Goal: Information Seeking & Learning: Find specific fact

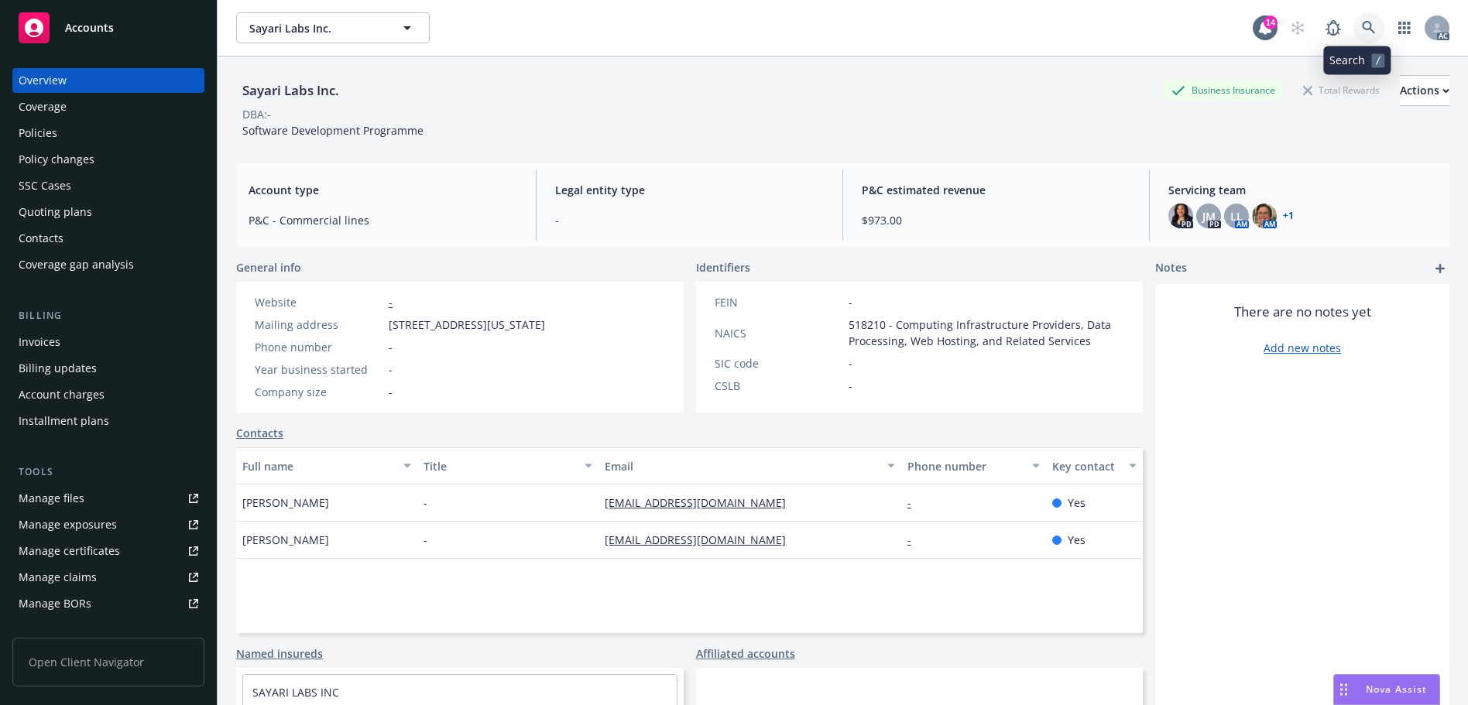
click at [1361, 13] on link at bounding box center [1368, 27] width 31 height 31
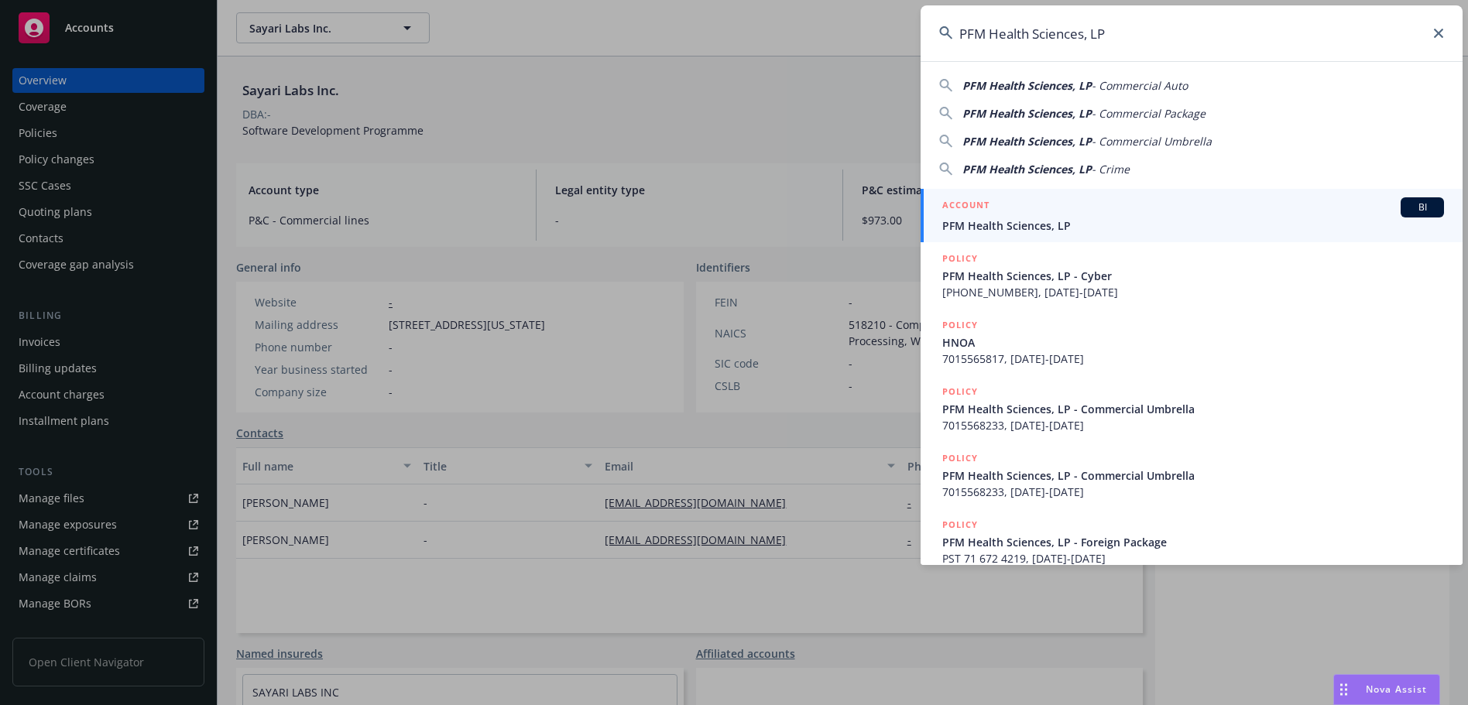
type input "PFM Health Sciences, LP"
click at [1112, 218] on span "PFM Health Sciences, LP" at bounding box center [1193, 226] width 502 height 16
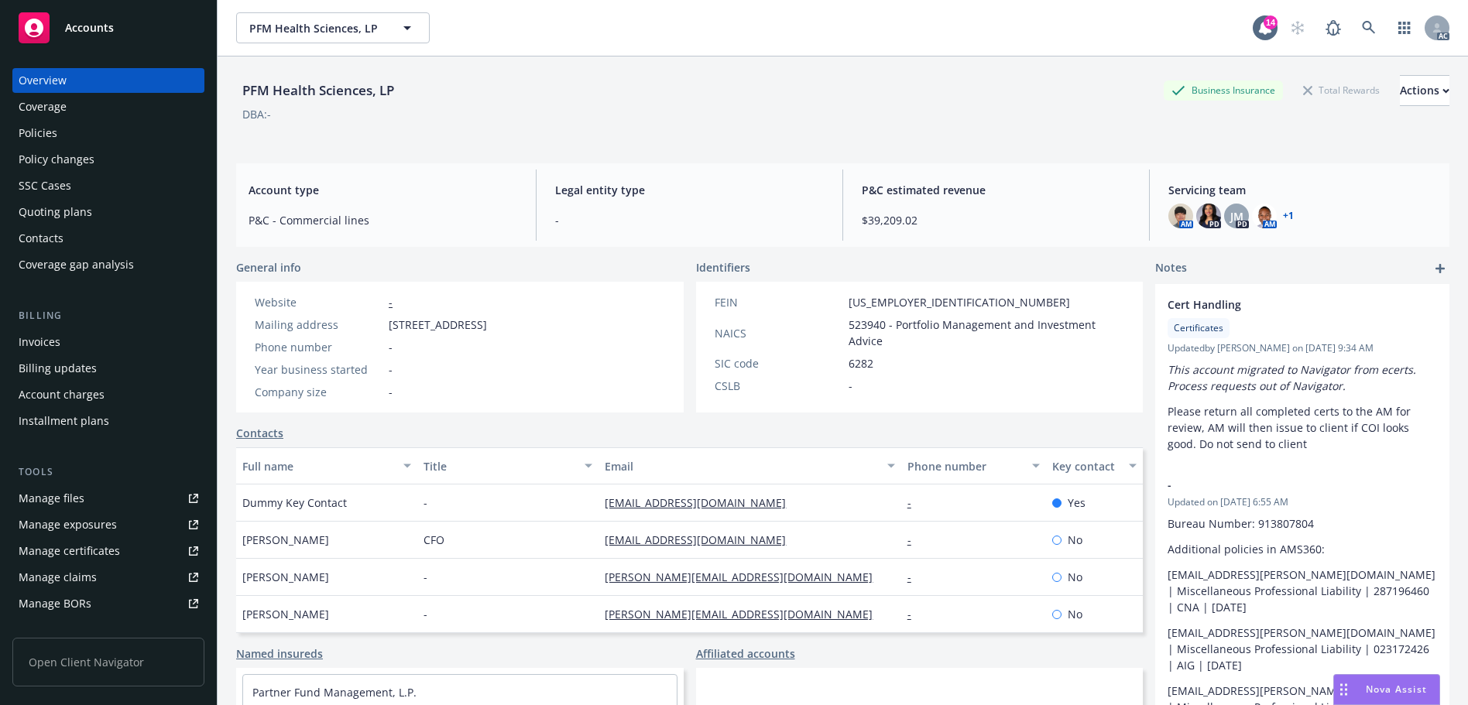
click at [55, 143] on div "Policies" at bounding box center [38, 133] width 39 height 25
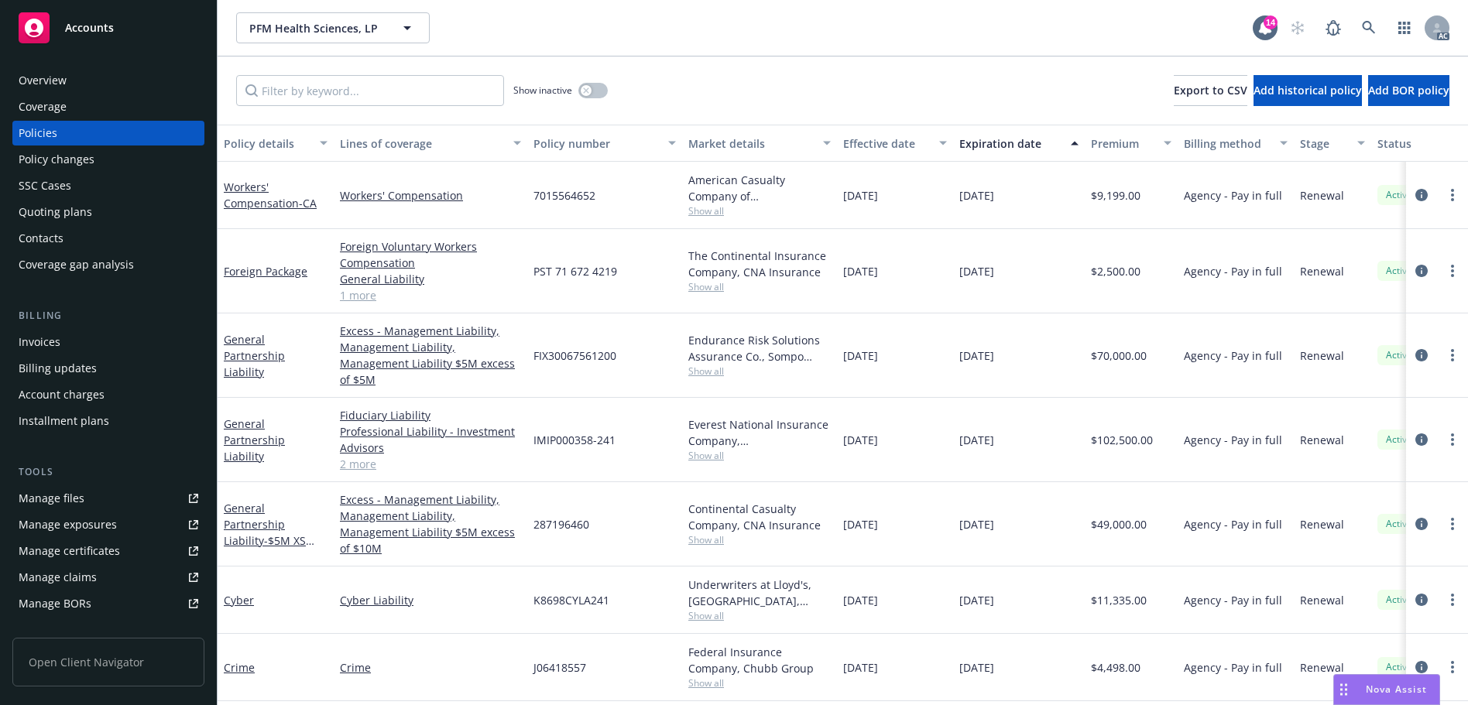
click at [875, 141] on div "Effective date" at bounding box center [886, 143] width 87 height 16
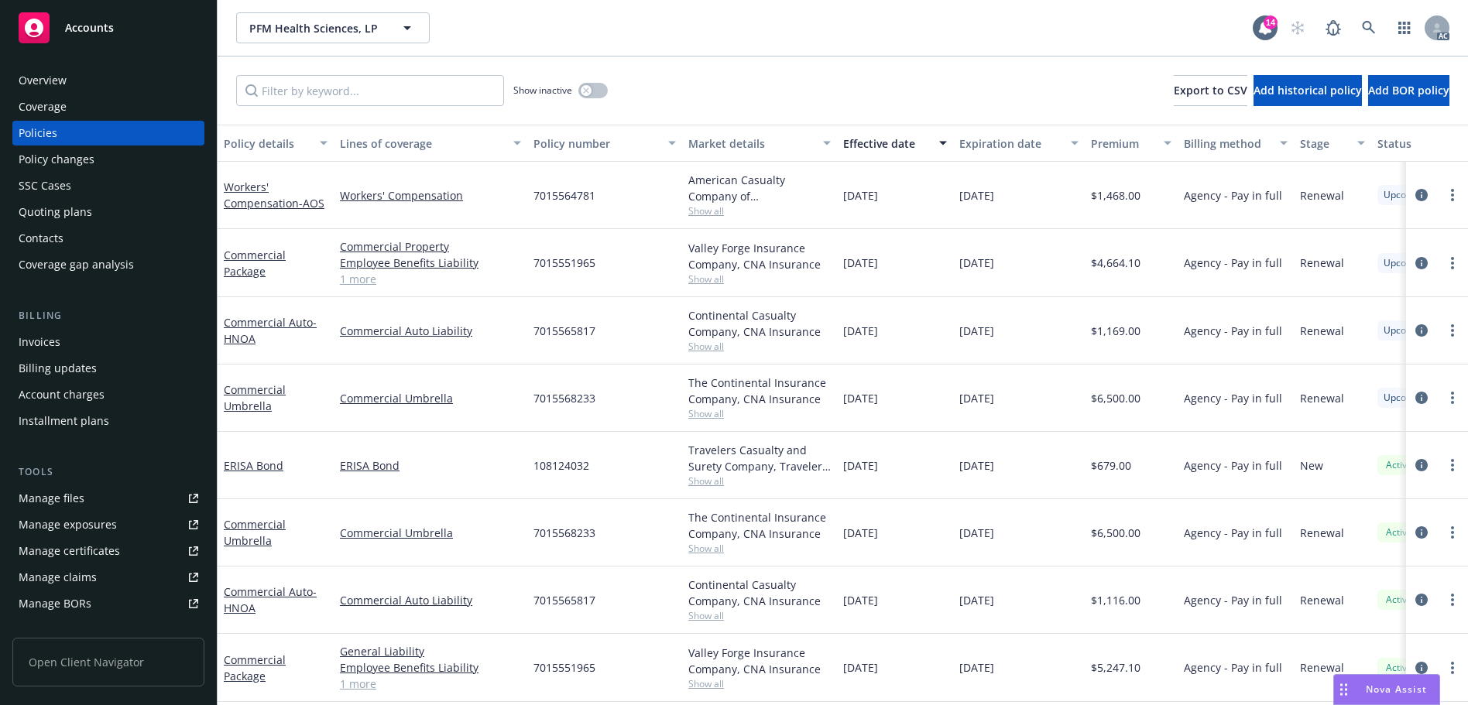
click at [92, 78] on div "Overview" at bounding box center [109, 80] width 180 height 25
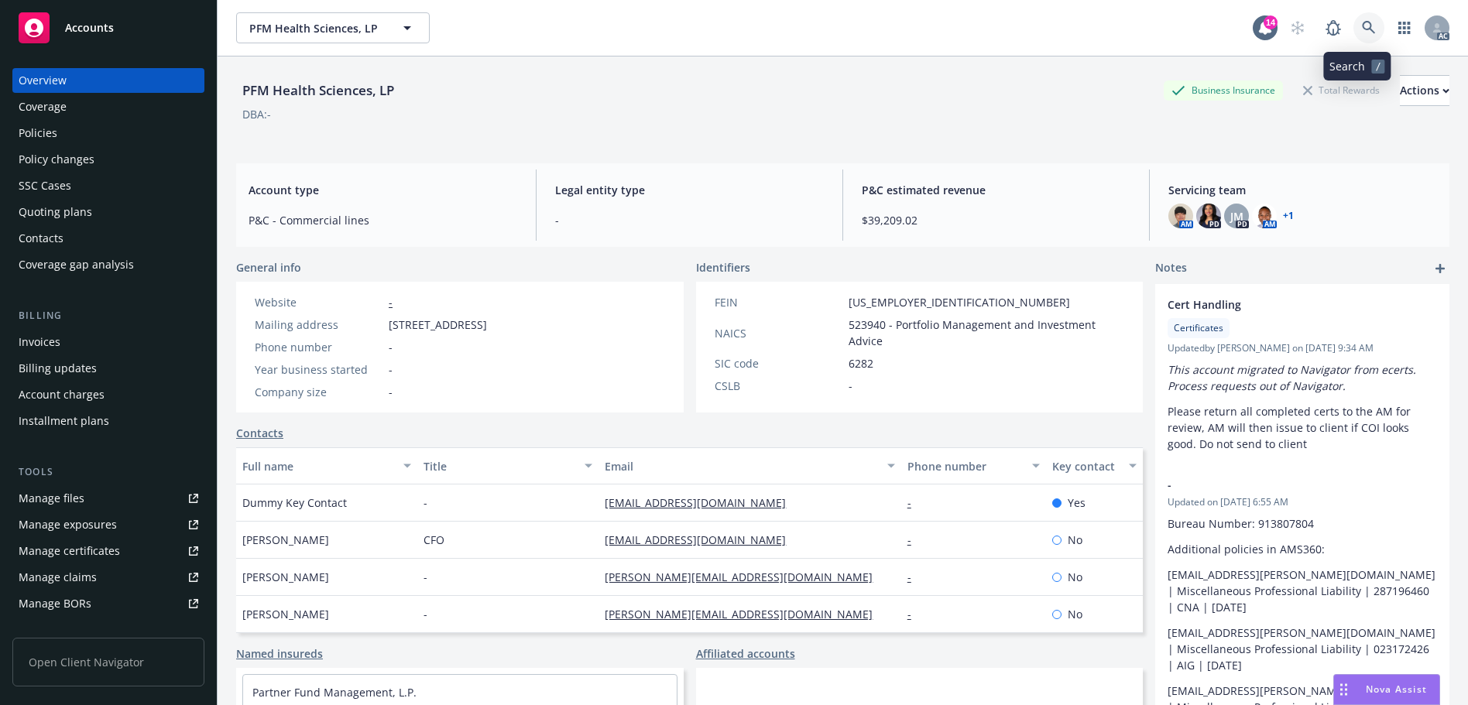
click at [1353, 30] on link at bounding box center [1368, 27] width 31 height 31
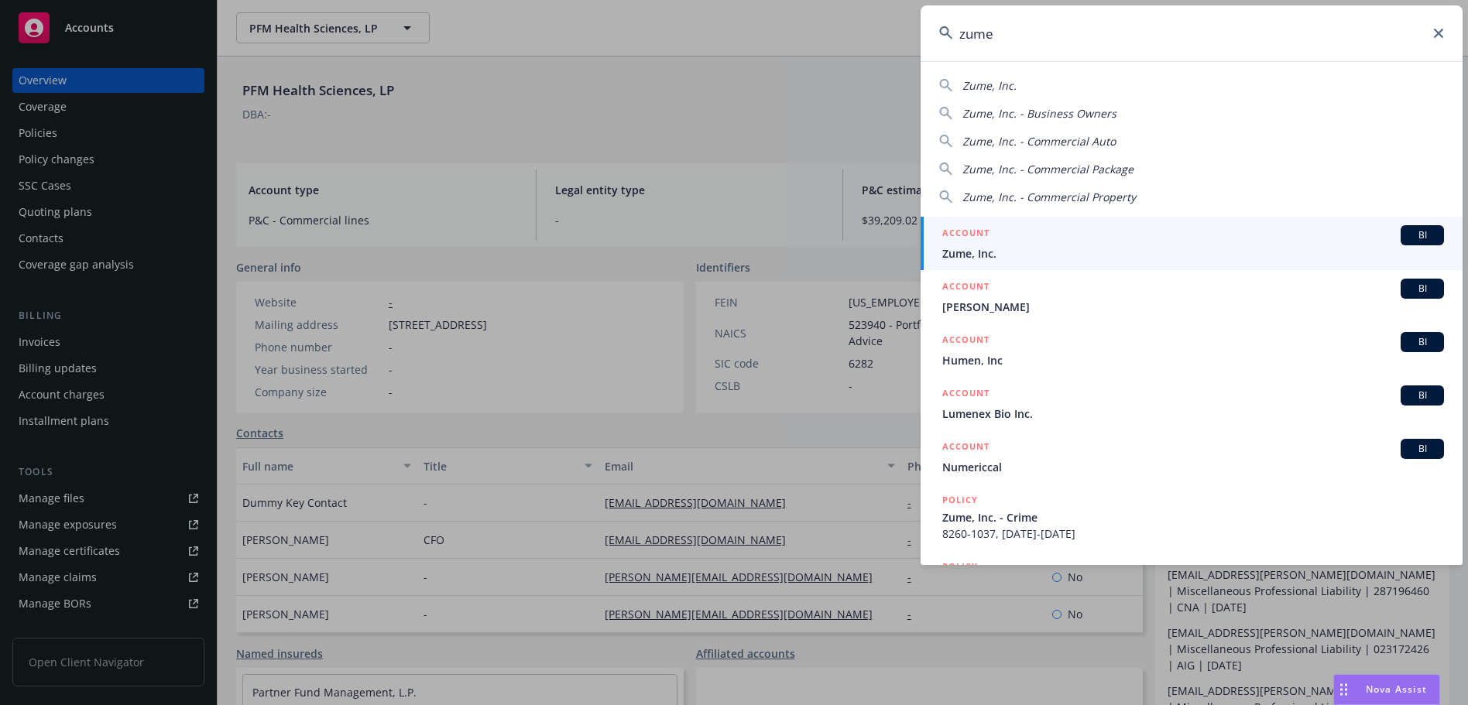
type input "zume"
drag, startPoint x: 1272, startPoint y: 255, endPoint x: 1142, endPoint y: 218, distance: 135.0
click at [1271, 255] on span "Zume, Inc." at bounding box center [1193, 253] width 502 height 16
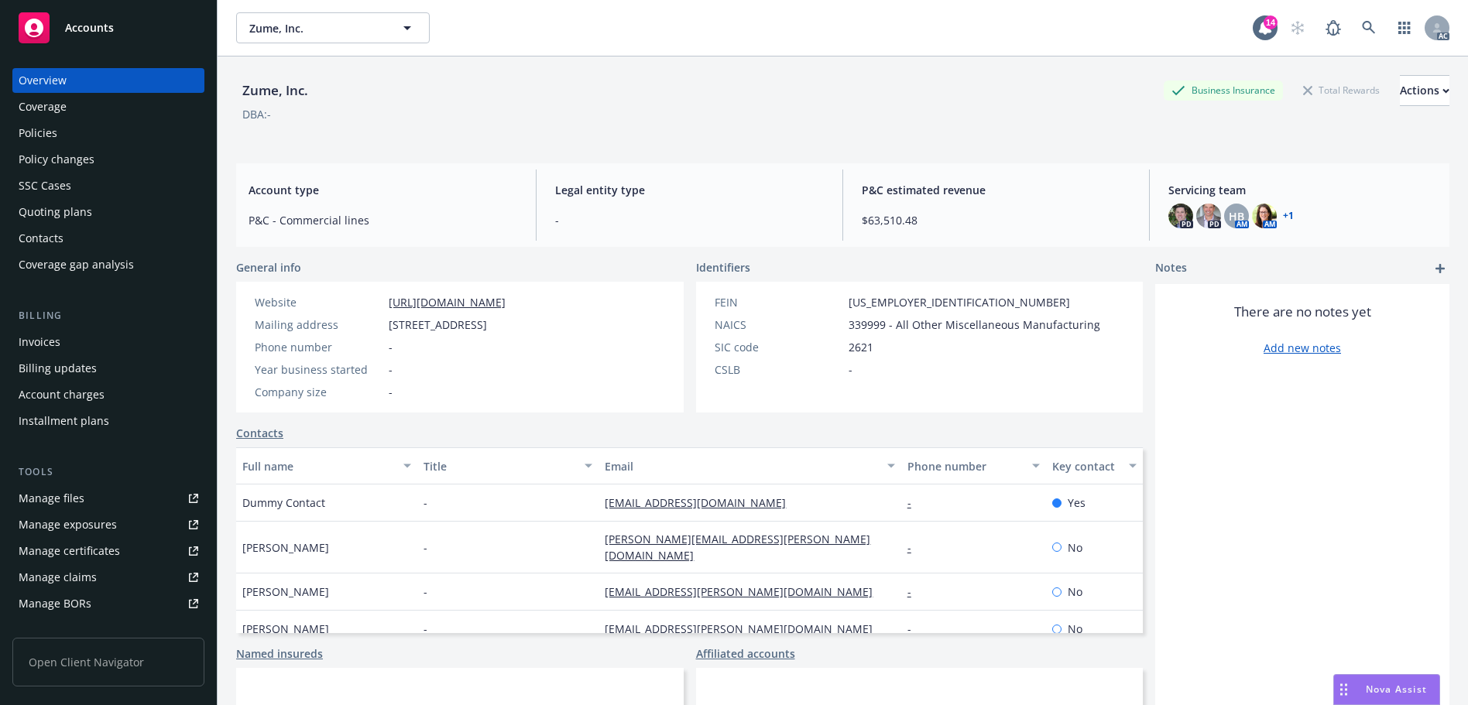
click at [471, 297] on link "[URL][DOMAIN_NAME]" at bounding box center [447, 302] width 117 height 15
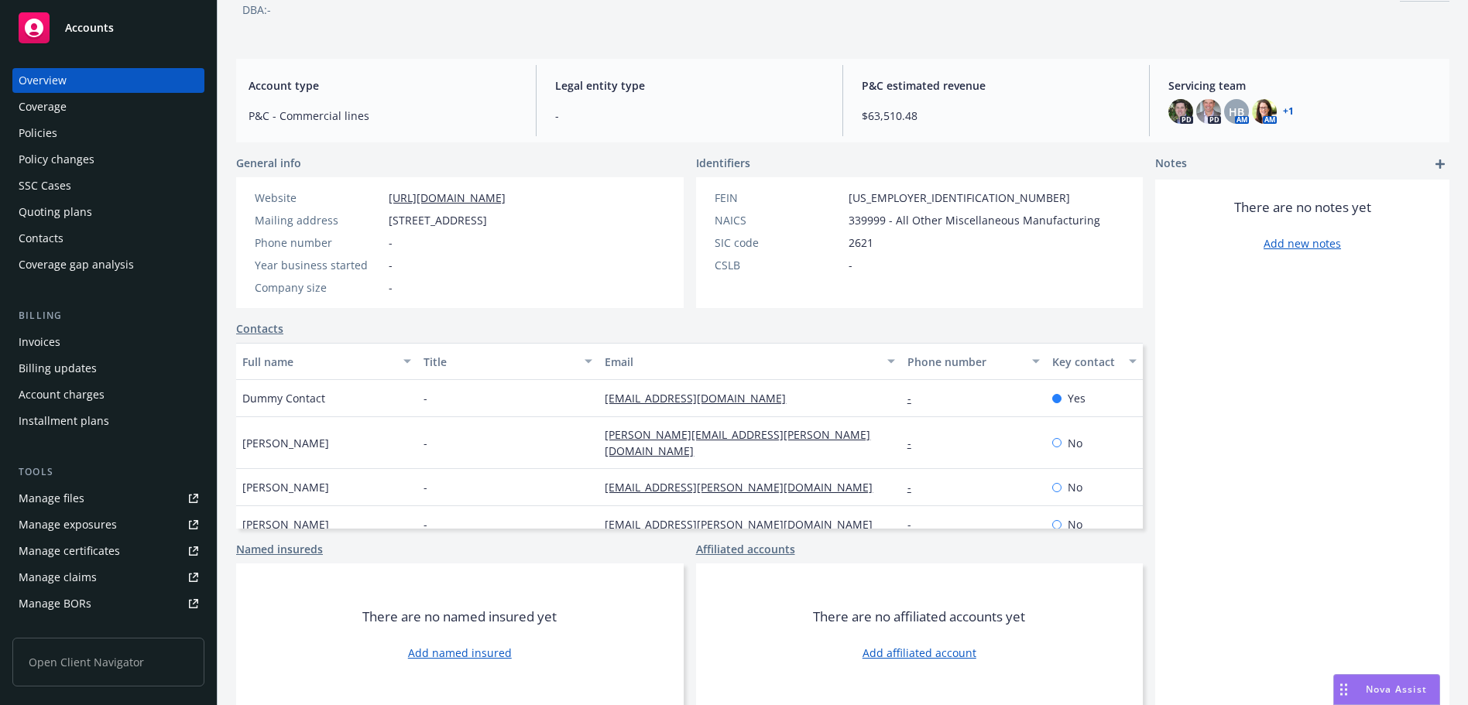
click at [101, 131] on div "Policies" at bounding box center [109, 133] width 180 height 25
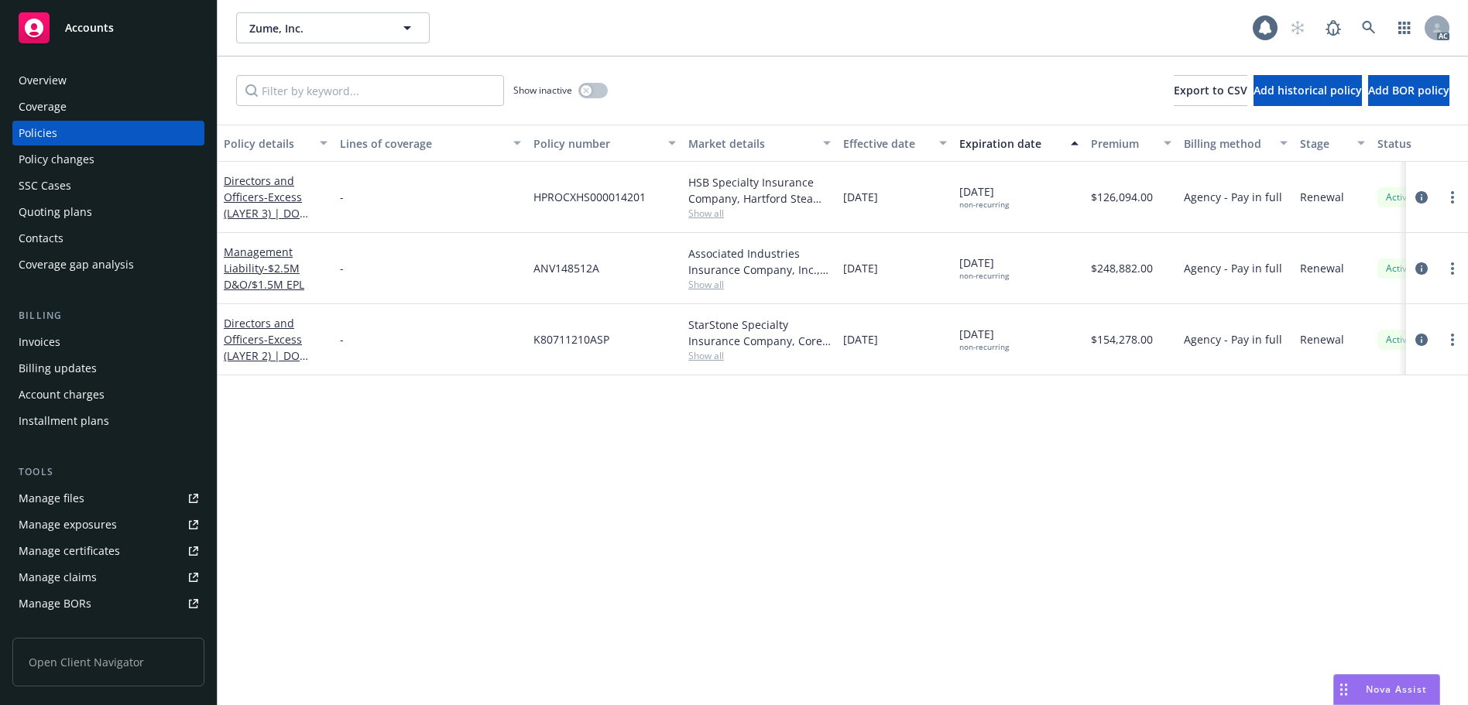
click at [868, 136] on div "Effective date" at bounding box center [886, 143] width 87 height 16
click at [81, 156] on div "Policy changes" at bounding box center [57, 159] width 76 height 25
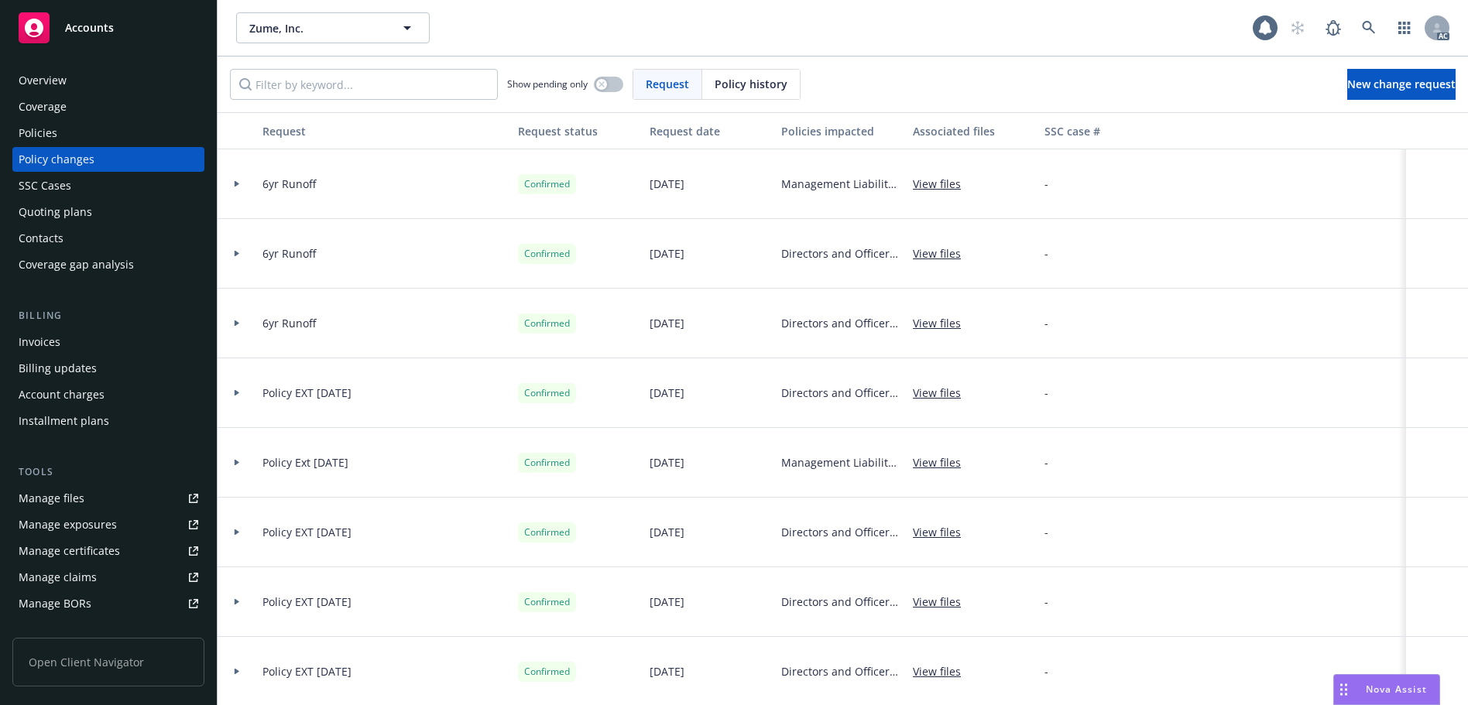
click at [748, 74] on div "Policy history" at bounding box center [751, 84] width 98 height 29
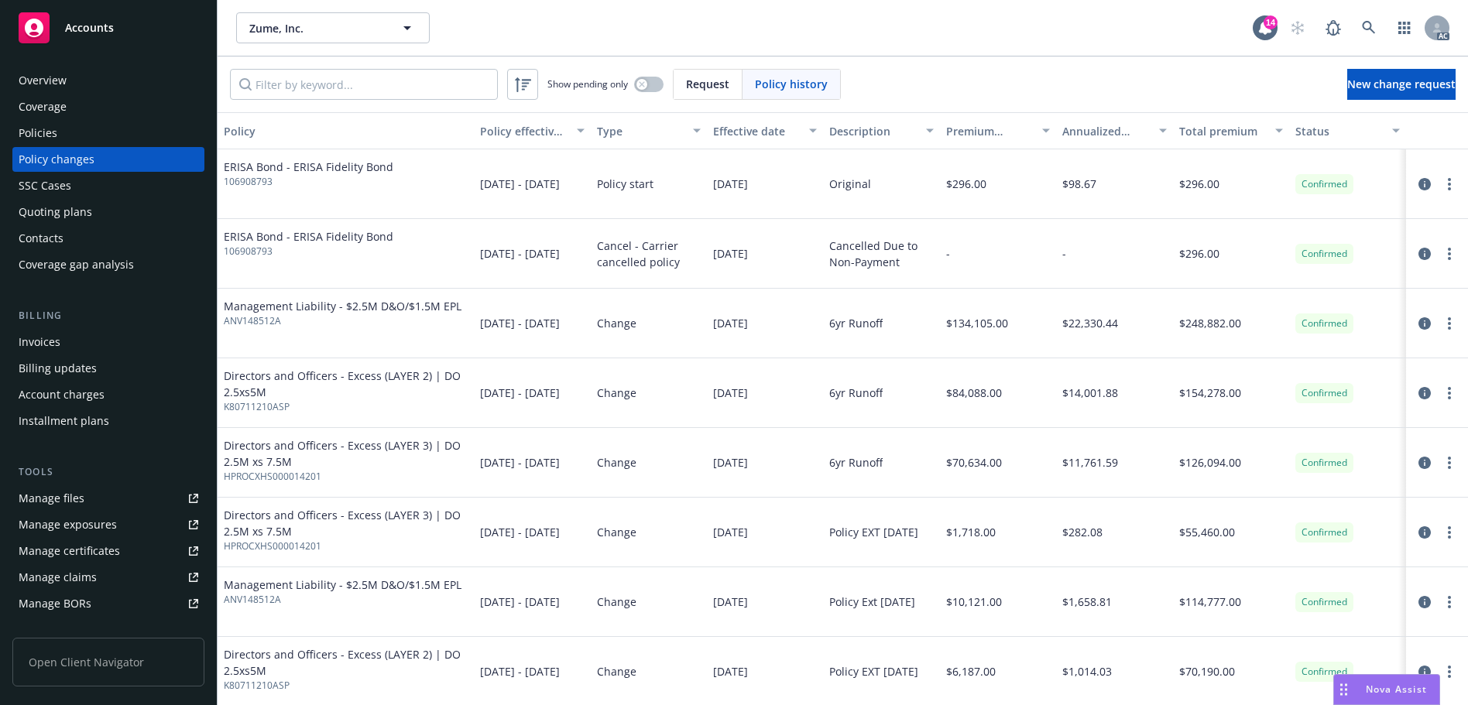
click at [106, 135] on div "Policies" at bounding box center [109, 133] width 180 height 25
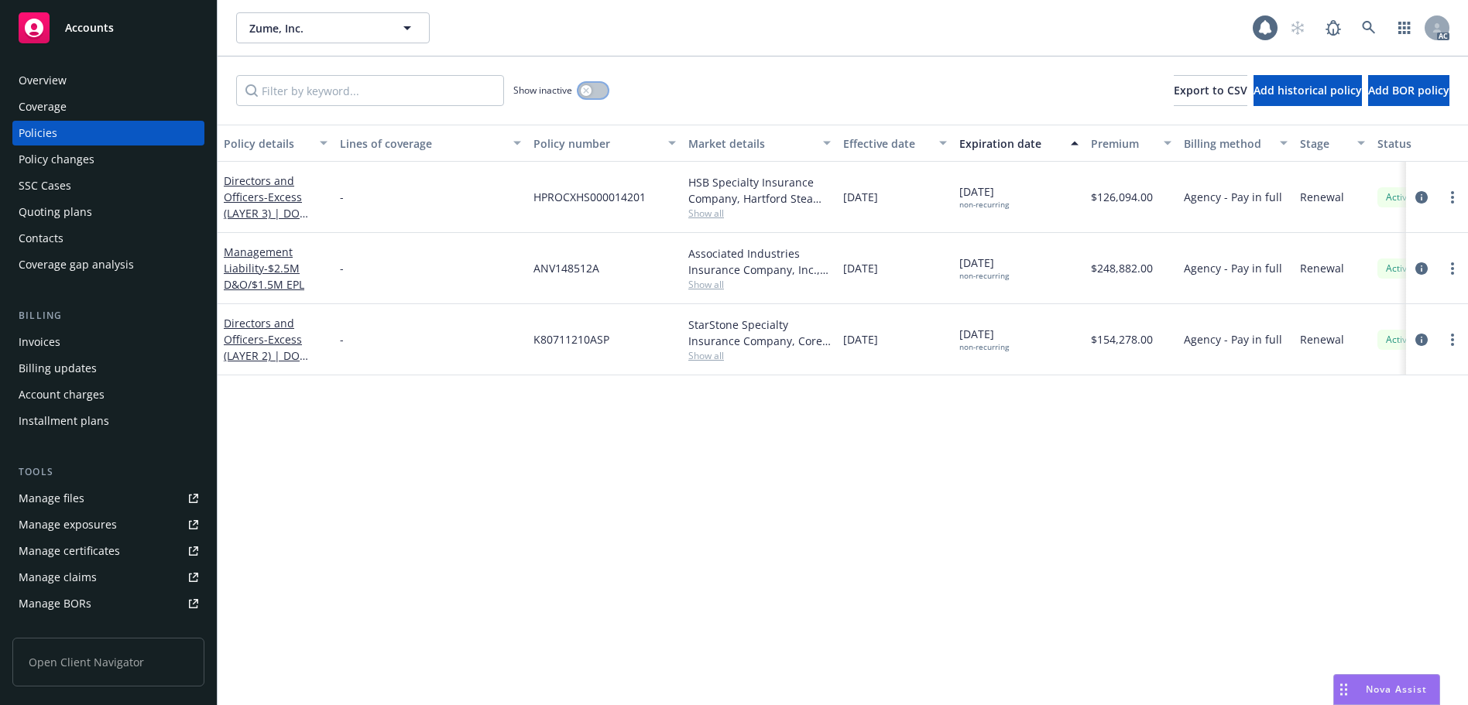
click at [593, 96] on button "button" at bounding box center [592, 90] width 29 height 15
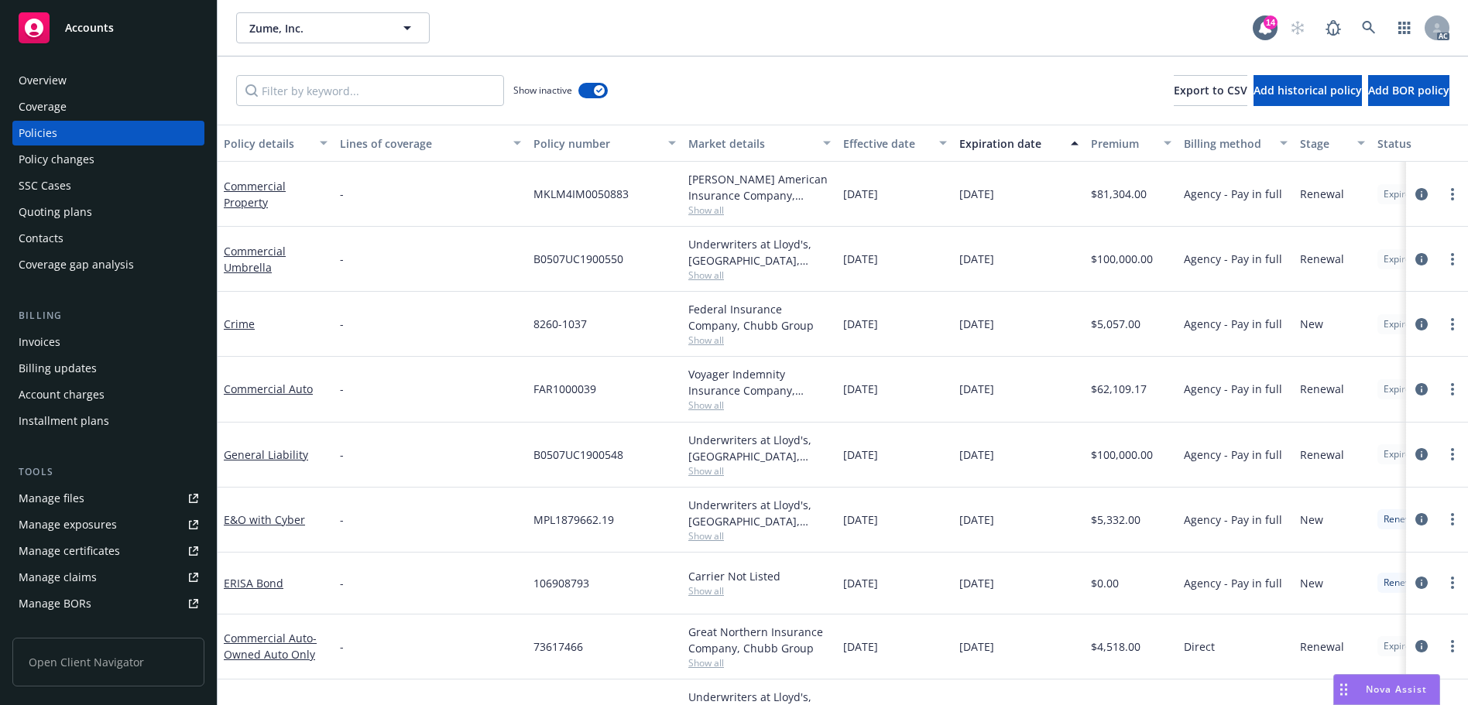
click at [876, 152] on button "Effective date" at bounding box center [895, 143] width 116 height 37
click at [892, 142] on div "Effective date" at bounding box center [886, 143] width 87 height 16
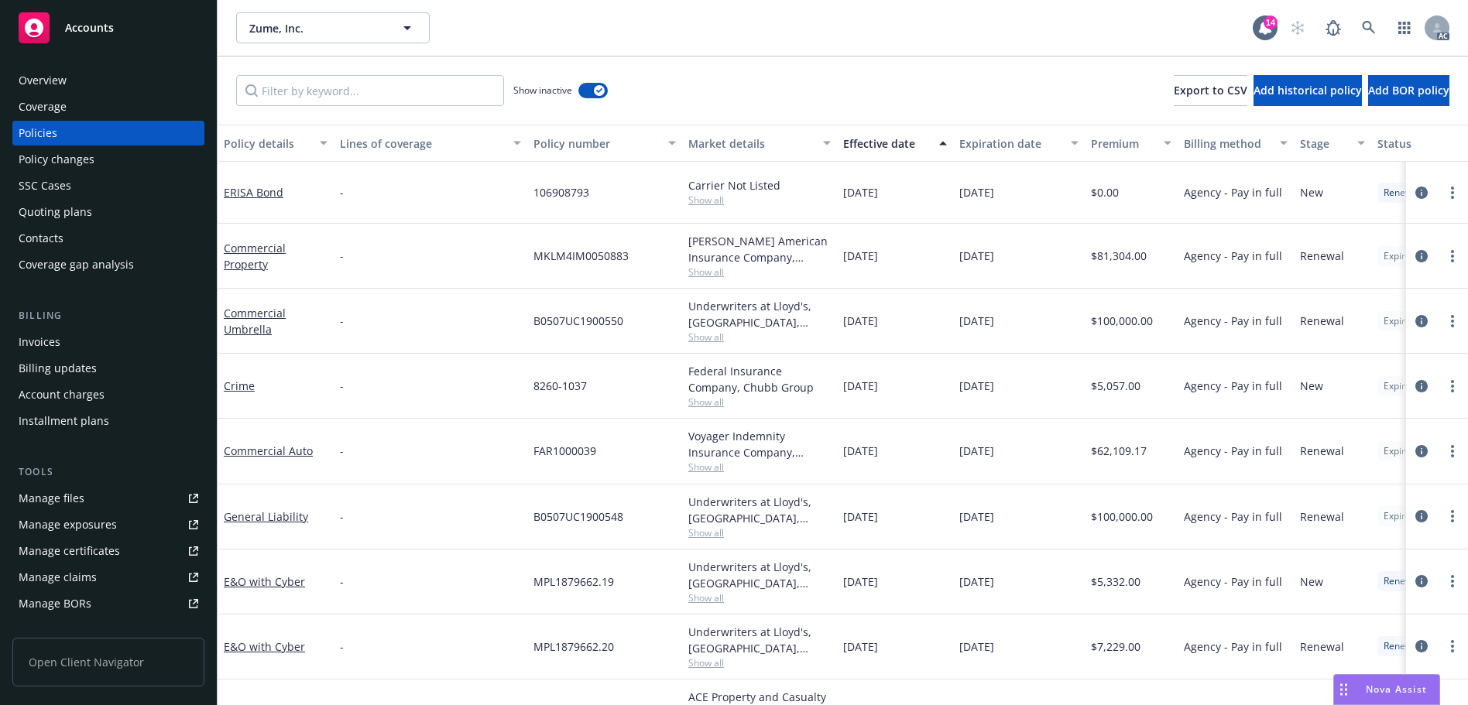
click at [892, 142] on div "Effective date" at bounding box center [886, 143] width 87 height 16
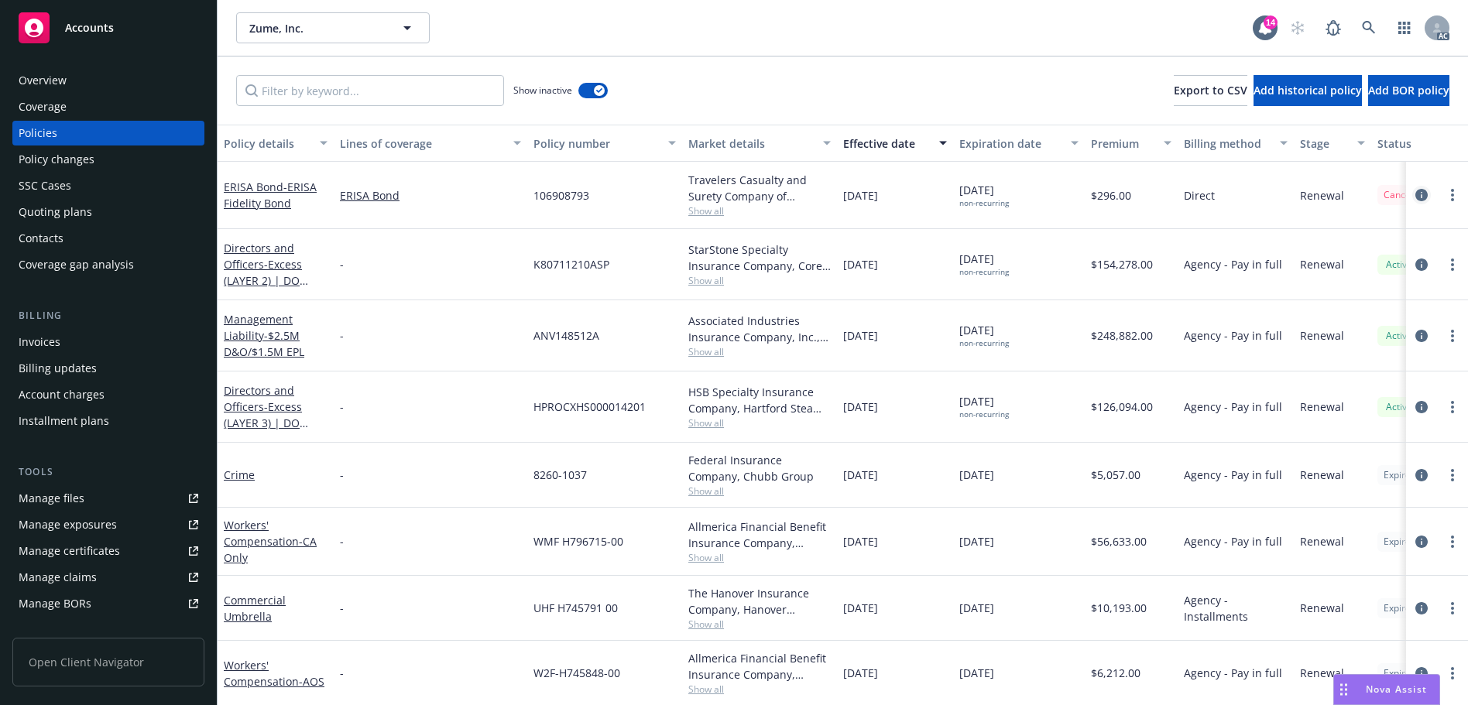
click at [1415, 199] on icon "circleInformation" at bounding box center [1421, 195] width 12 height 12
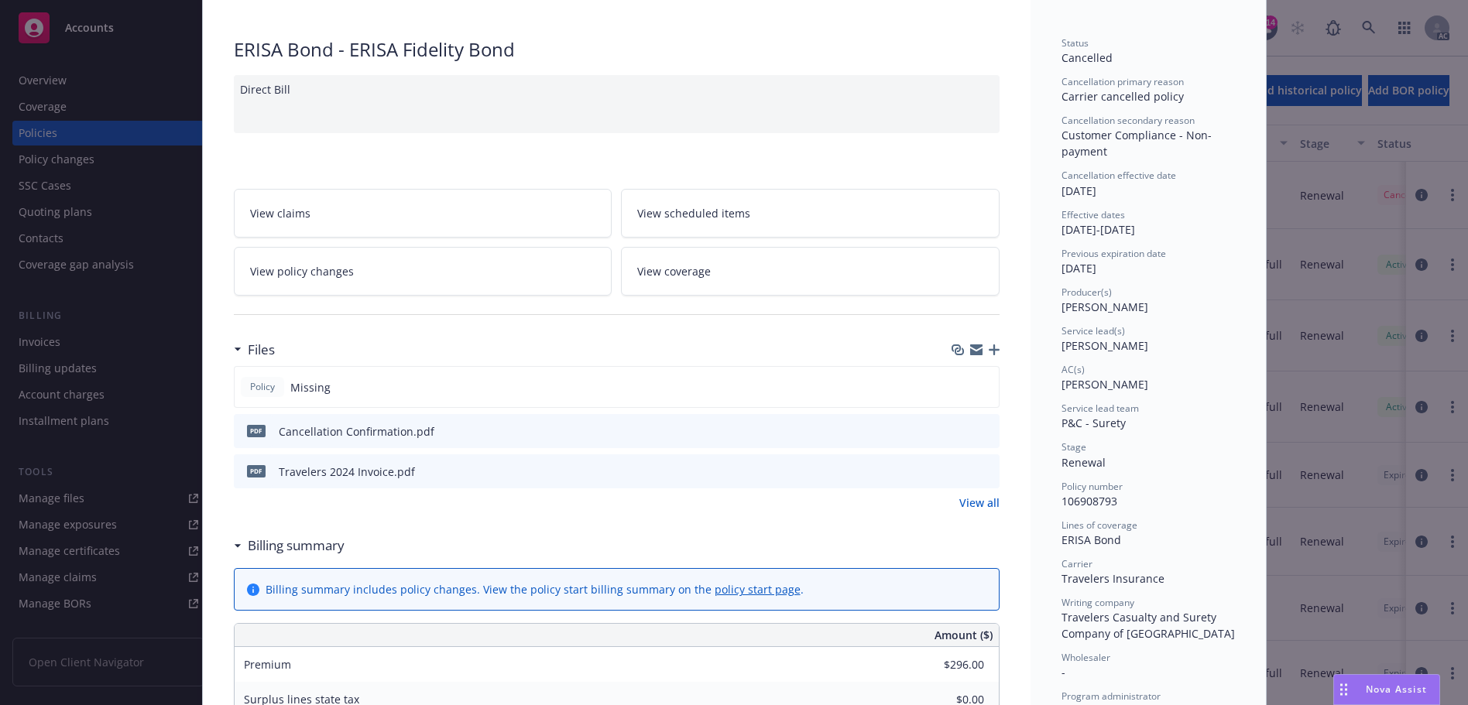
scroll to position [232, 0]
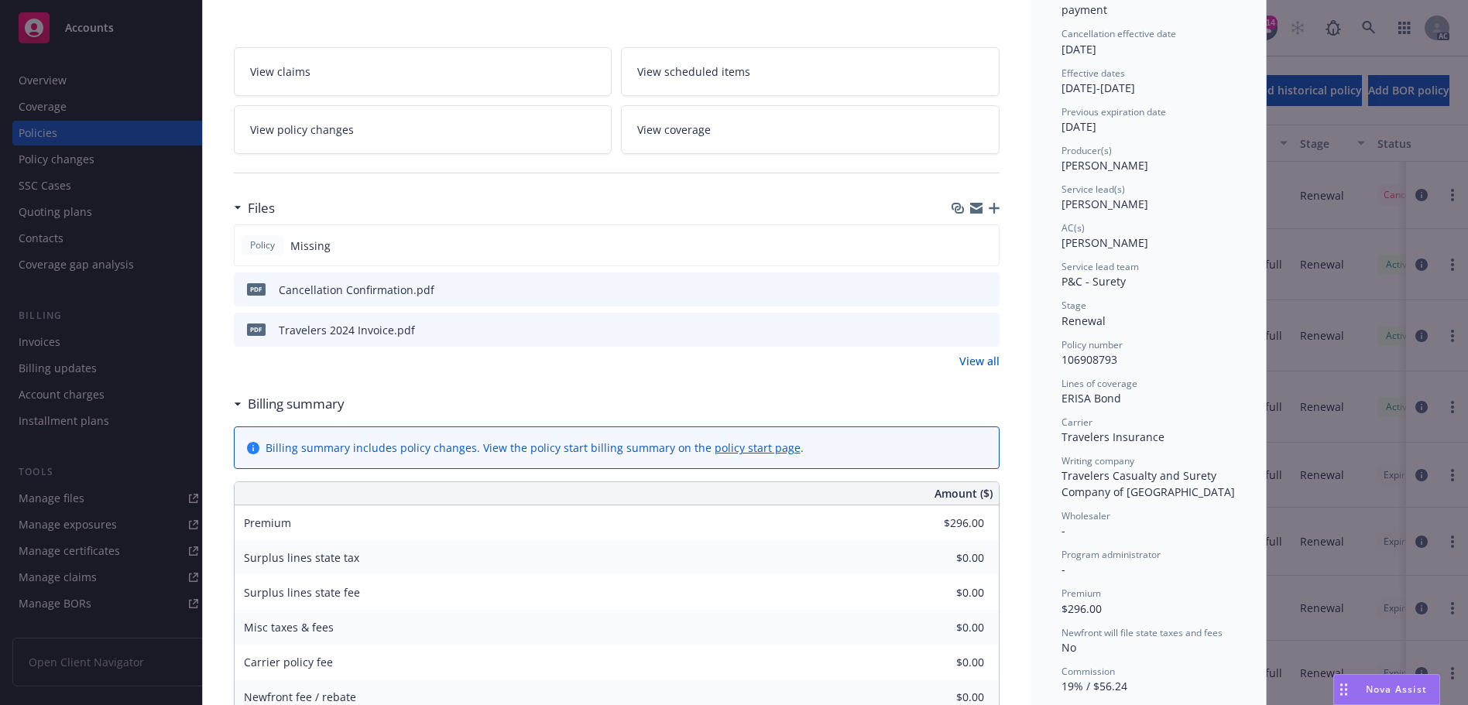
click at [984, 290] on icon "preview file" at bounding box center [985, 288] width 14 height 11
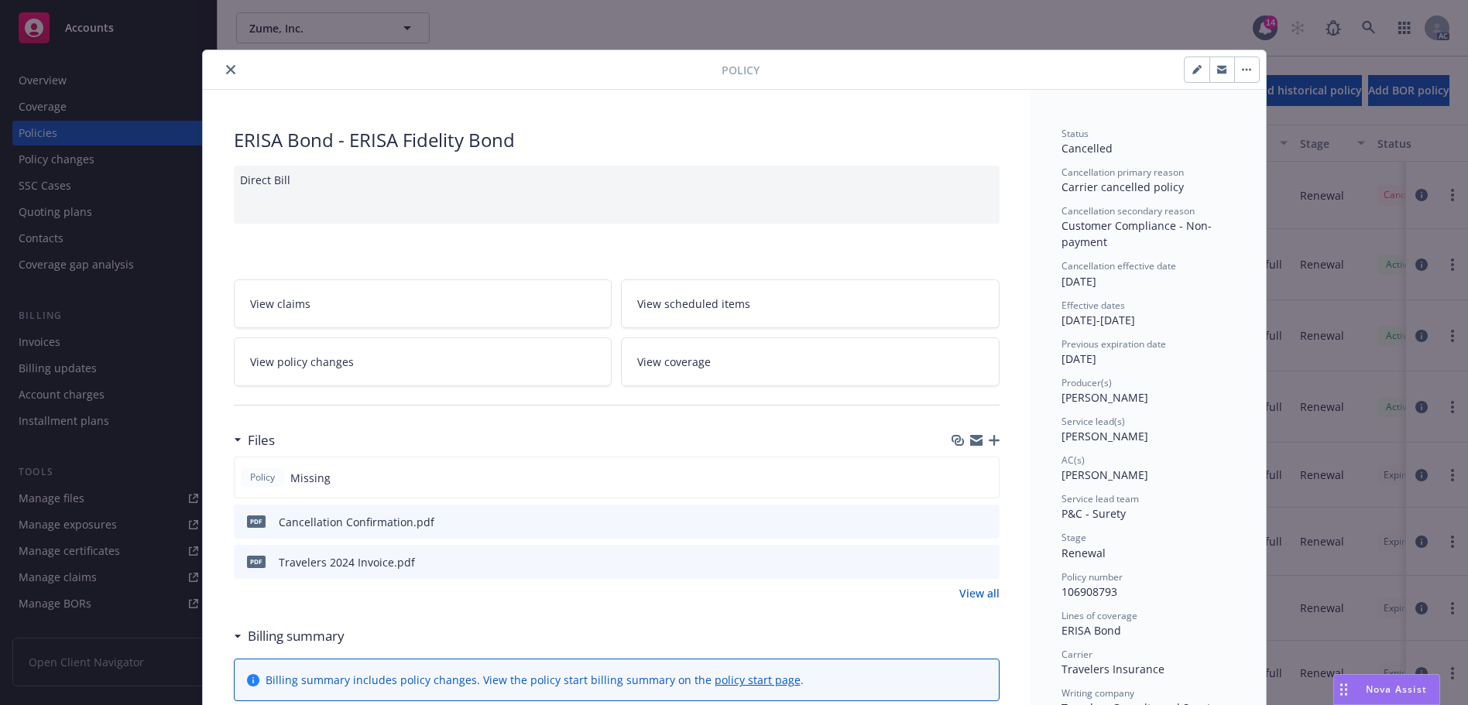
click at [224, 77] on button "close" at bounding box center [230, 69] width 19 height 19
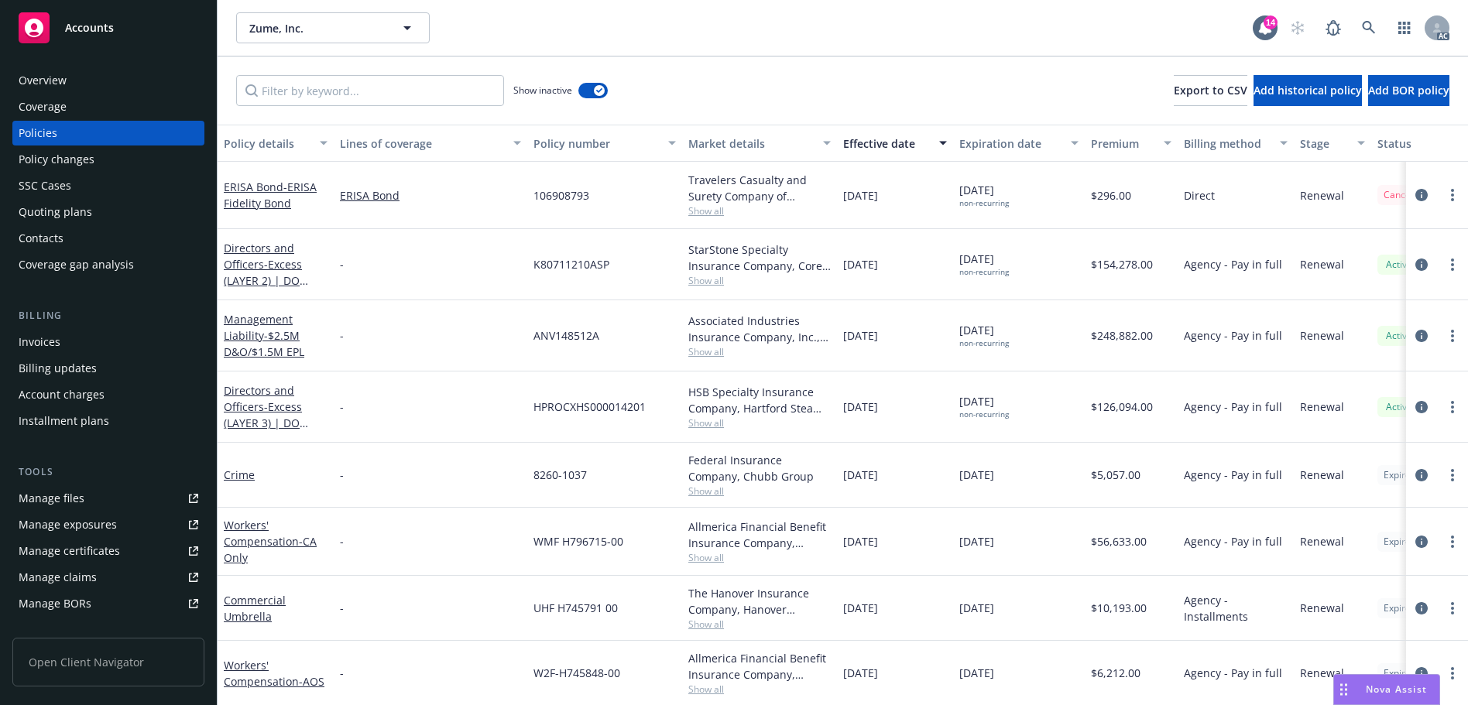
click at [77, 71] on div "Overview" at bounding box center [109, 80] width 180 height 25
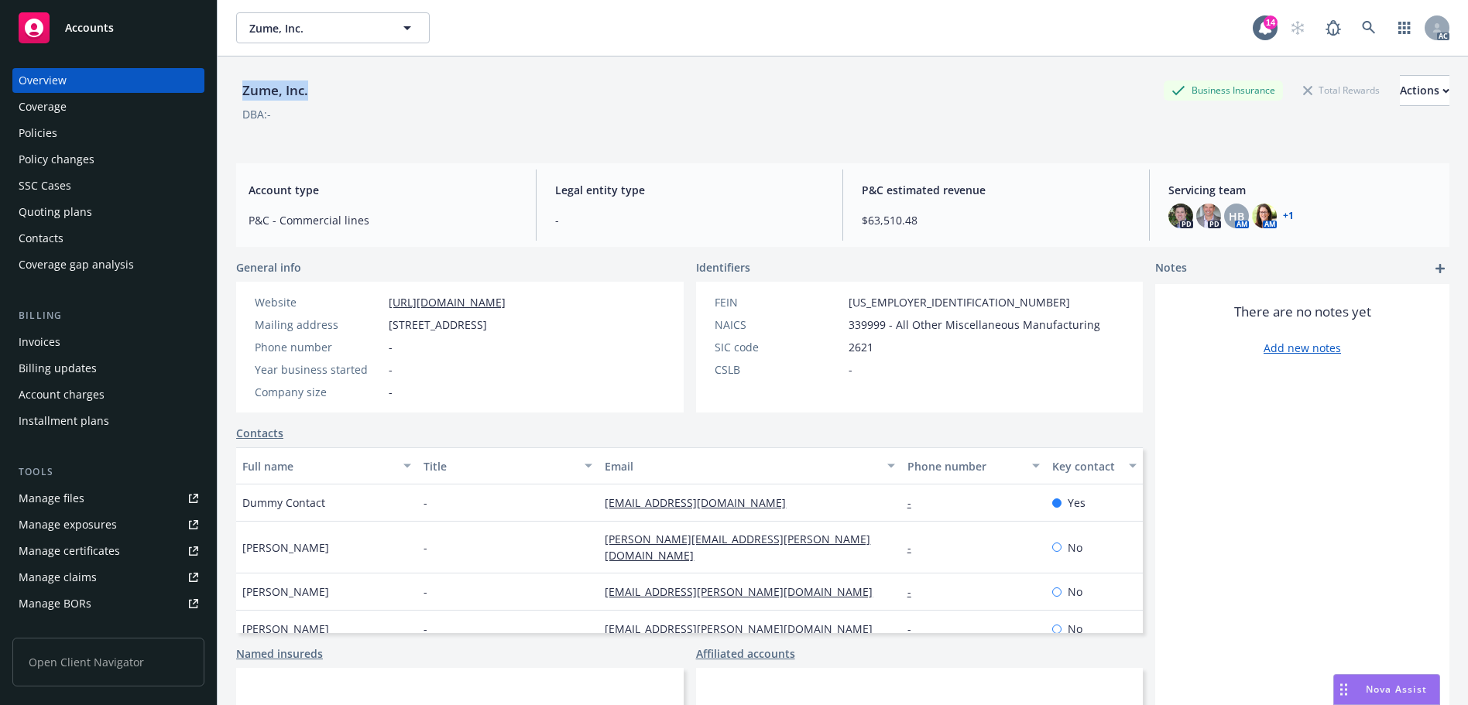
drag, startPoint x: 307, startPoint y: 91, endPoint x: 240, endPoint y: 91, distance: 67.3
click at [240, 91] on div "Zume, Inc." at bounding box center [275, 91] width 78 height 20
copy div "Zume, Inc."
drag, startPoint x: 621, startPoint y: 331, endPoint x: 359, endPoint y: 328, distance: 261.7
click at [359, 328] on div "Website [URL][DOMAIN_NAME] Mailing address [STREET_ADDRESS] Phone number - Year…" at bounding box center [380, 347] width 288 height 131
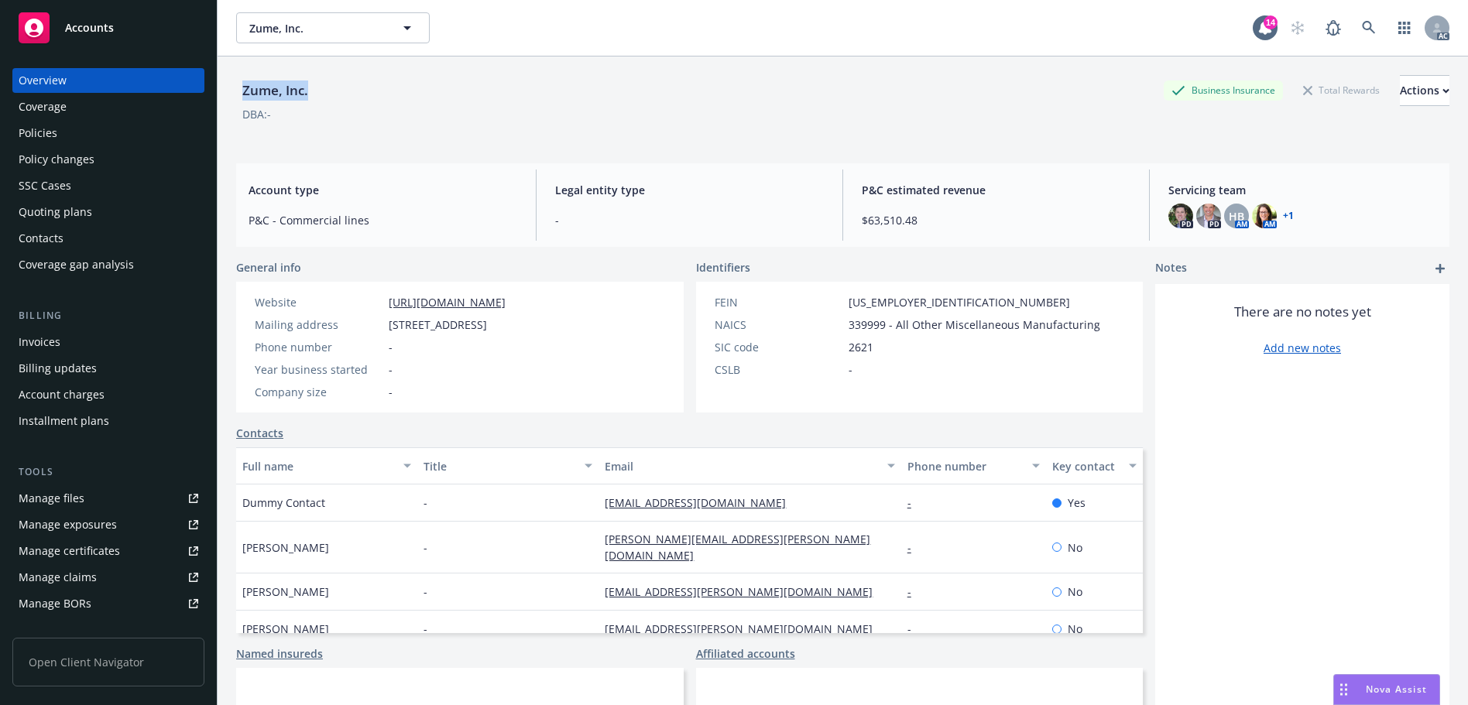
copy div "[STREET_ADDRESS]"
click at [65, 134] on div "Policies" at bounding box center [109, 133] width 180 height 25
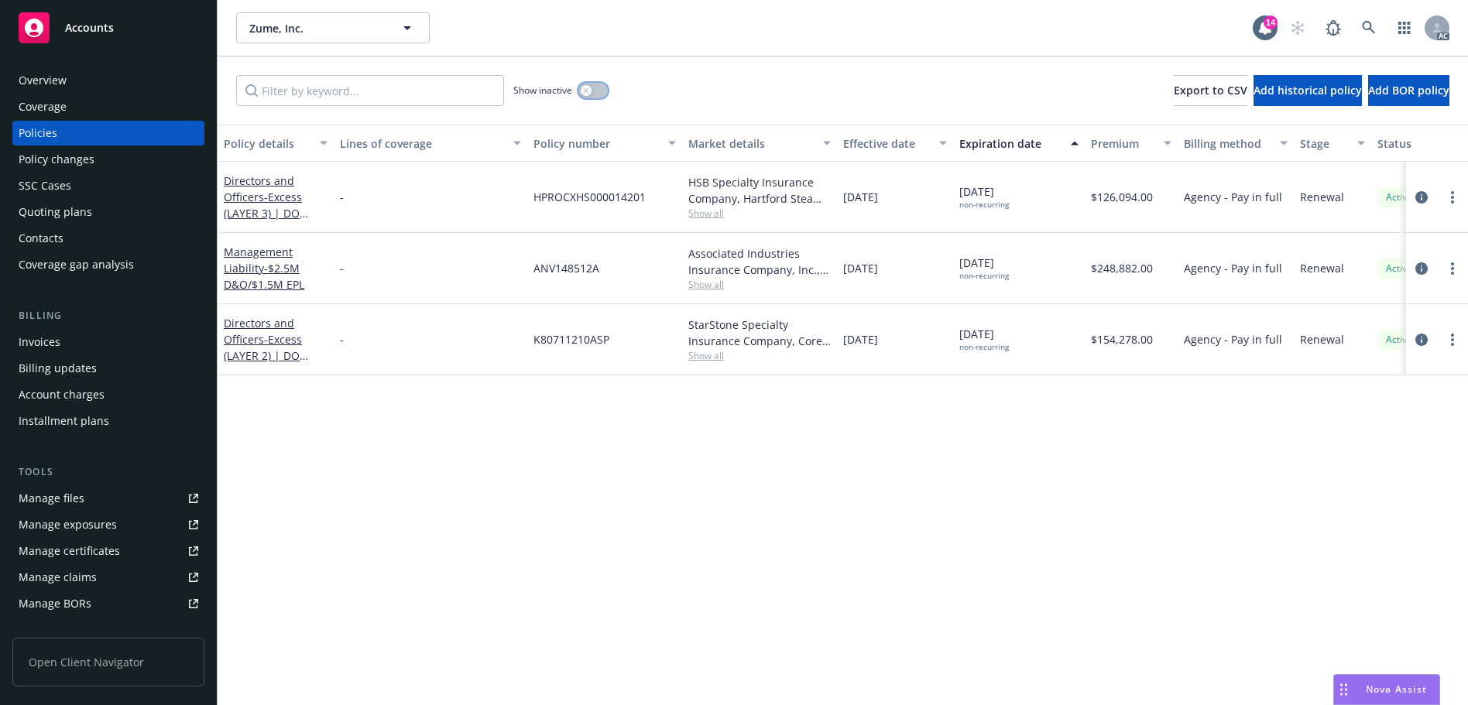
click at [593, 94] on button "button" at bounding box center [592, 90] width 29 height 15
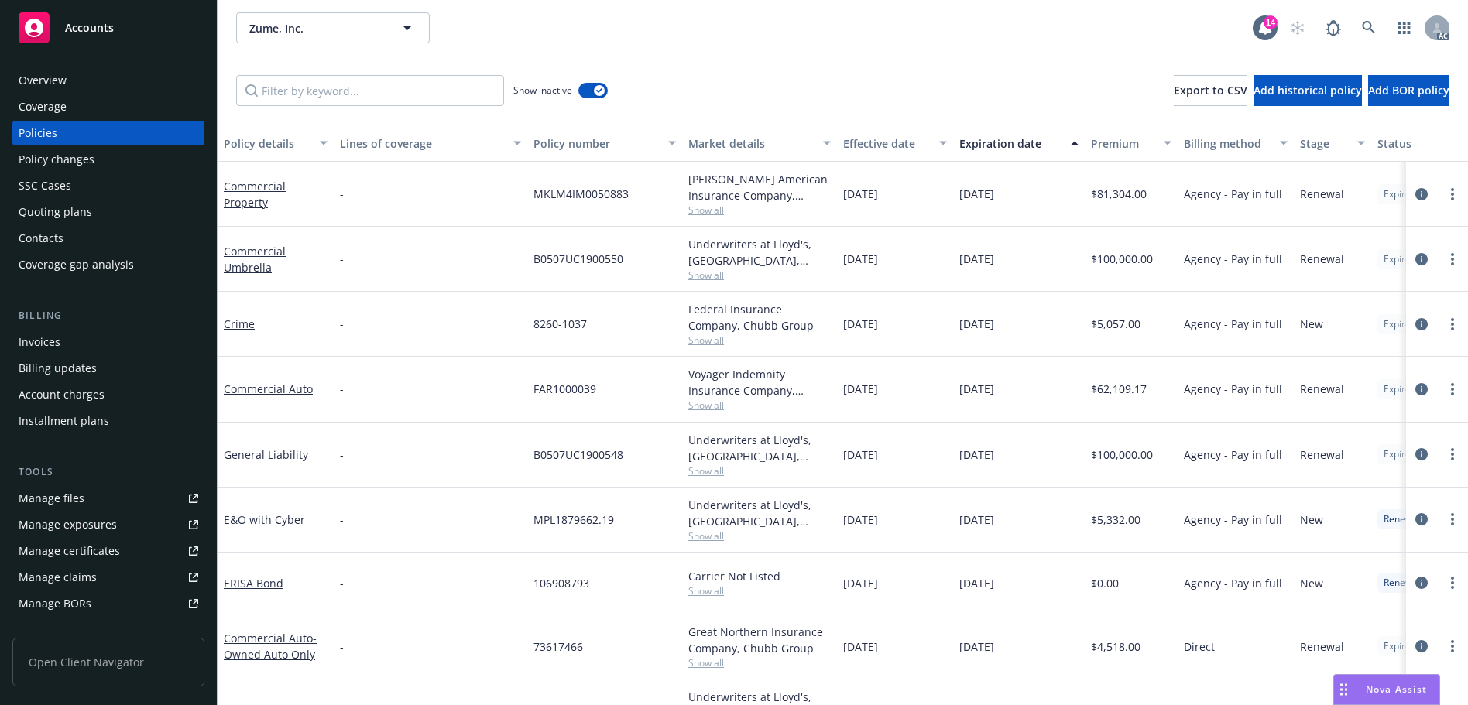
click at [877, 149] on div "Effective date" at bounding box center [886, 143] width 87 height 16
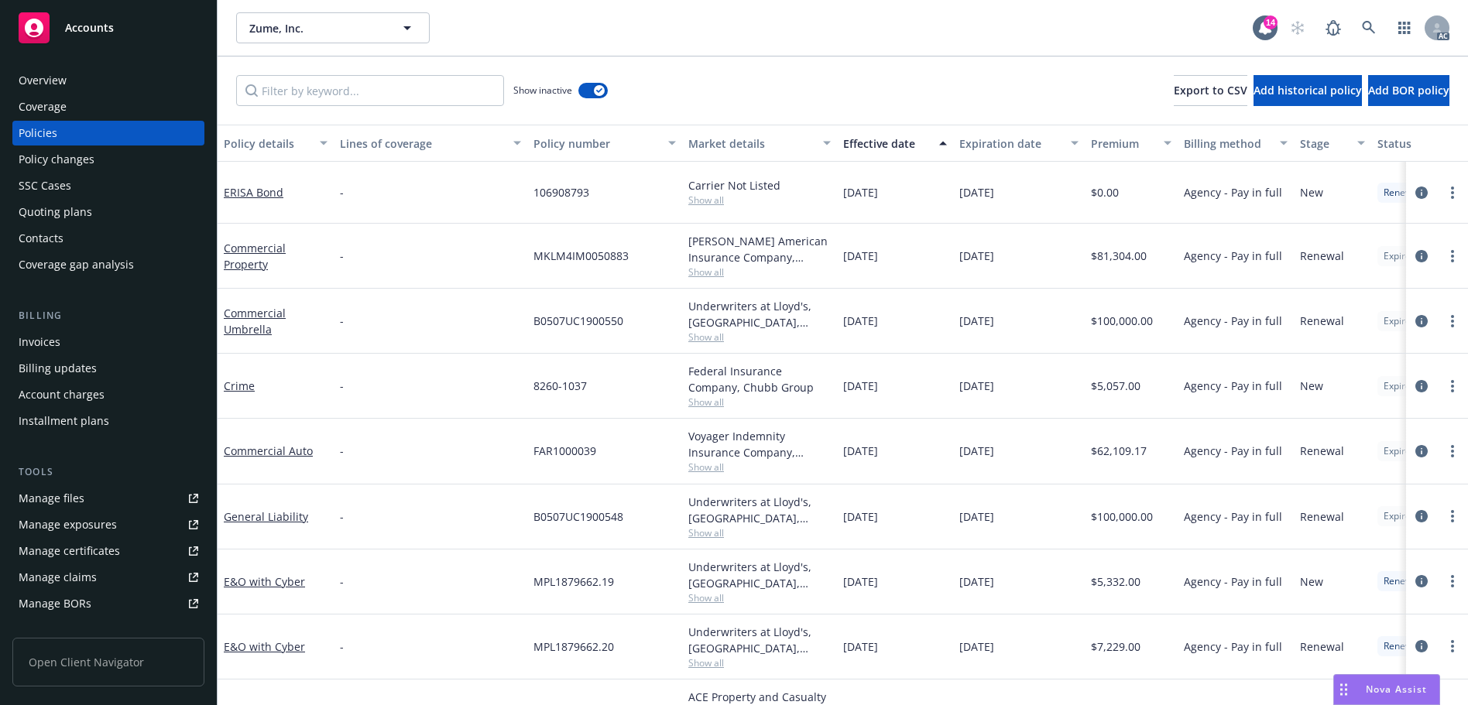
click at [877, 149] on div "Effective date" at bounding box center [886, 143] width 87 height 16
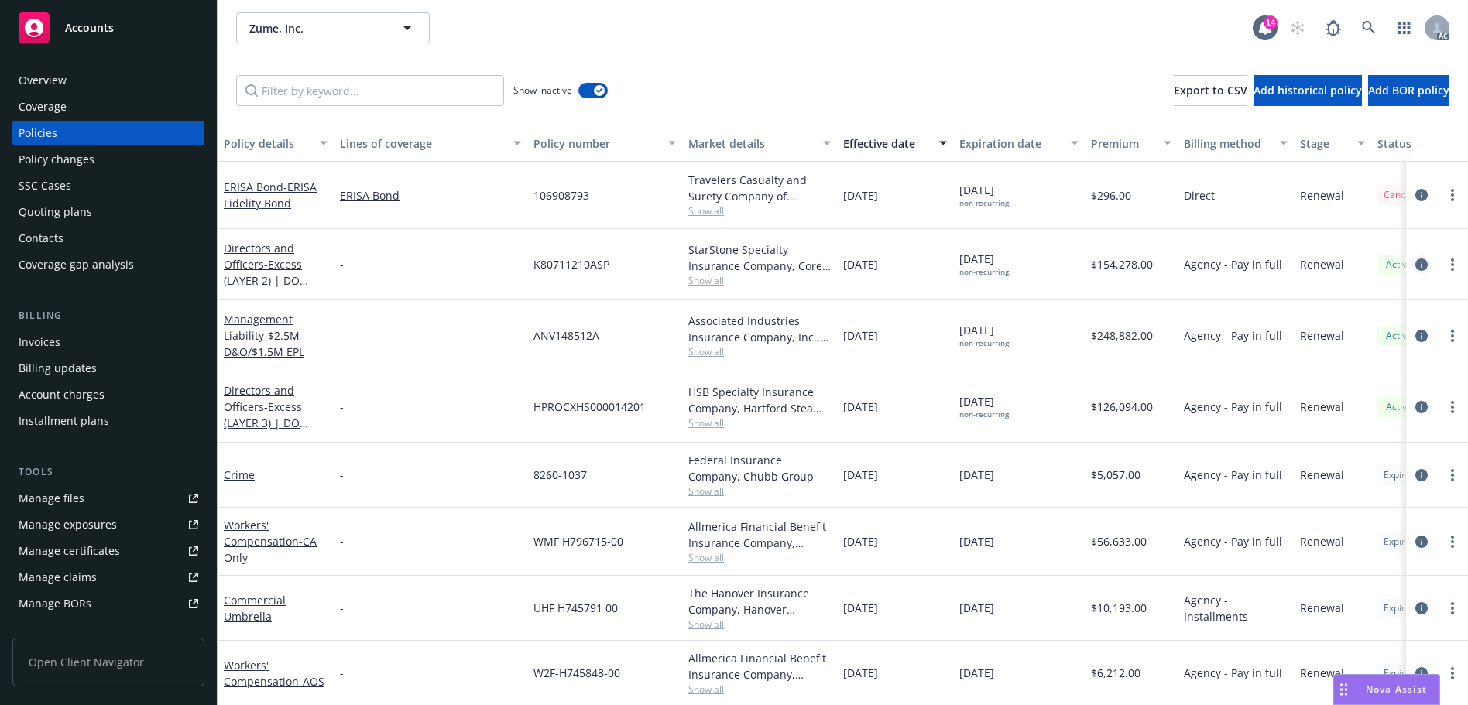
click at [1415, 262] on icon "circleInformation" at bounding box center [1421, 265] width 12 height 12
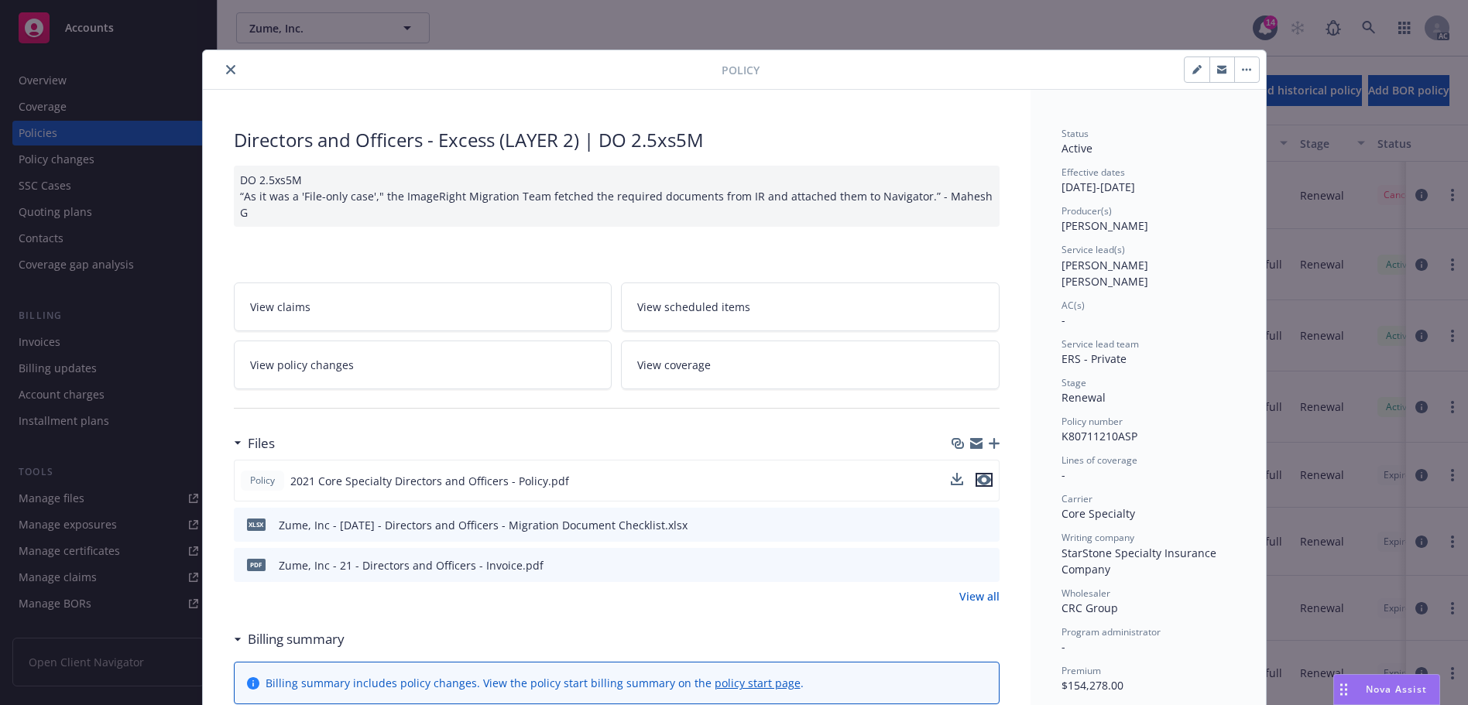
click at [982, 480] on icon "preview file" at bounding box center [984, 480] width 14 height 11
click at [221, 74] on button "close" at bounding box center [230, 69] width 19 height 19
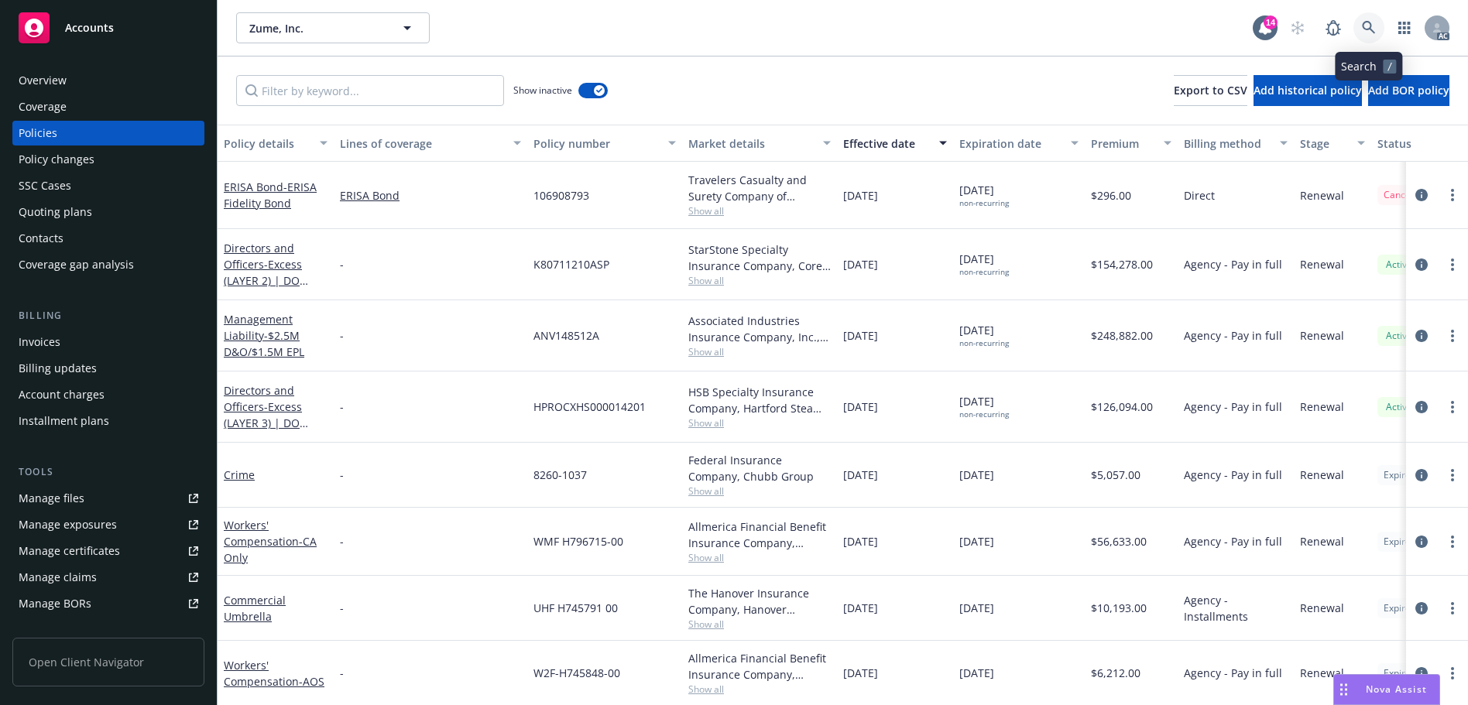
click at [1363, 33] on icon at bounding box center [1369, 28] width 14 height 14
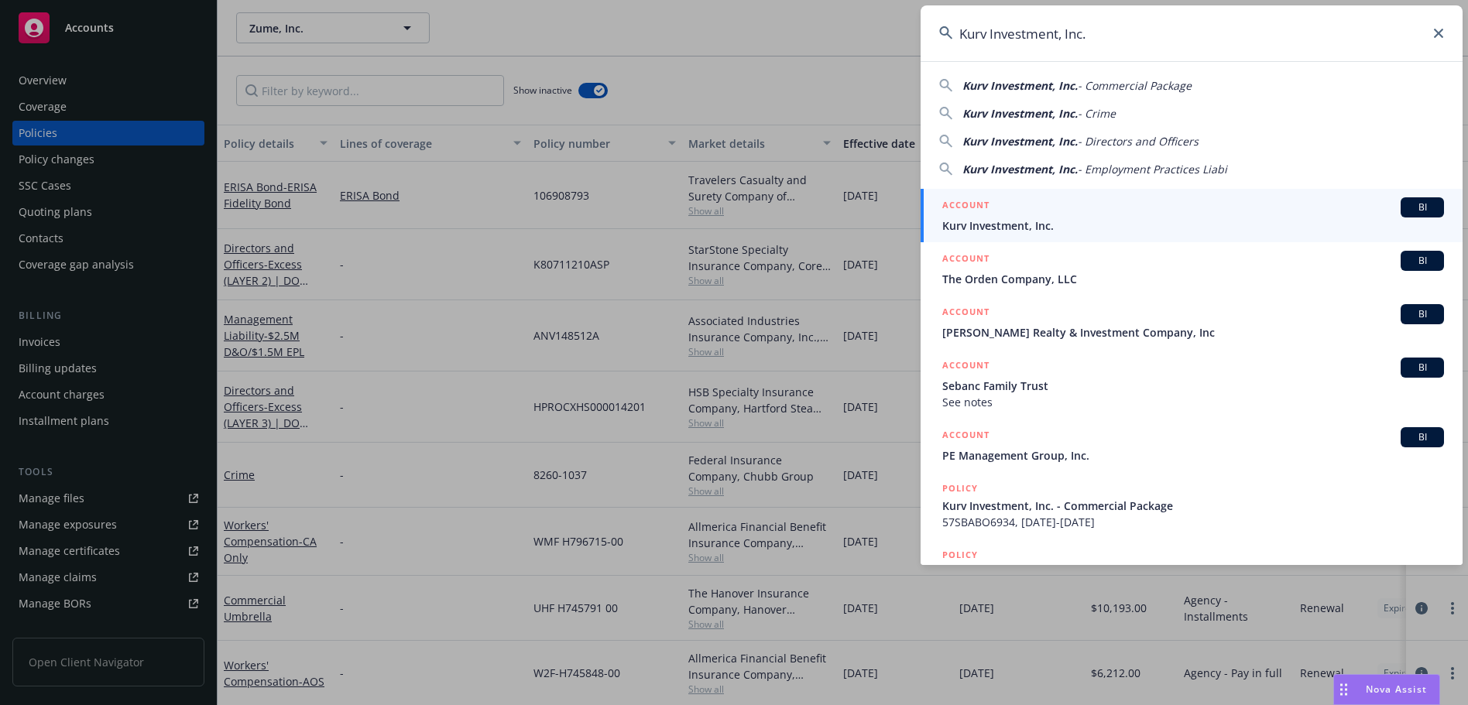
type input "Kurv Investment, Inc."
click at [1105, 214] on div "ACCOUNT BI" at bounding box center [1193, 207] width 502 height 20
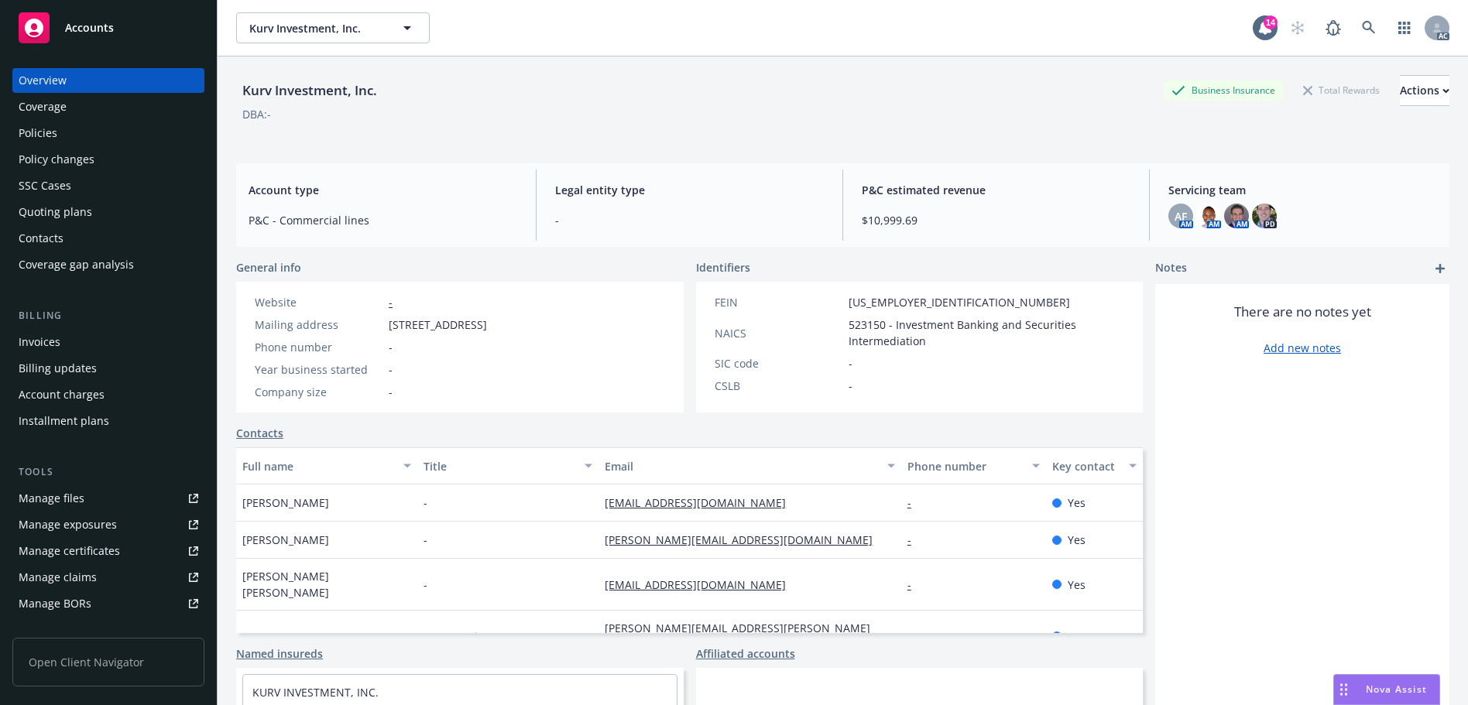
click at [62, 157] on div "Policy changes" at bounding box center [57, 159] width 76 height 25
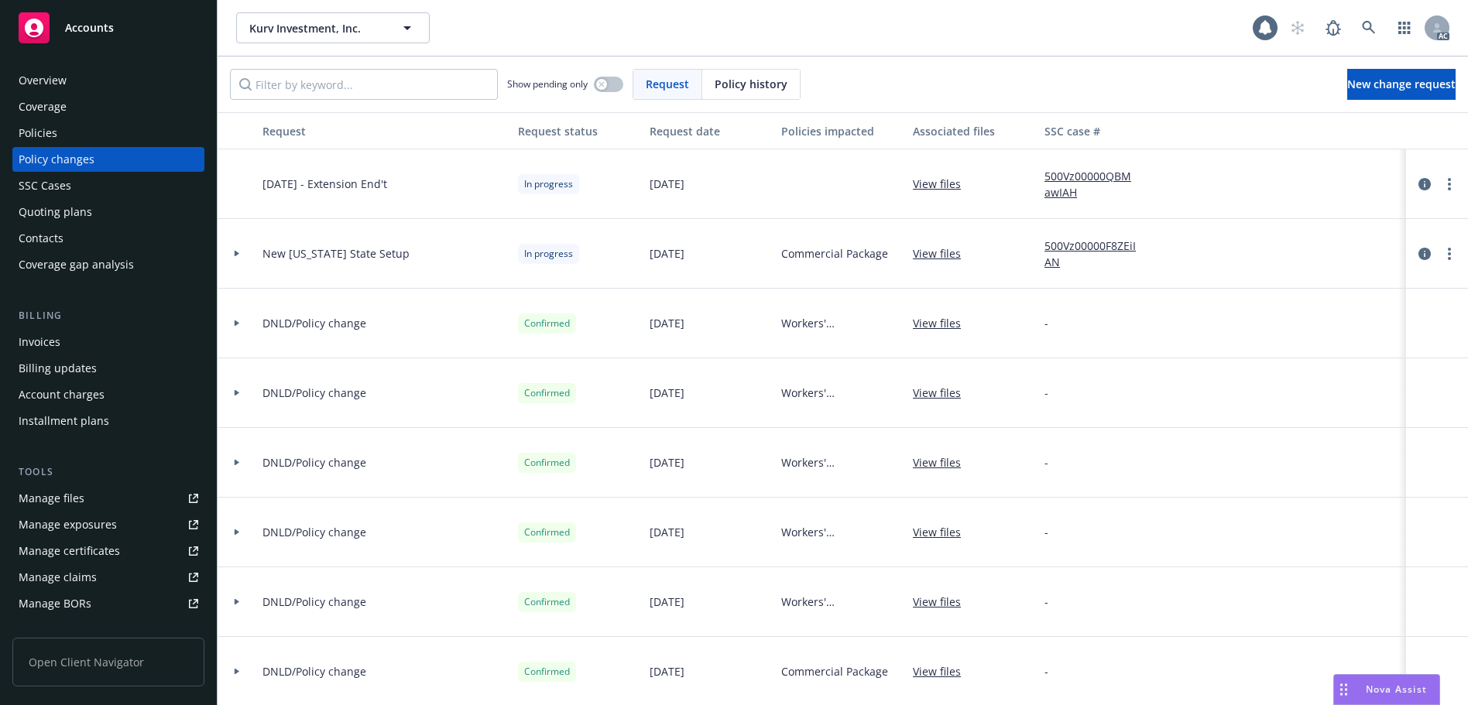
click at [63, 130] on div "Policies" at bounding box center [109, 133] width 180 height 25
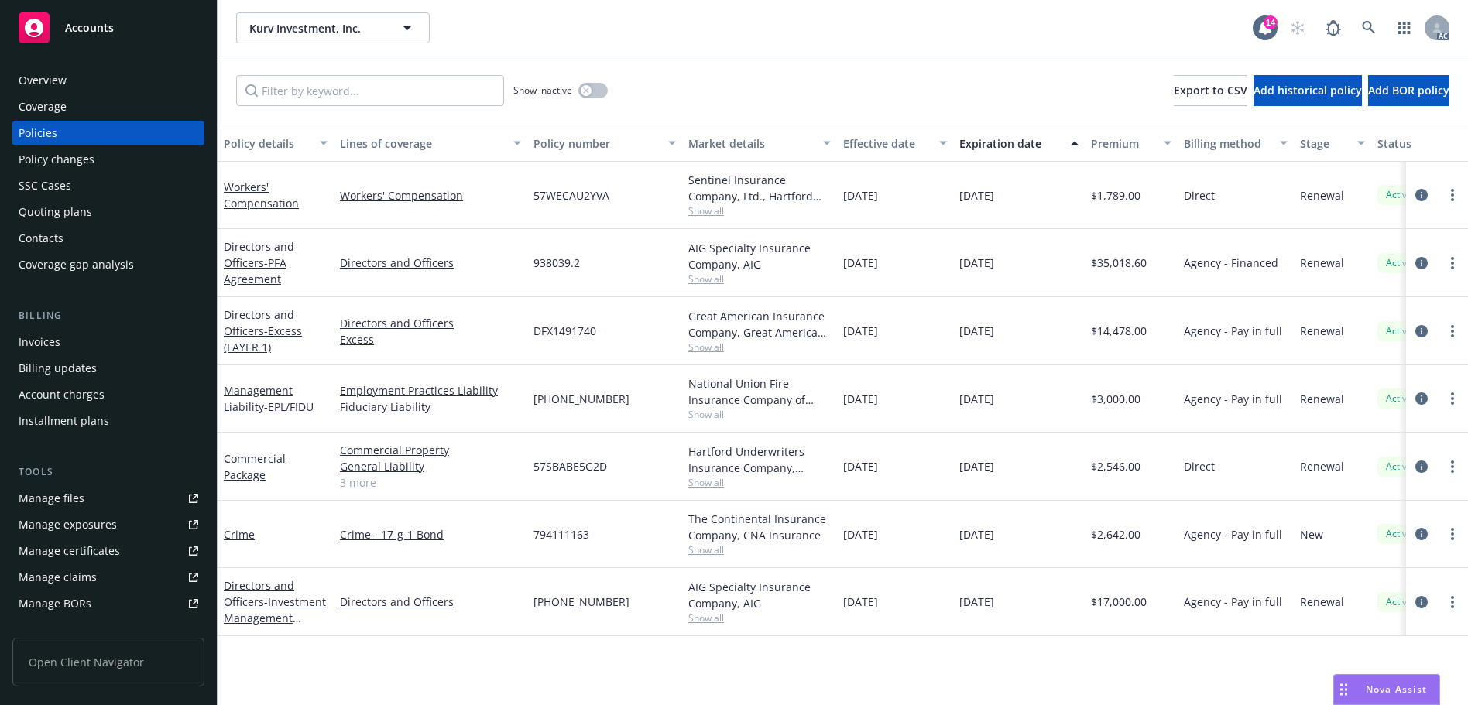
click at [111, 157] on div "Policy changes" at bounding box center [109, 159] width 180 height 25
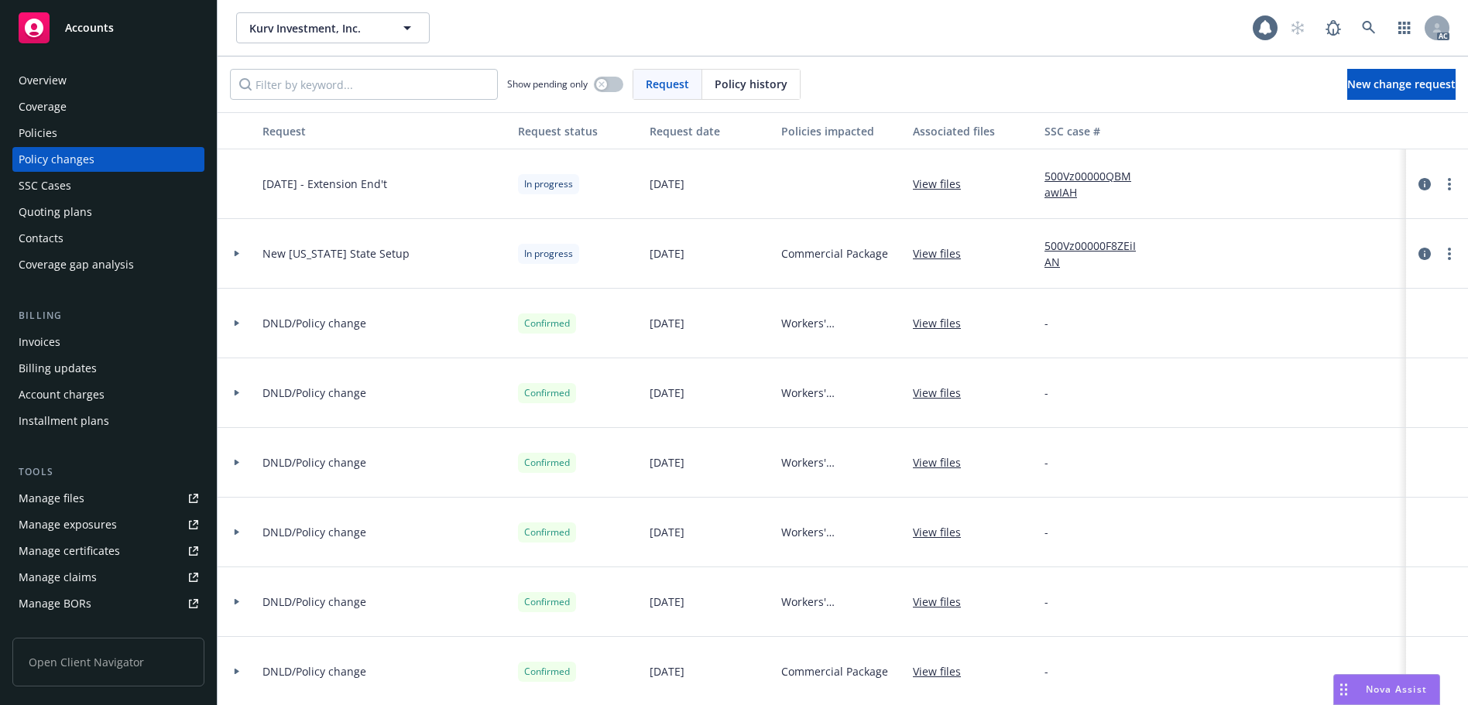
click at [112, 78] on div "Overview" at bounding box center [109, 80] width 180 height 25
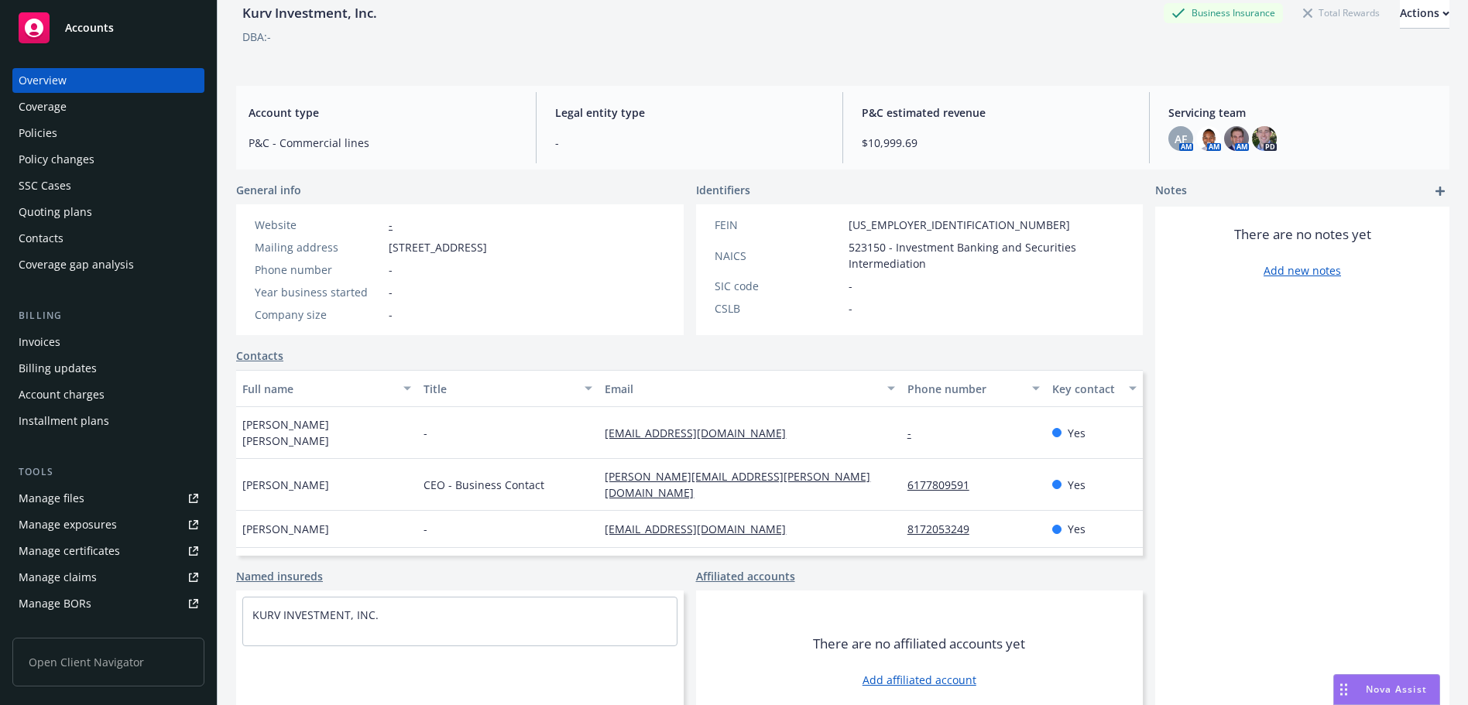
scroll to position [121, 0]
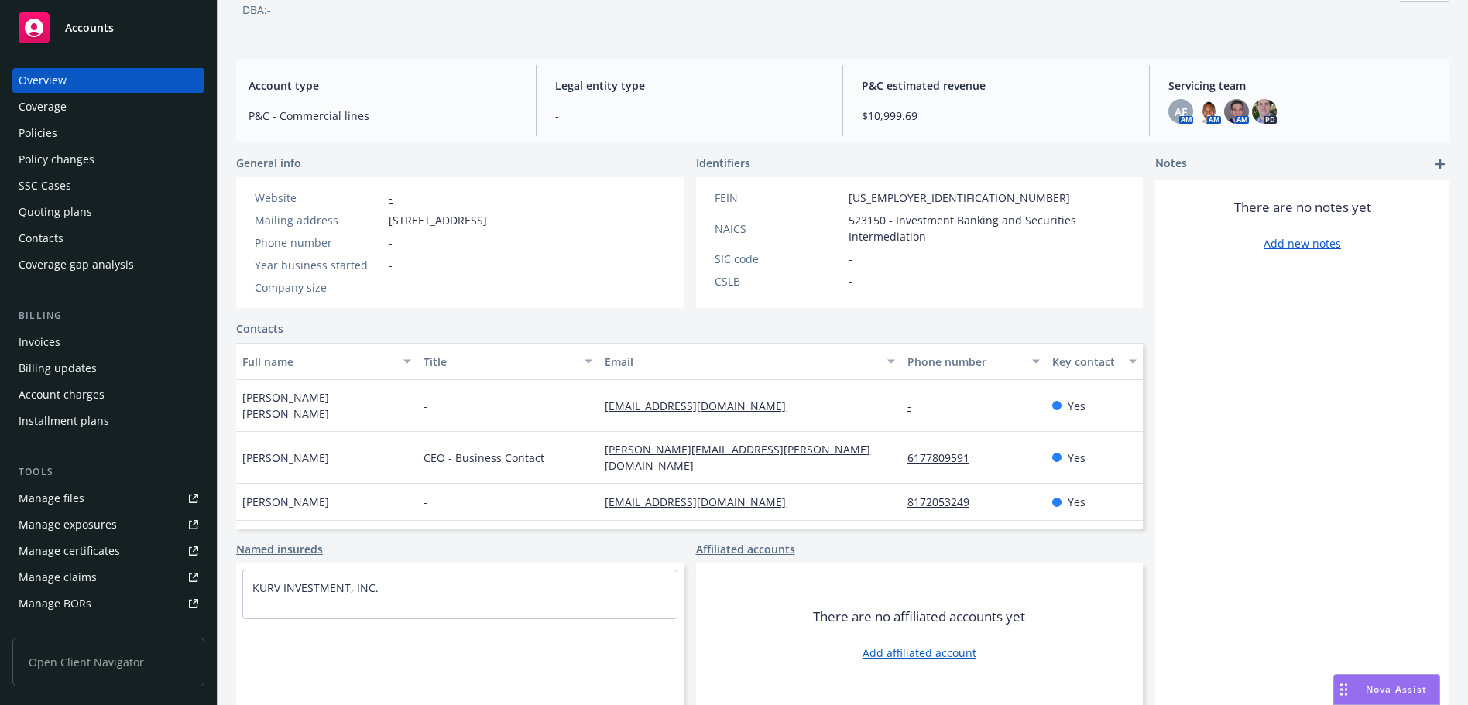
click at [42, 162] on div "Policy changes" at bounding box center [57, 159] width 76 height 25
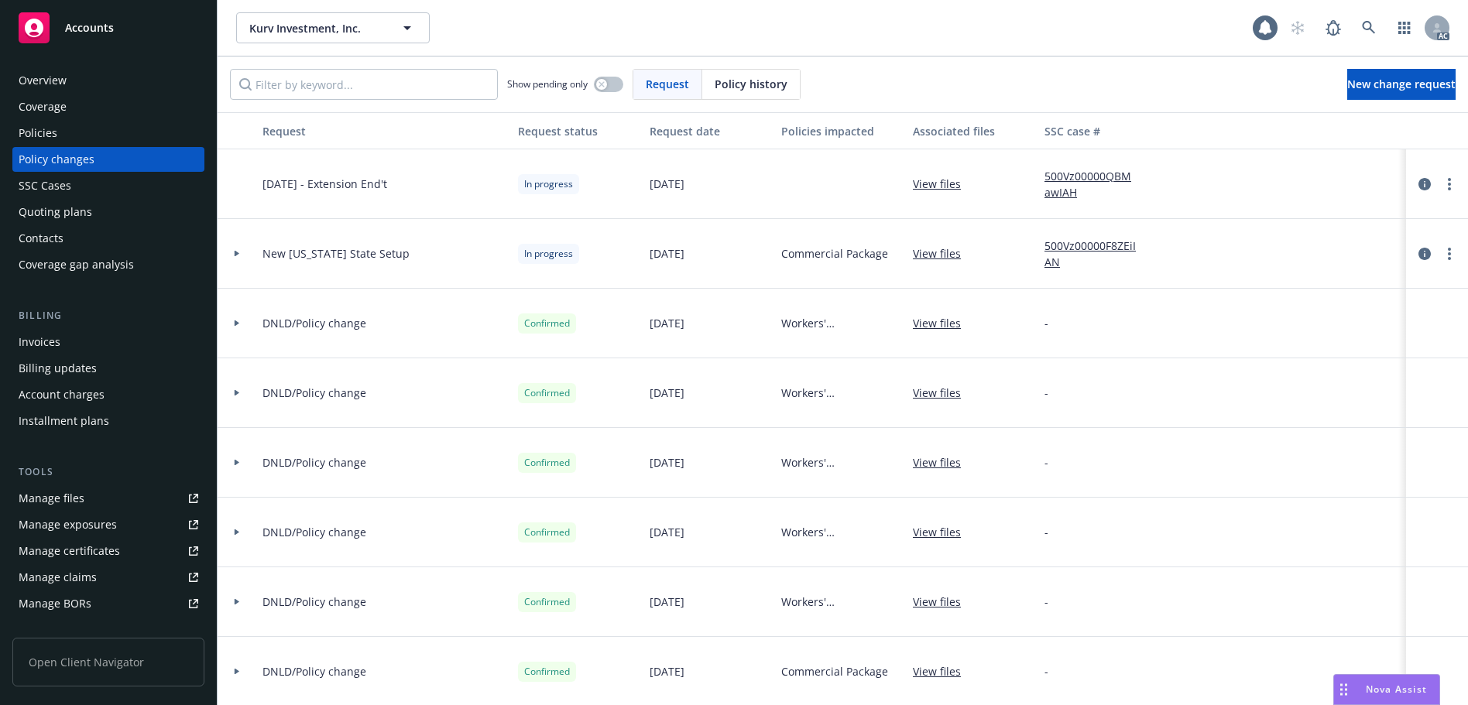
click at [745, 79] on span "Policy history" at bounding box center [751, 84] width 73 height 16
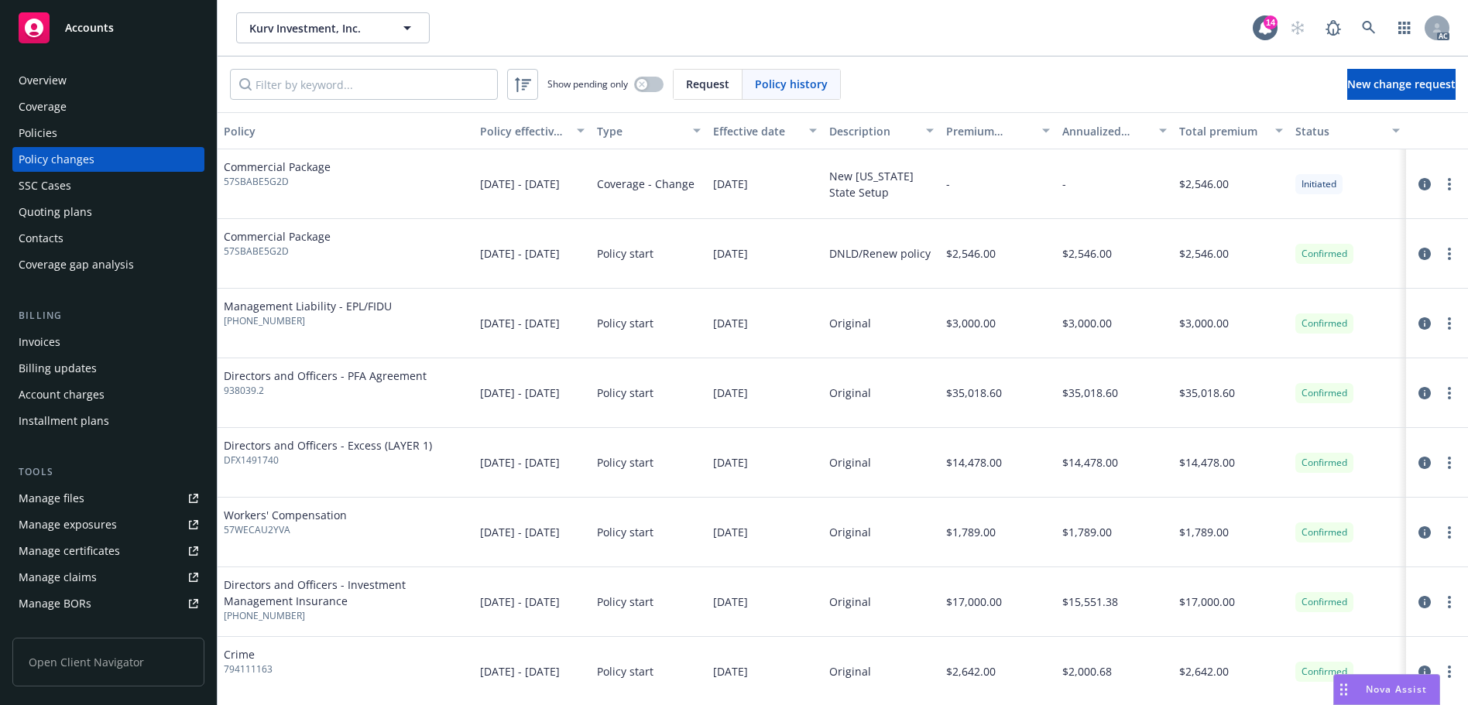
click at [128, 132] on div "Policies" at bounding box center [109, 133] width 180 height 25
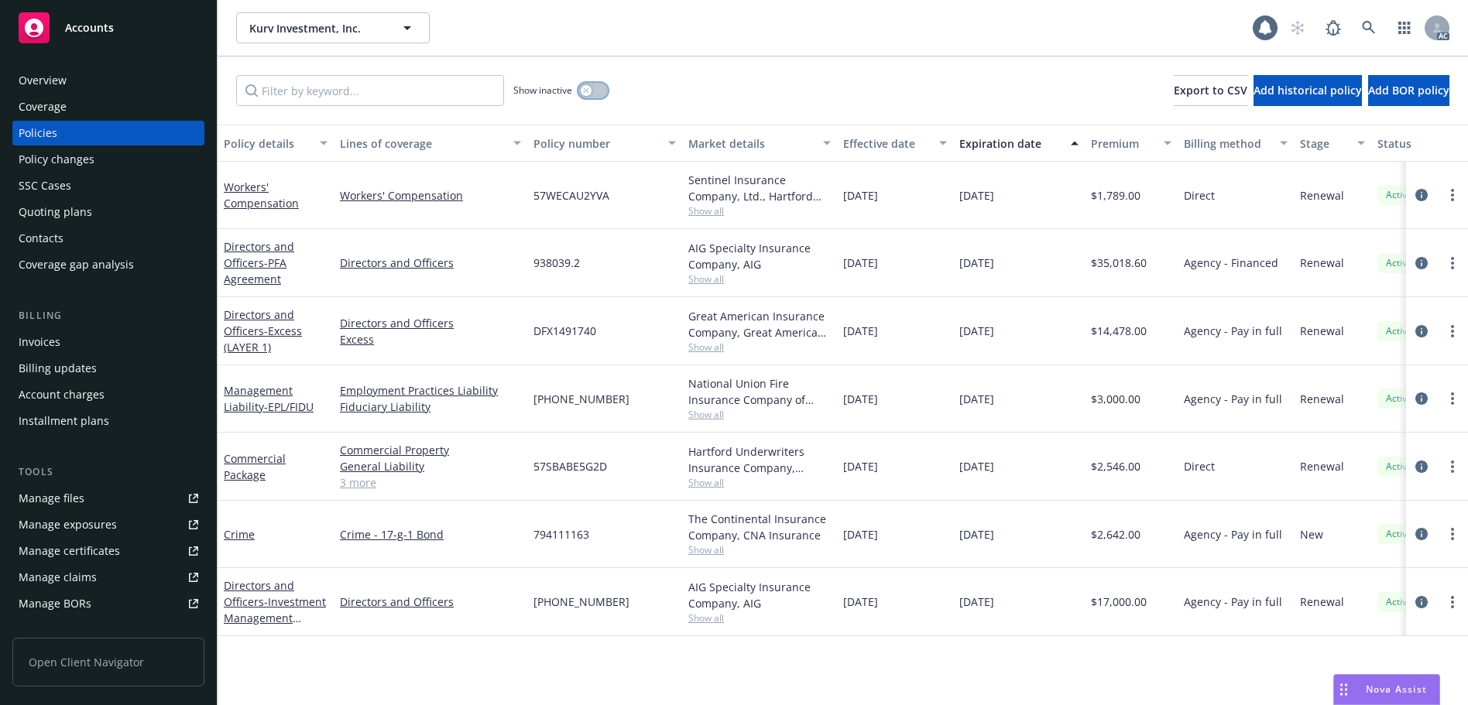
click at [597, 88] on button "button" at bounding box center [592, 90] width 29 height 15
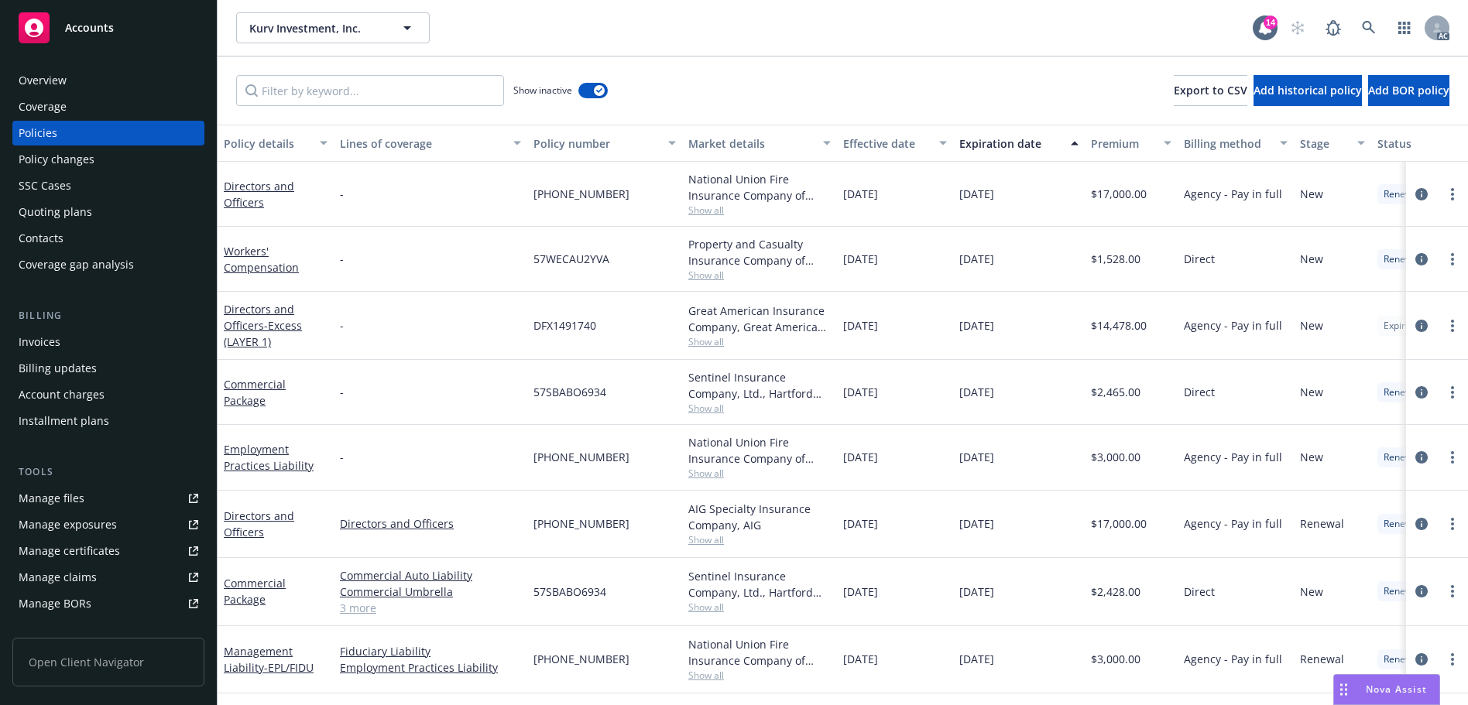
click at [864, 146] on div "Effective date" at bounding box center [886, 143] width 87 height 16
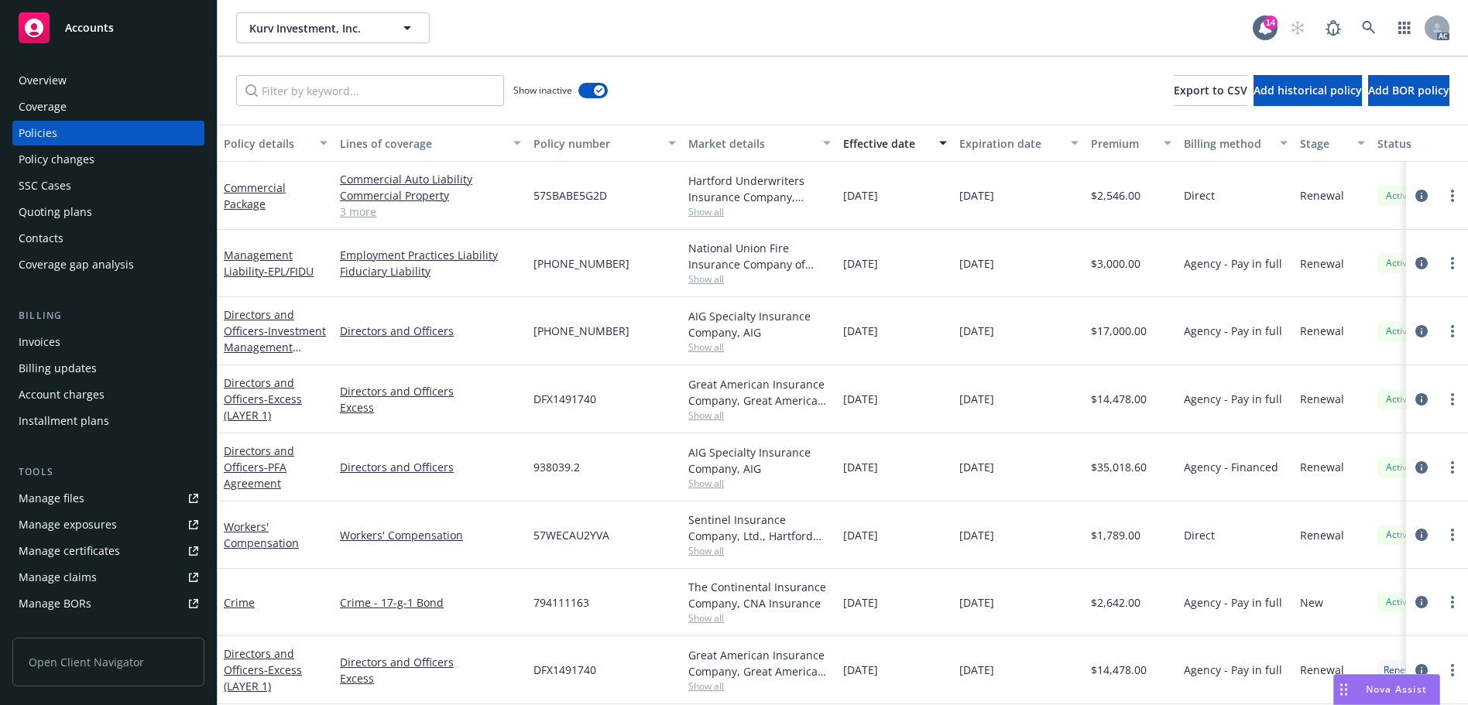
drag, startPoint x: 1403, startPoint y: 194, endPoint x: 1095, endPoint y: 245, distance: 313.2
click at [1415, 194] on icon "circleInformation" at bounding box center [1421, 196] width 12 height 12
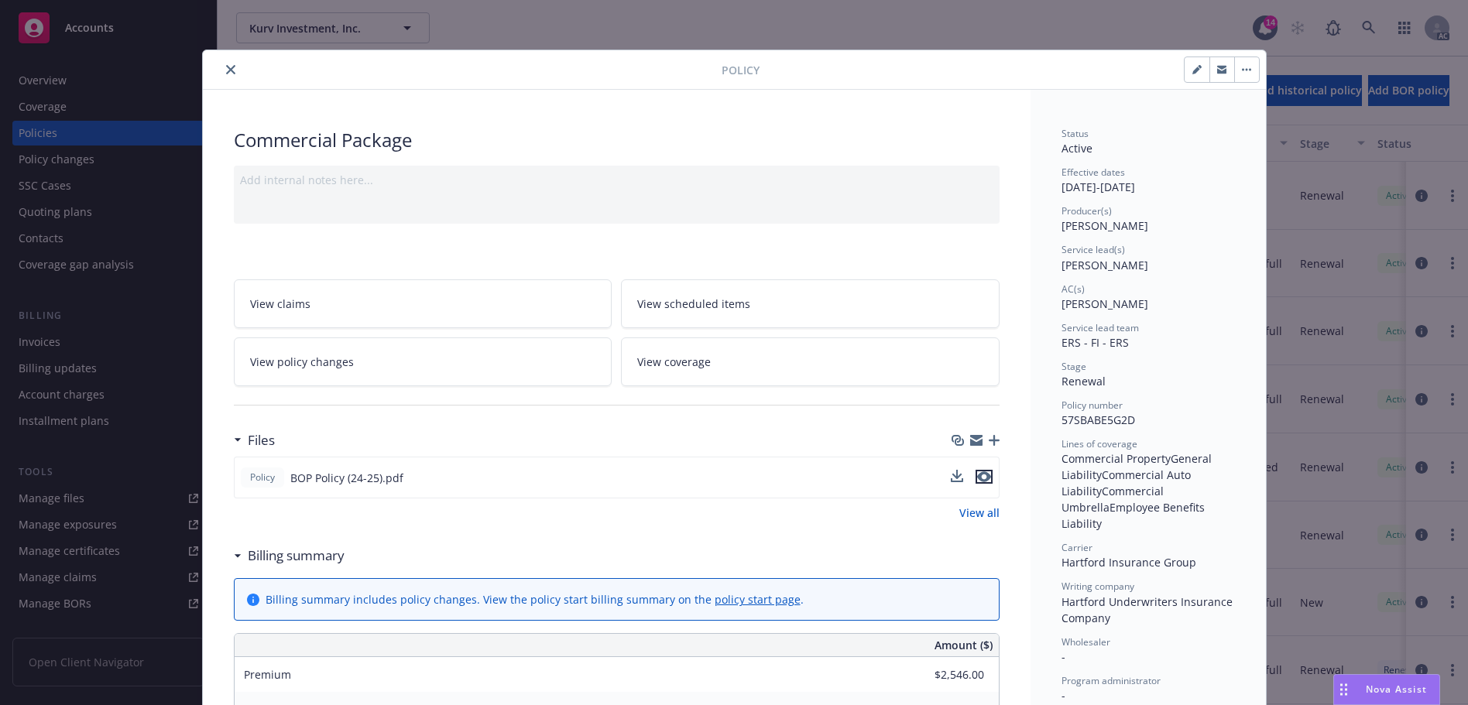
click at [982, 474] on icon "preview file" at bounding box center [984, 476] width 14 height 11
click at [226, 70] on icon "close" at bounding box center [230, 69] width 9 height 9
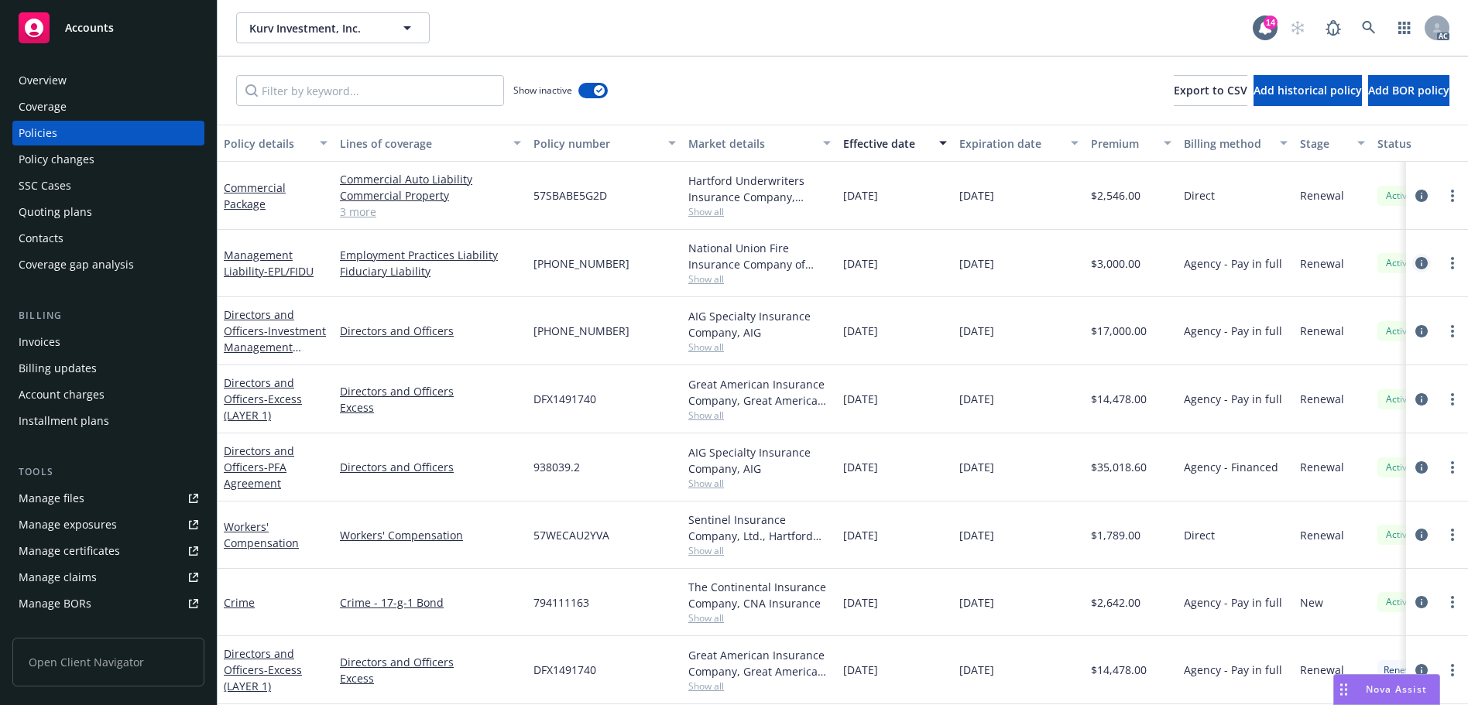
click at [1415, 266] on icon "circleInformation" at bounding box center [1421, 263] width 12 height 12
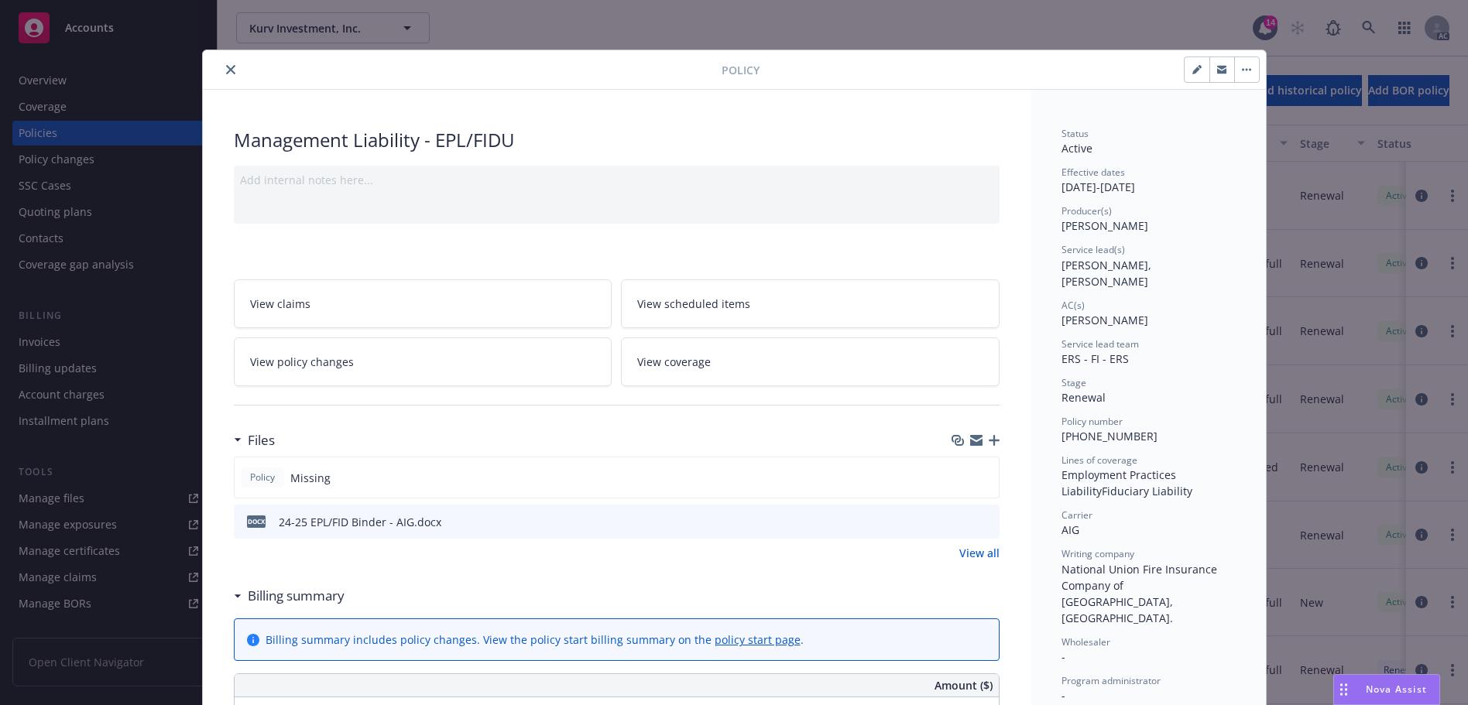
click at [978, 518] on icon "preview file" at bounding box center [985, 521] width 14 height 11
click at [221, 70] on button "close" at bounding box center [230, 69] width 19 height 19
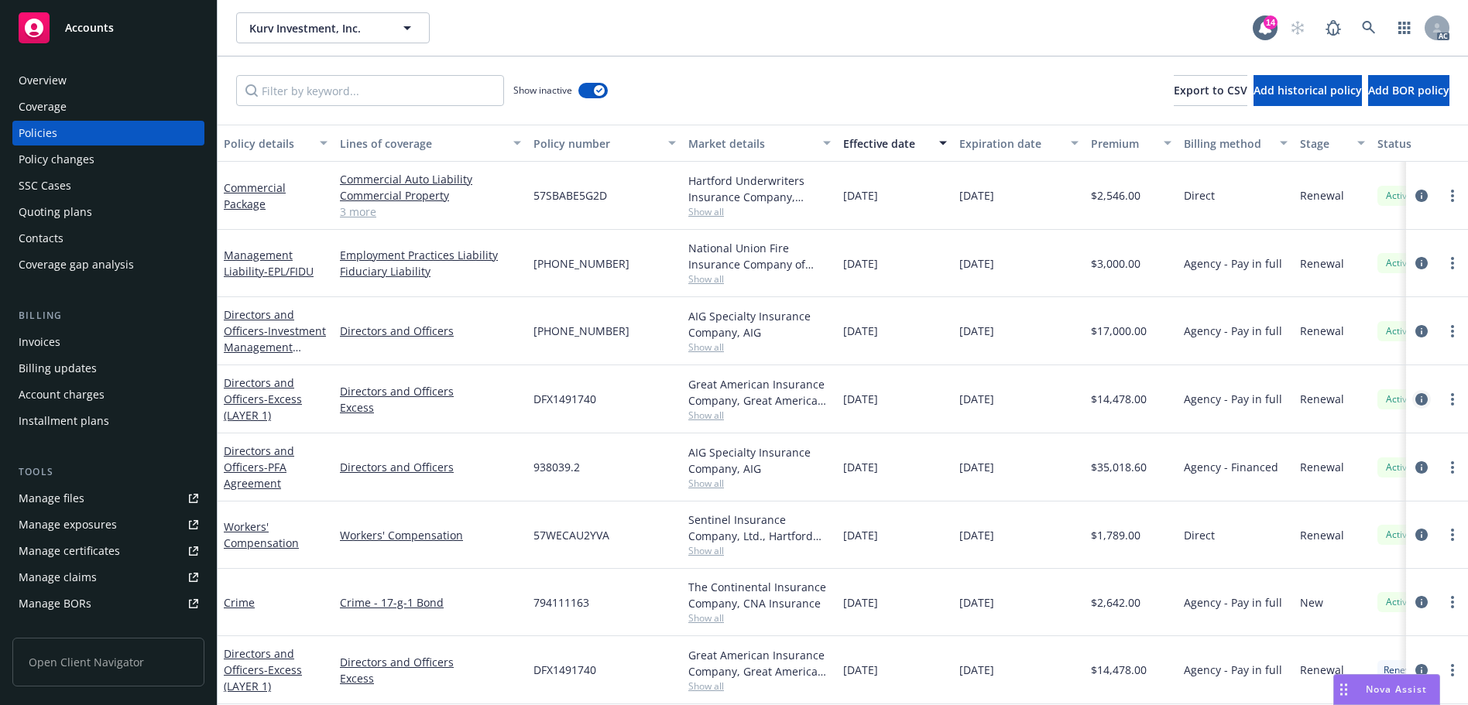
click at [1415, 399] on icon "circleInformation" at bounding box center [1421, 399] width 12 height 12
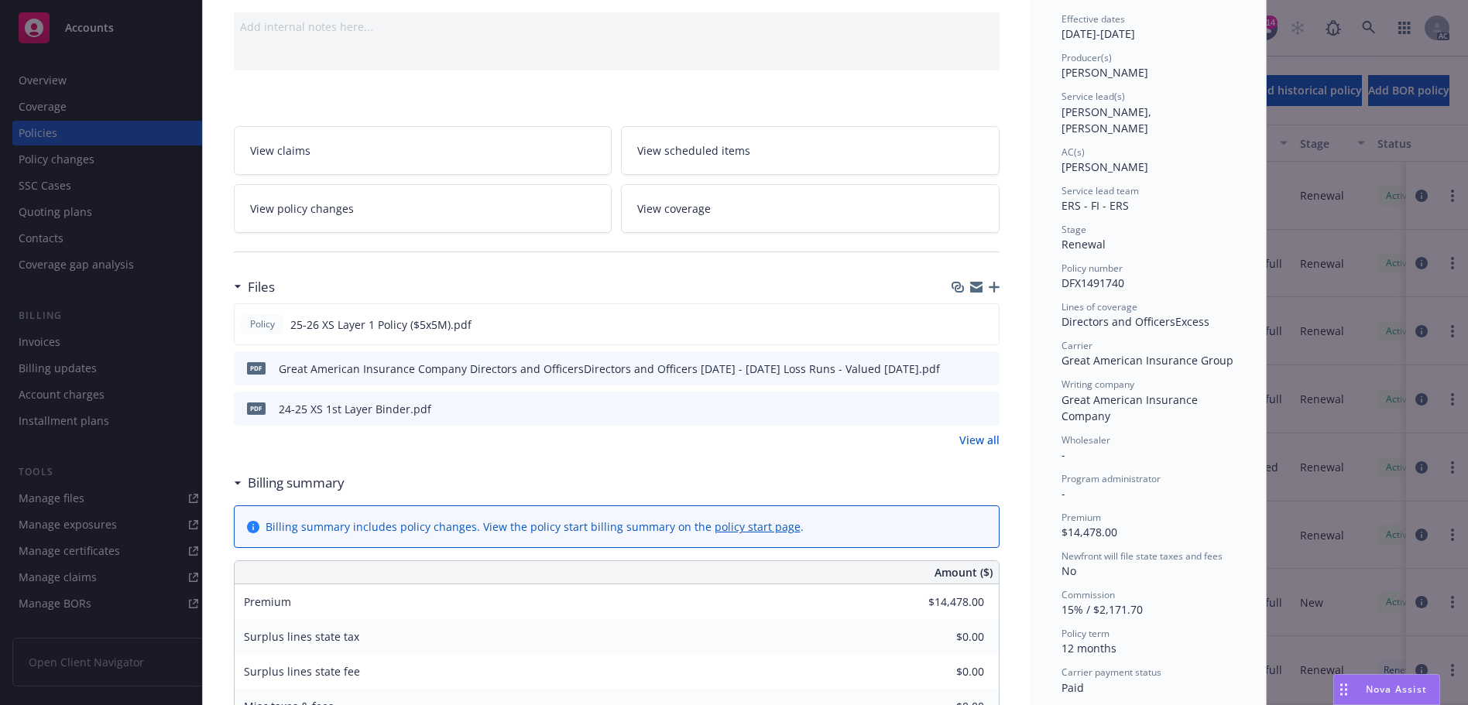
scroll to position [155, 0]
click at [978, 320] on icon "preview file" at bounding box center [984, 322] width 14 height 11
click at [42, 84] on div "Policy Directors and Officers - Excess (LAYER 1) Add internal notes here... Vie…" at bounding box center [734, 352] width 1468 height 705
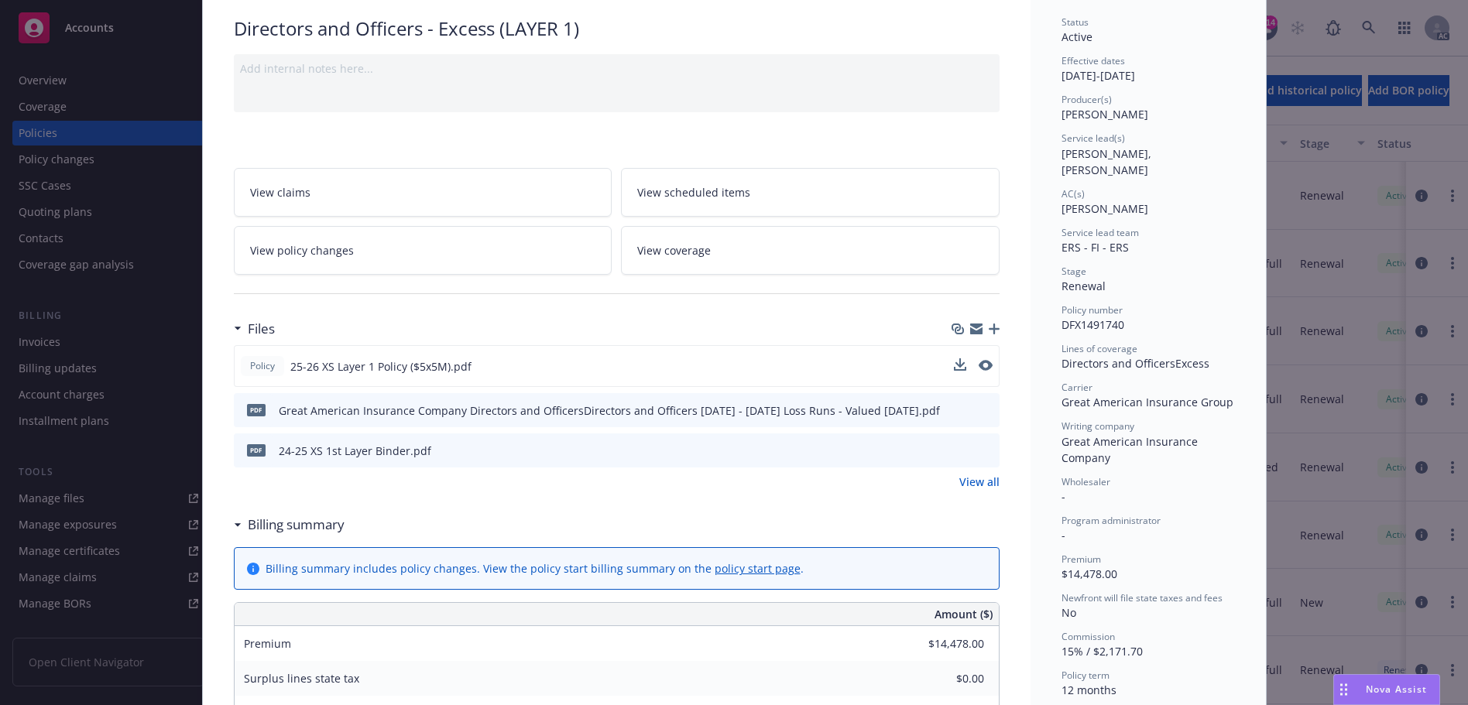
scroll to position [0, 0]
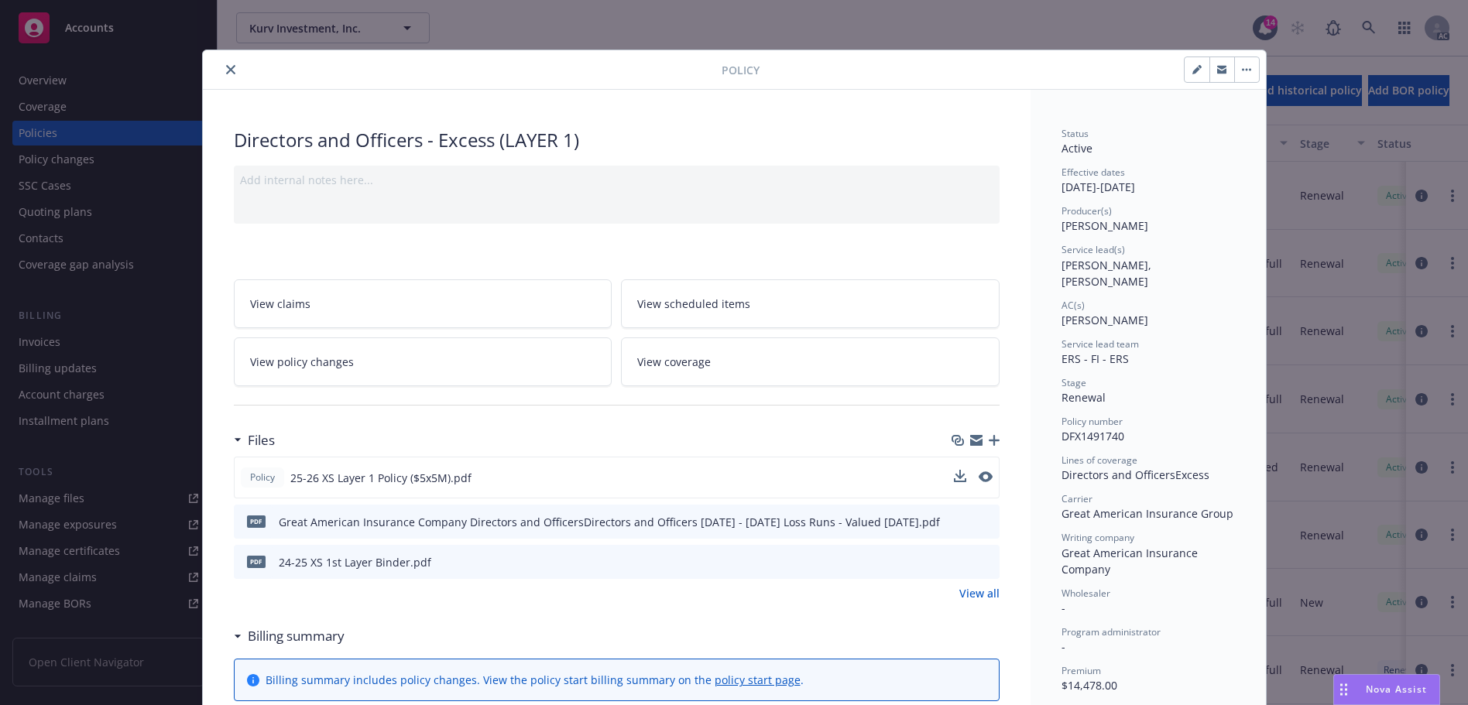
drag, startPoint x: 223, startPoint y: 68, endPoint x: 292, endPoint y: 44, distance: 73.0
click at [226, 68] on icon "close" at bounding box center [230, 69] width 9 height 9
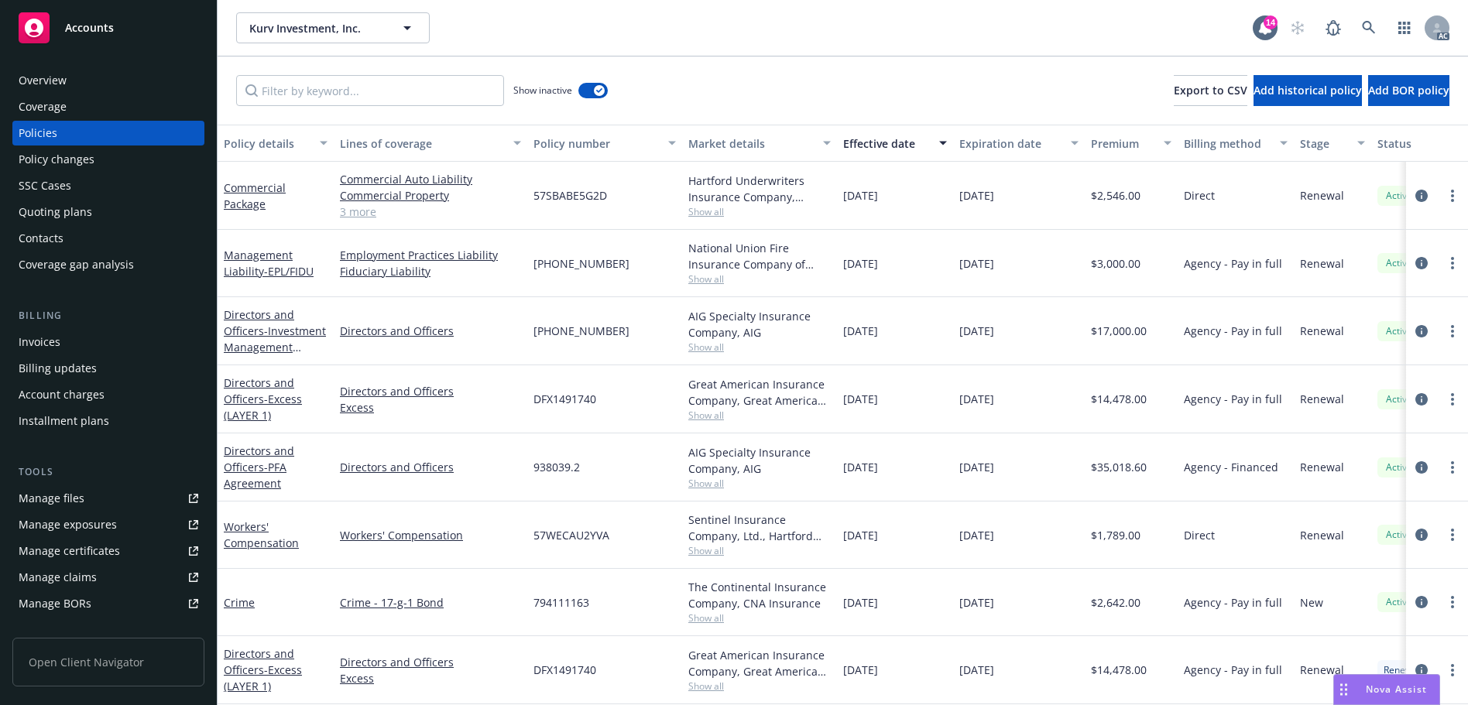
click at [101, 85] on div "Overview" at bounding box center [109, 80] width 180 height 25
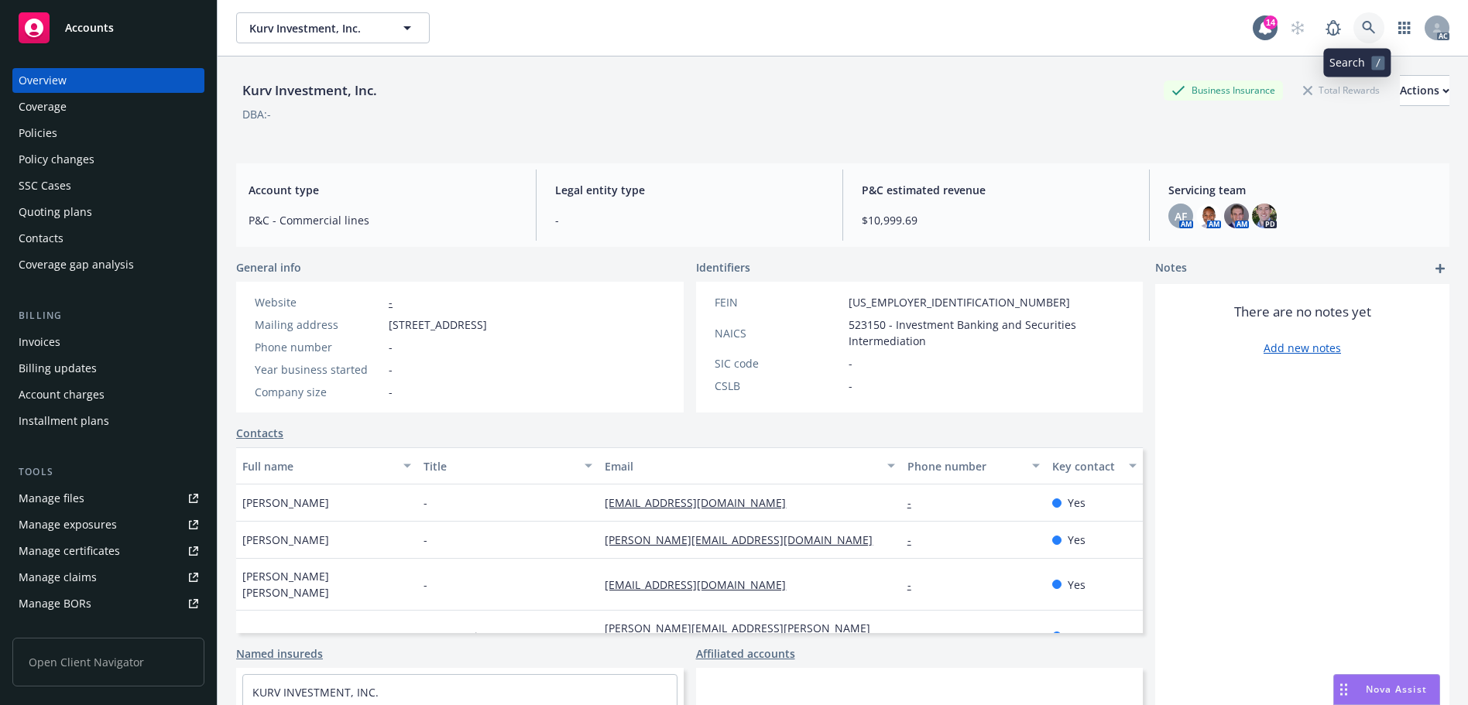
click at [1353, 19] on link at bounding box center [1368, 27] width 31 height 31
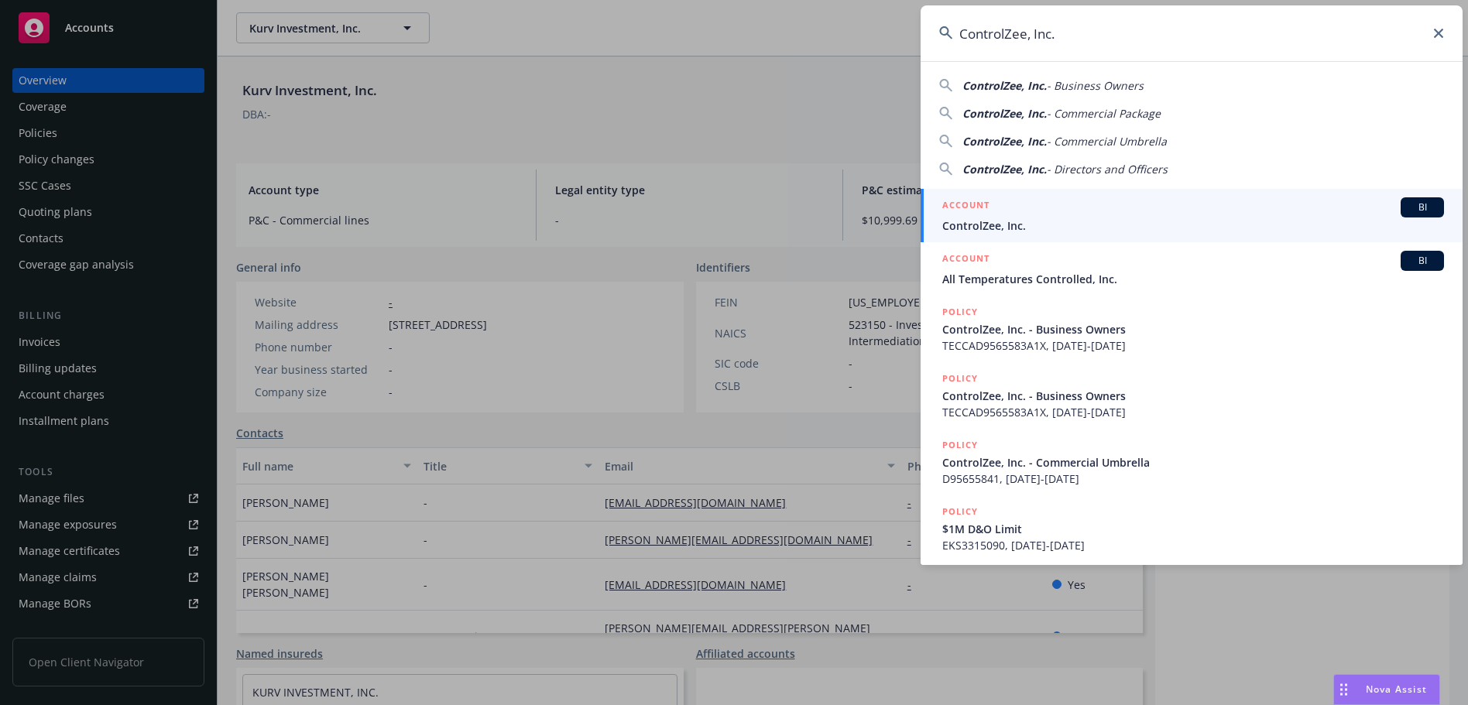
type input "ControlZee, Inc."
click at [1053, 214] on div "ACCOUNT BI" at bounding box center [1193, 207] width 502 height 20
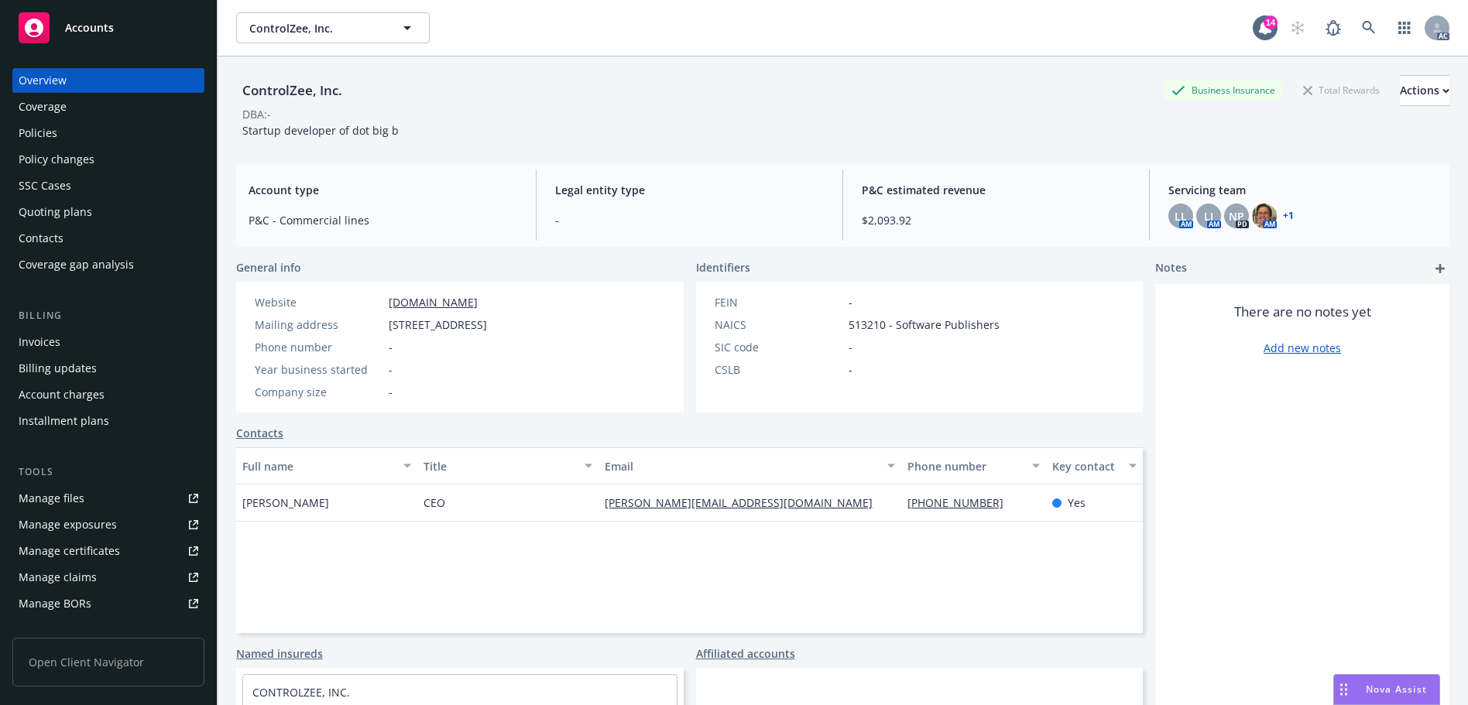
click at [55, 129] on div "Policies" at bounding box center [38, 133] width 39 height 25
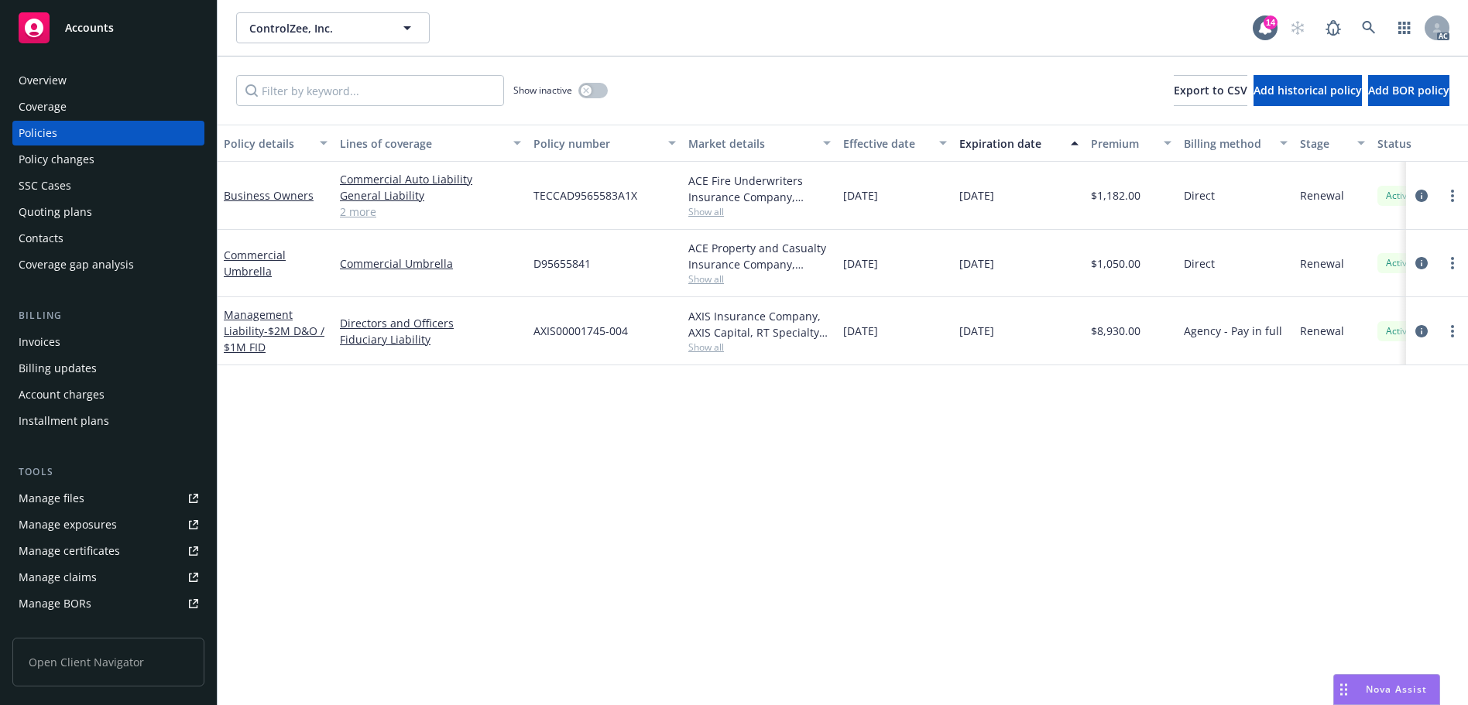
click at [867, 144] on div "Effective date" at bounding box center [886, 143] width 87 height 16
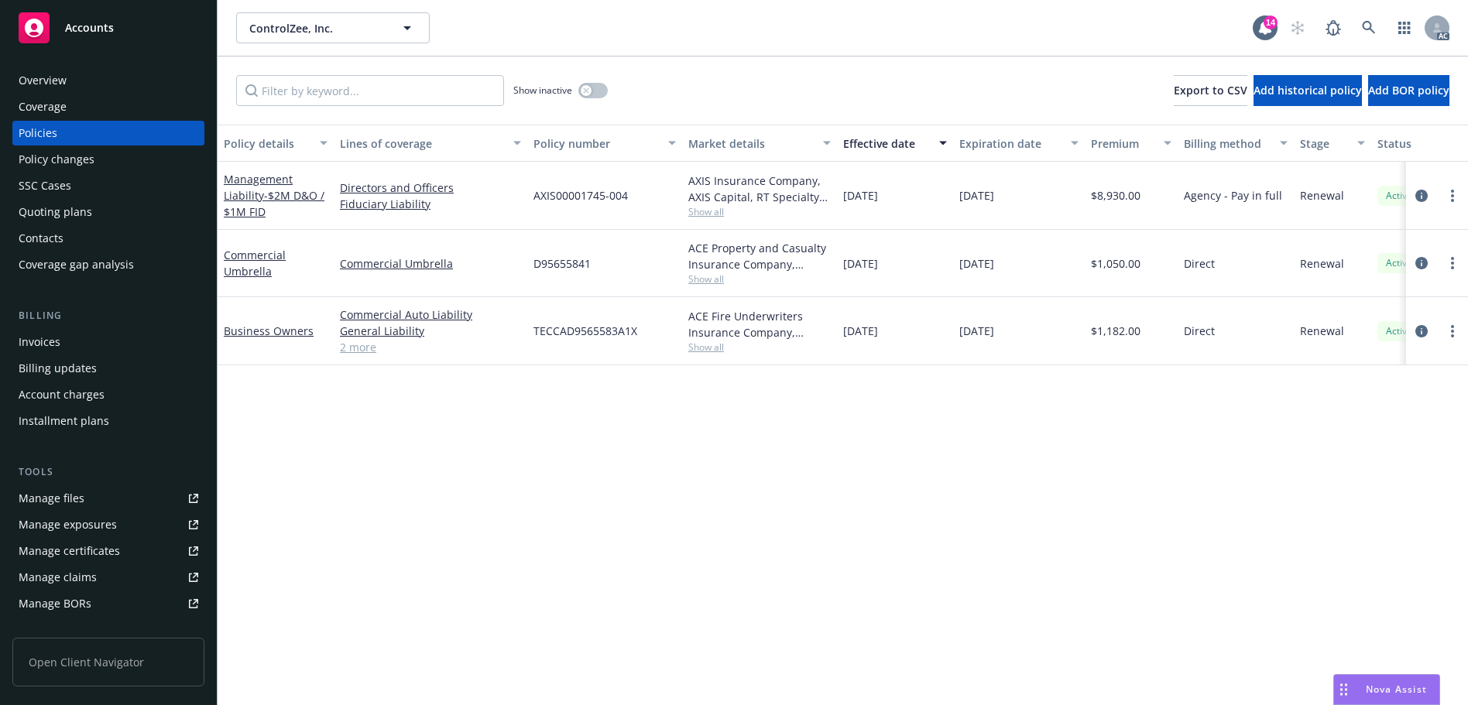
click at [608, 93] on div "Show inactive" at bounding box center [560, 90] width 94 height 31
click at [589, 94] on div "button" at bounding box center [586, 90] width 11 height 11
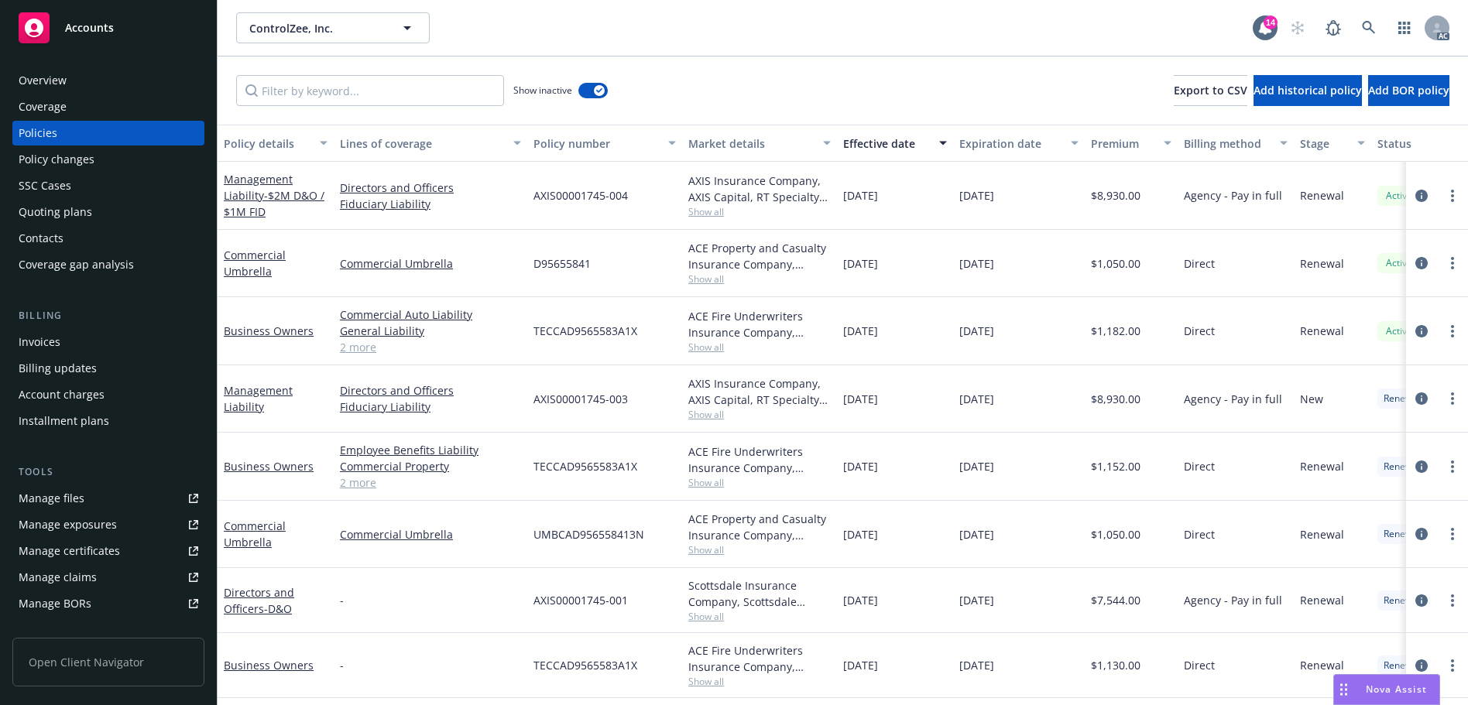
click at [876, 140] on div "Effective date" at bounding box center [886, 143] width 87 height 16
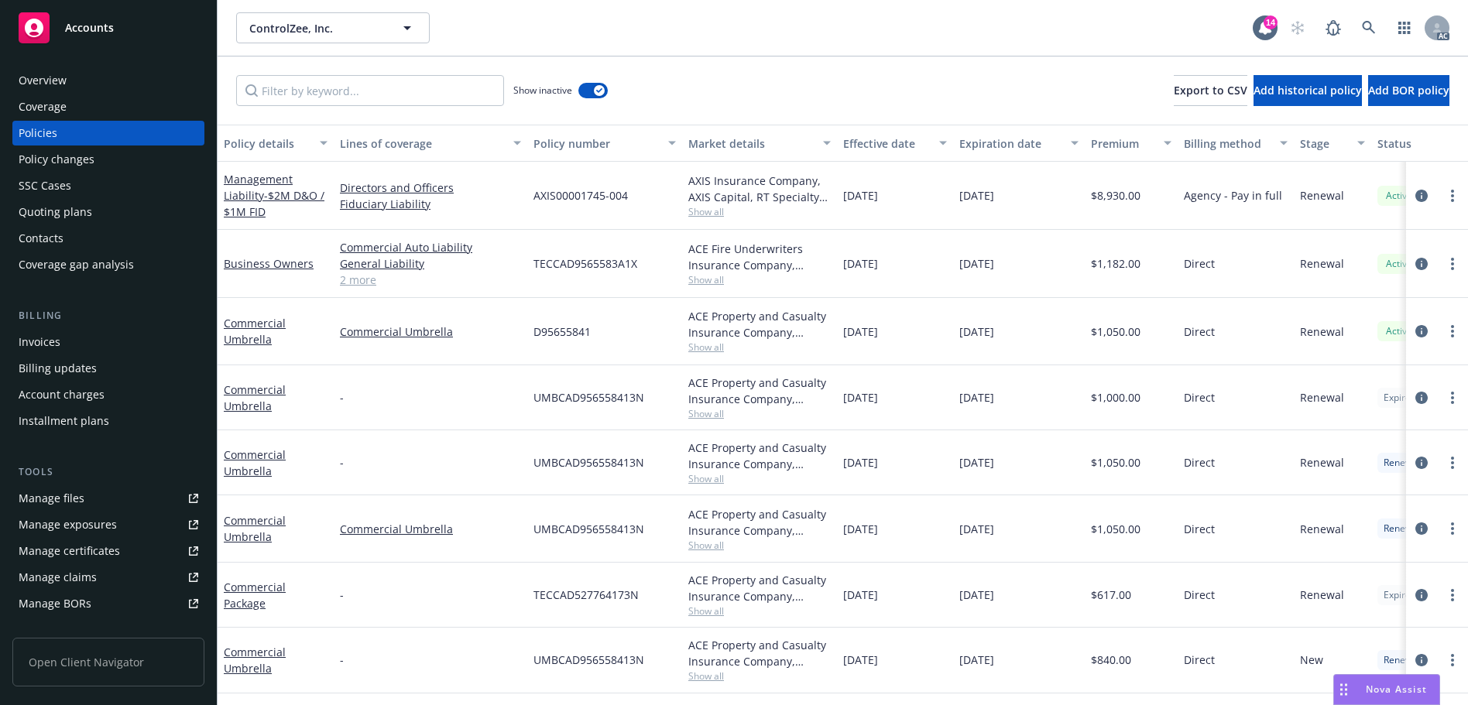
click at [876, 140] on div "Effective date" at bounding box center [886, 143] width 87 height 16
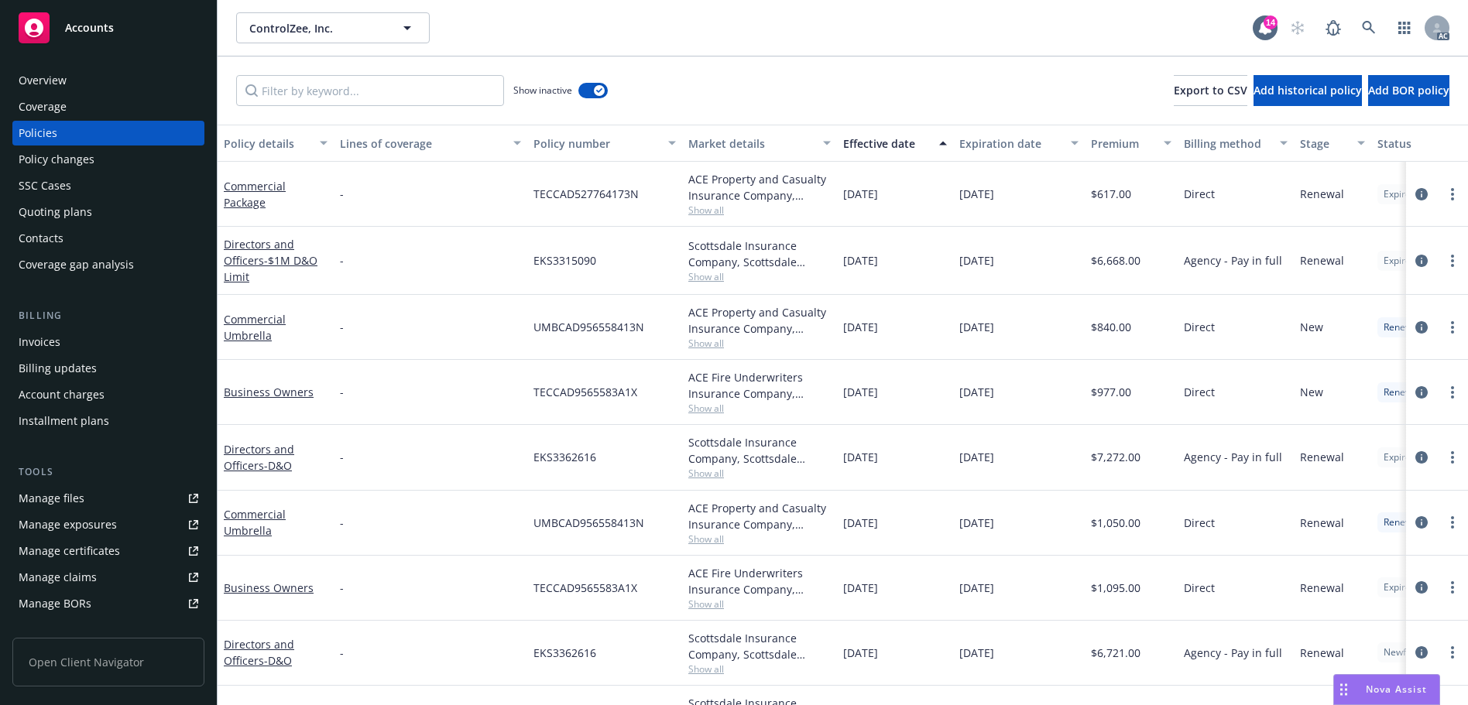
click at [876, 146] on div "Effective date" at bounding box center [886, 143] width 87 height 16
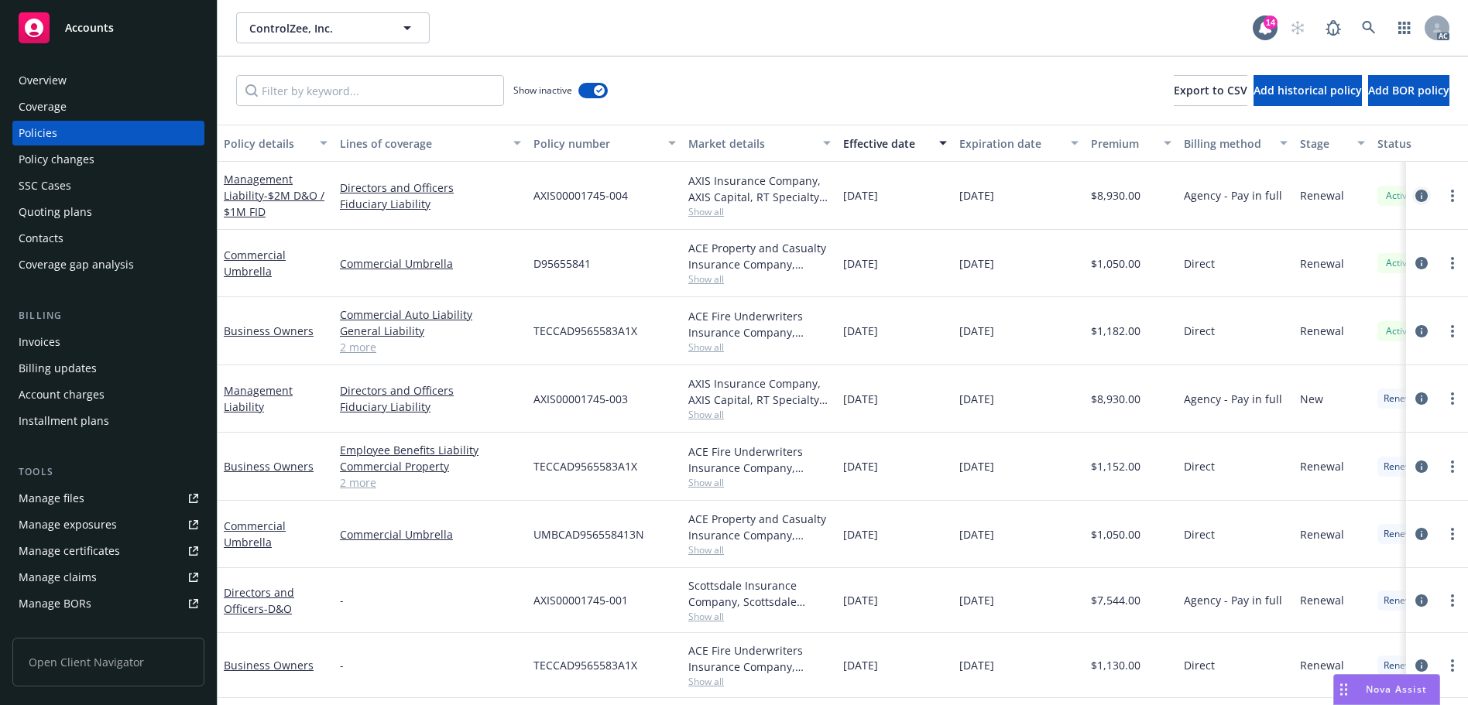
click at [1412, 195] on link "circleInformation" at bounding box center [1421, 196] width 19 height 19
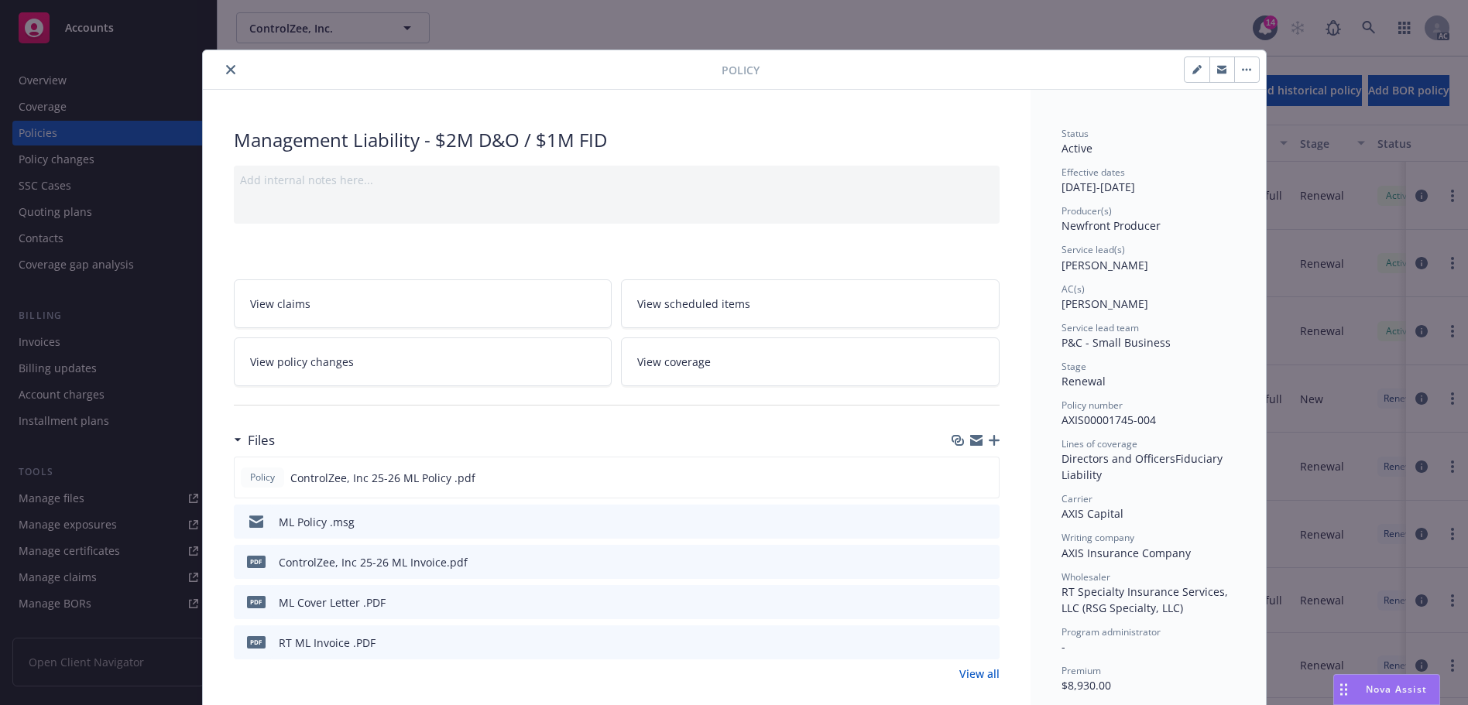
scroll to position [155, 0]
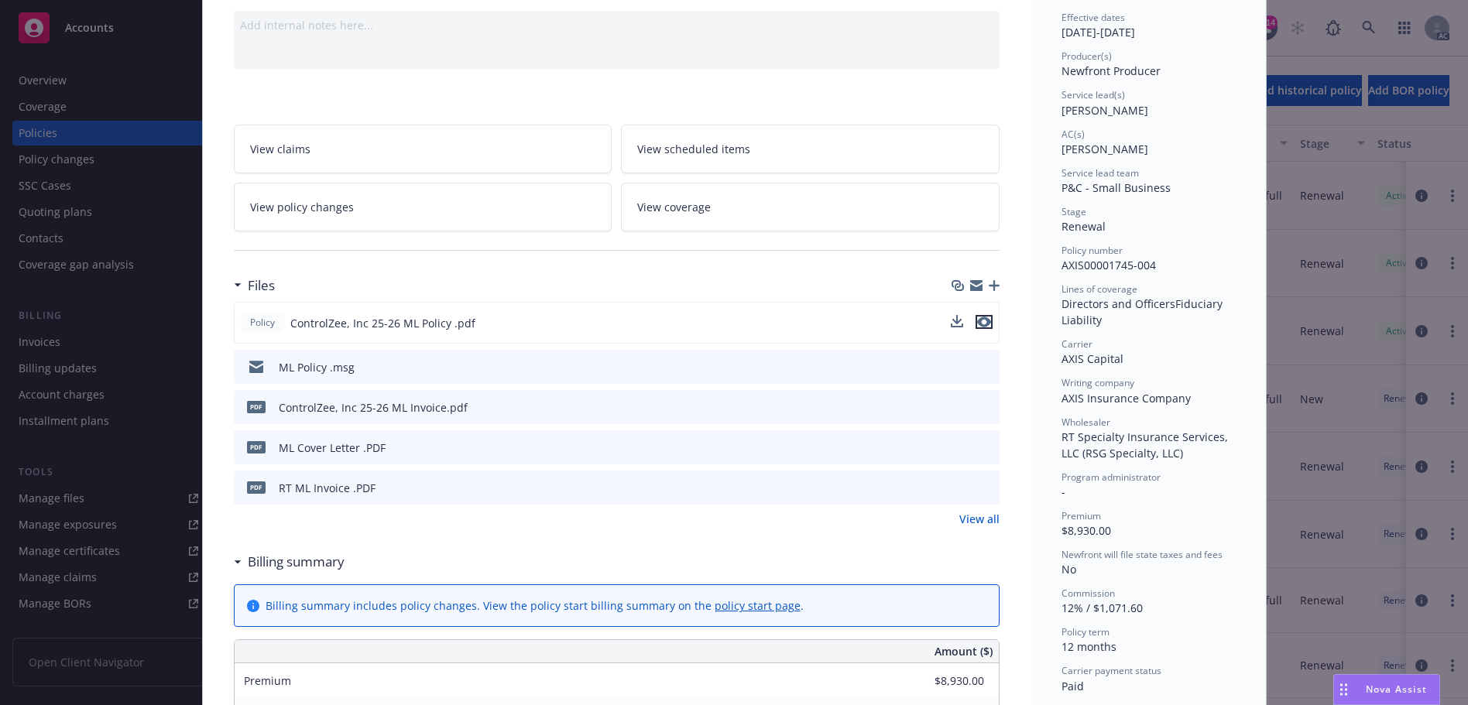
drag, startPoint x: 982, startPoint y: 324, endPoint x: 914, endPoint y: 329, distance: 67.6
click at [982, 324] on icon "preview file" at bounding box center [984, 322] width 14 height 11
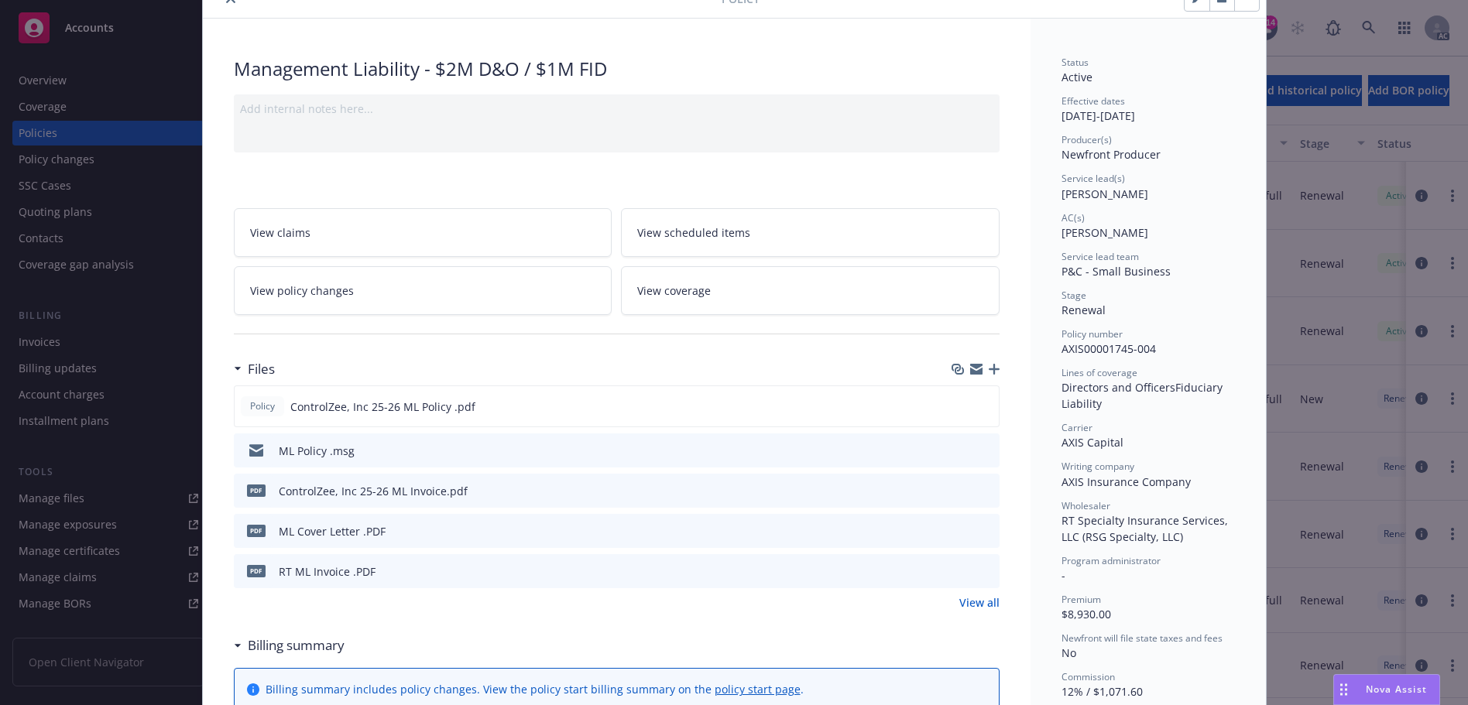
scroll to position [0, 0]
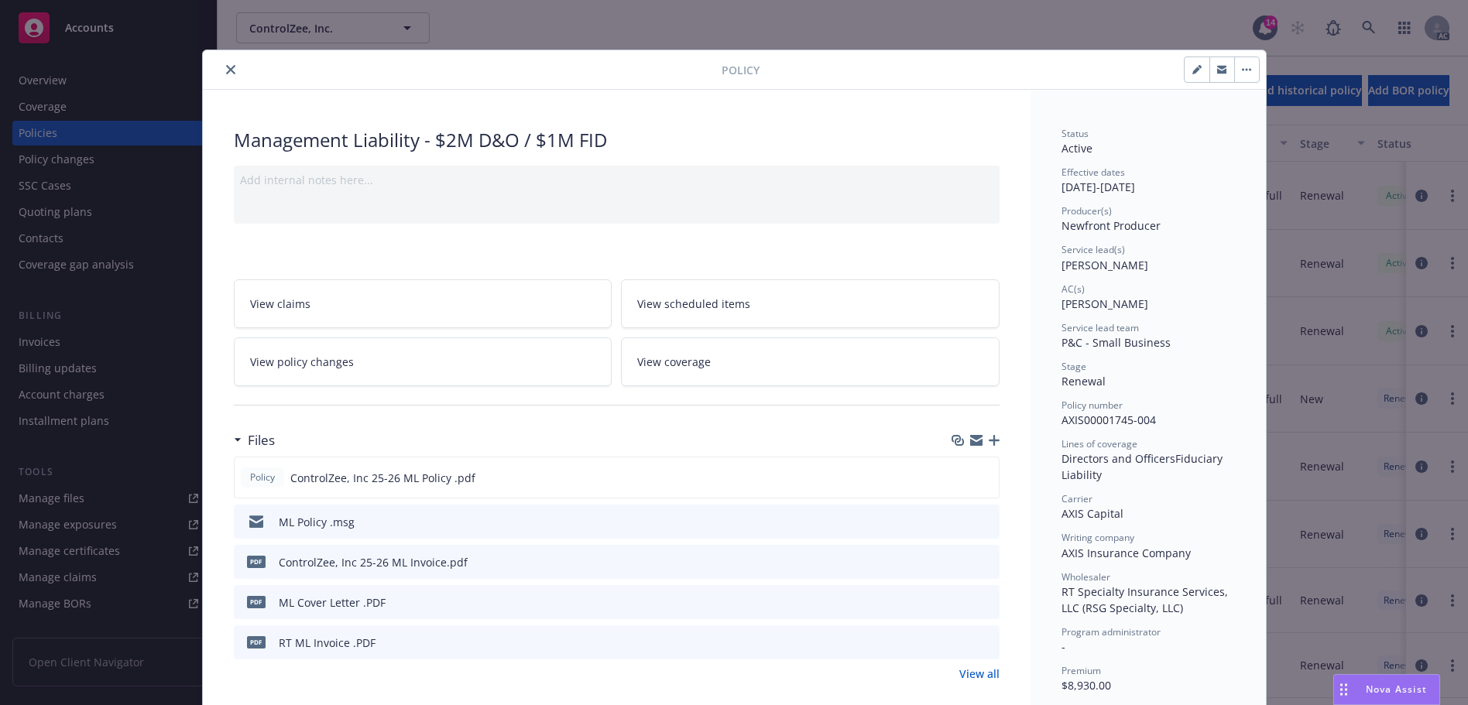
drag, startPoint x: 221, startPoint y: 69, endPoint x: 202, endPoint y: 69, distance: 18.6
click at [226, 69] on icon "close" at bounding box center [230, 69] width 9 height 9
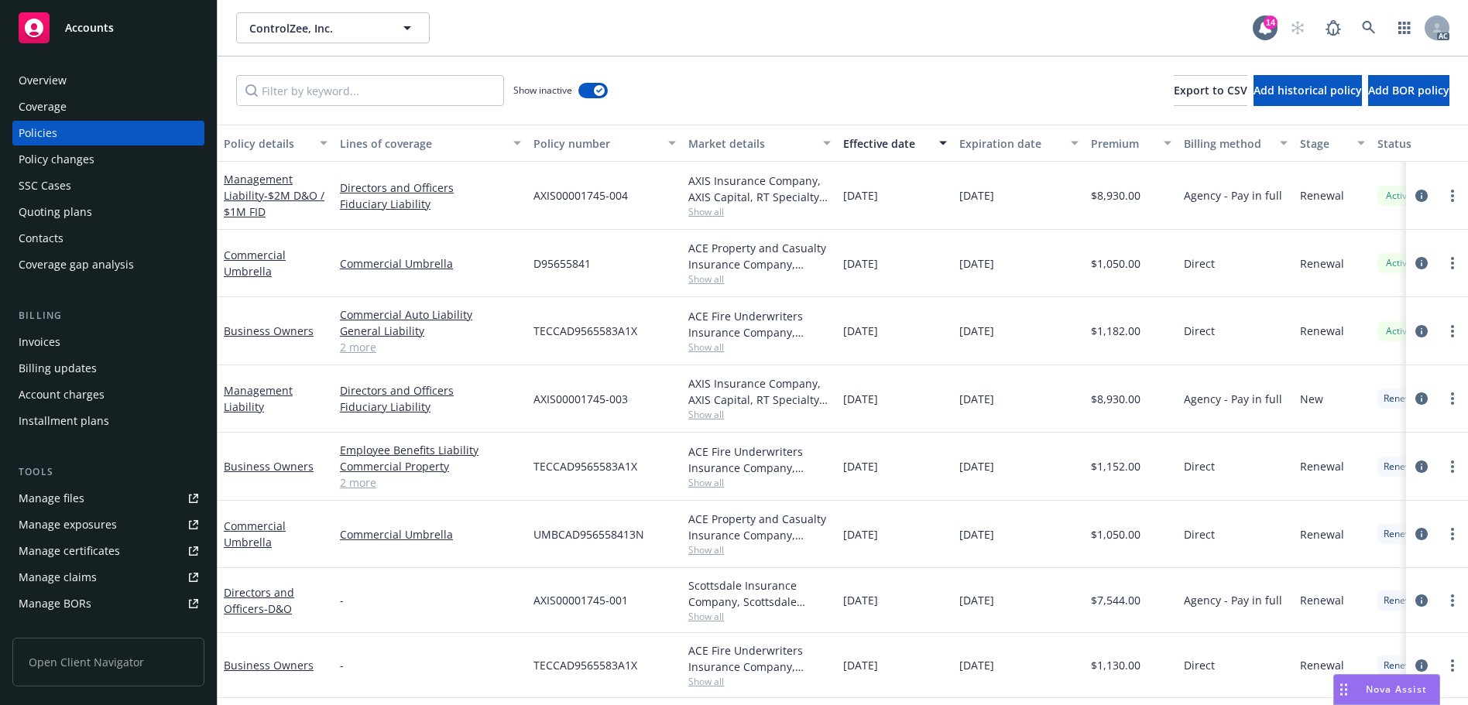
click at [143, 70] on div "Overview" at bounding box center [109, 80] width 180 height 25
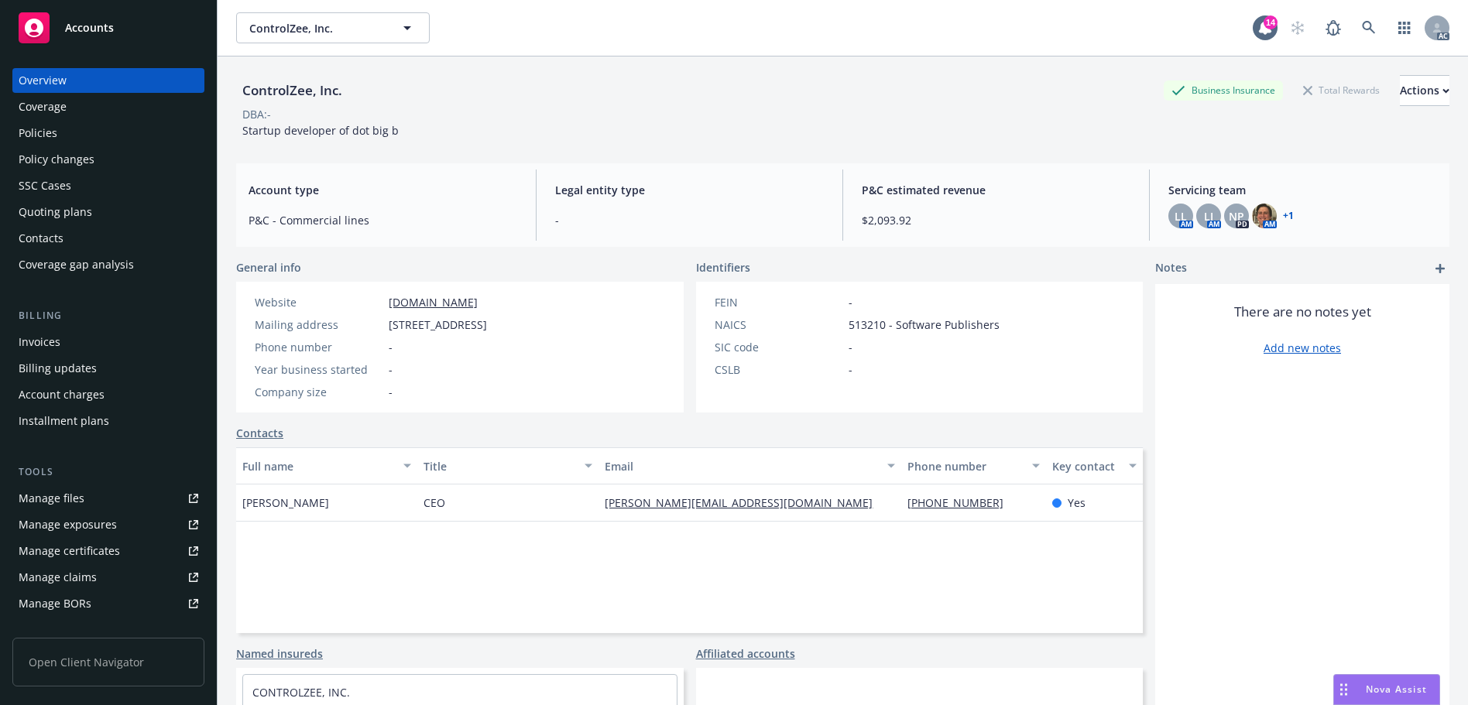
click at [451, 306] on link "[DOMAIN_NAME]" at bounding box center [433, 302] width 89 height 15
drag, startPoint x: 588, startPoint y: 327, endPoint x: 389, endPoint y: 327, distance: 198.2
click at [389, 327] on div "Website [DOMAIN_NAME] Mailing address [STREET_ADDRESS] Phone number - Year busi…" at bounding box center [370, 347] width 269 height 131
click at [1370, 21] on link at bounding box center [1368, 27] width 31 height 31
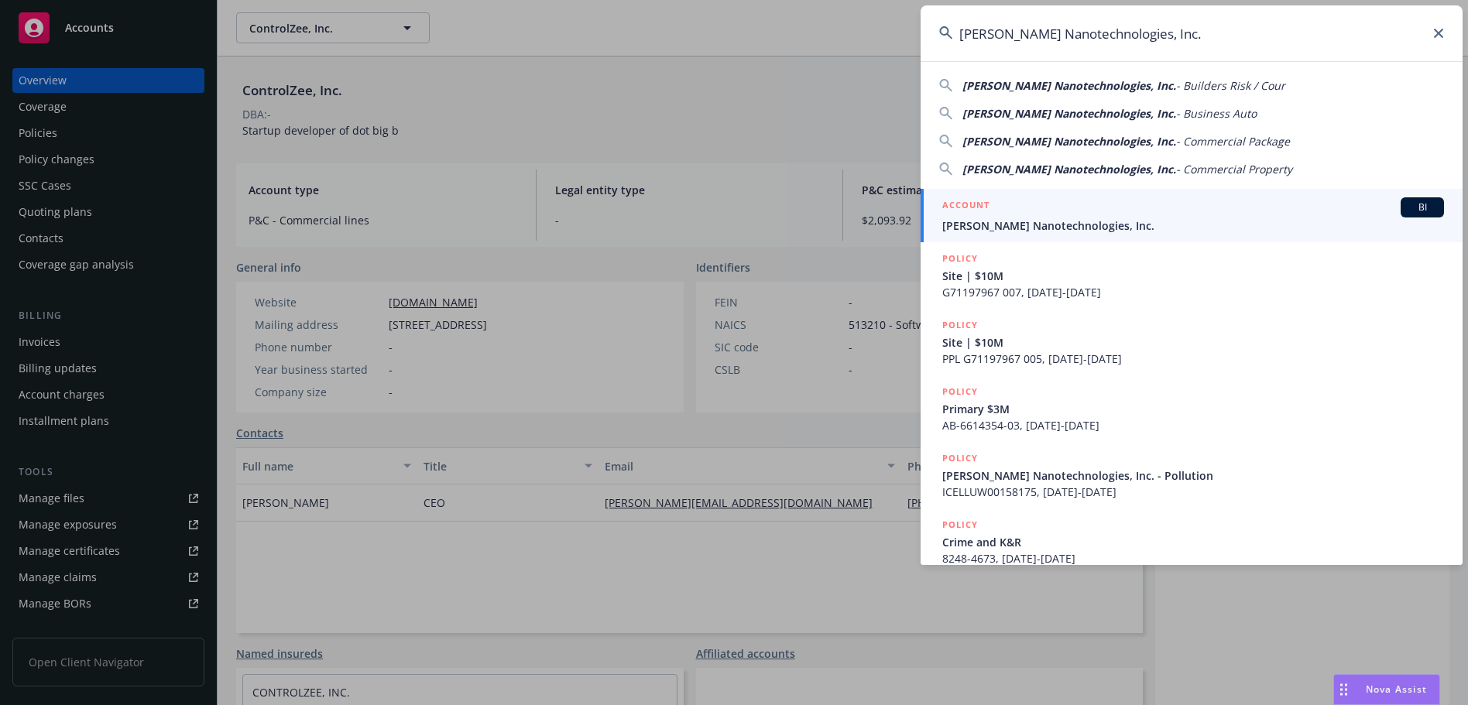
type input "[PERSON_NAME] Nanotechnologies, Inc."
click at [1056, 225] on span "[PERSON_NAME] Nanotechnologies, Inc." at bounding box center [1193, 226] width 502 height 16
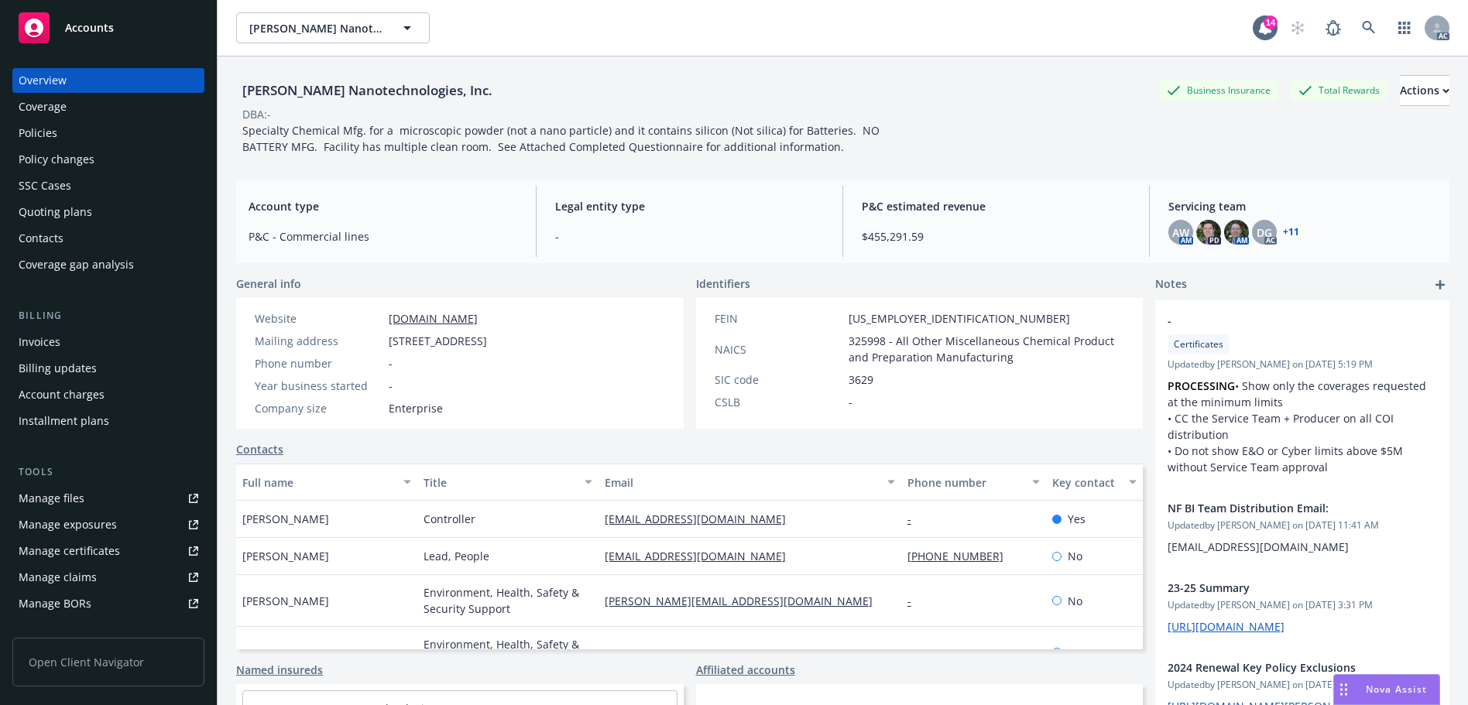
click at [478, 316] on link "[DOMAIN_NAME]" at bounding box center [433, 318] width 89 height 15
click at [60, 140] on div "Policies" at bounding box center [109, 133] width 180 height 25
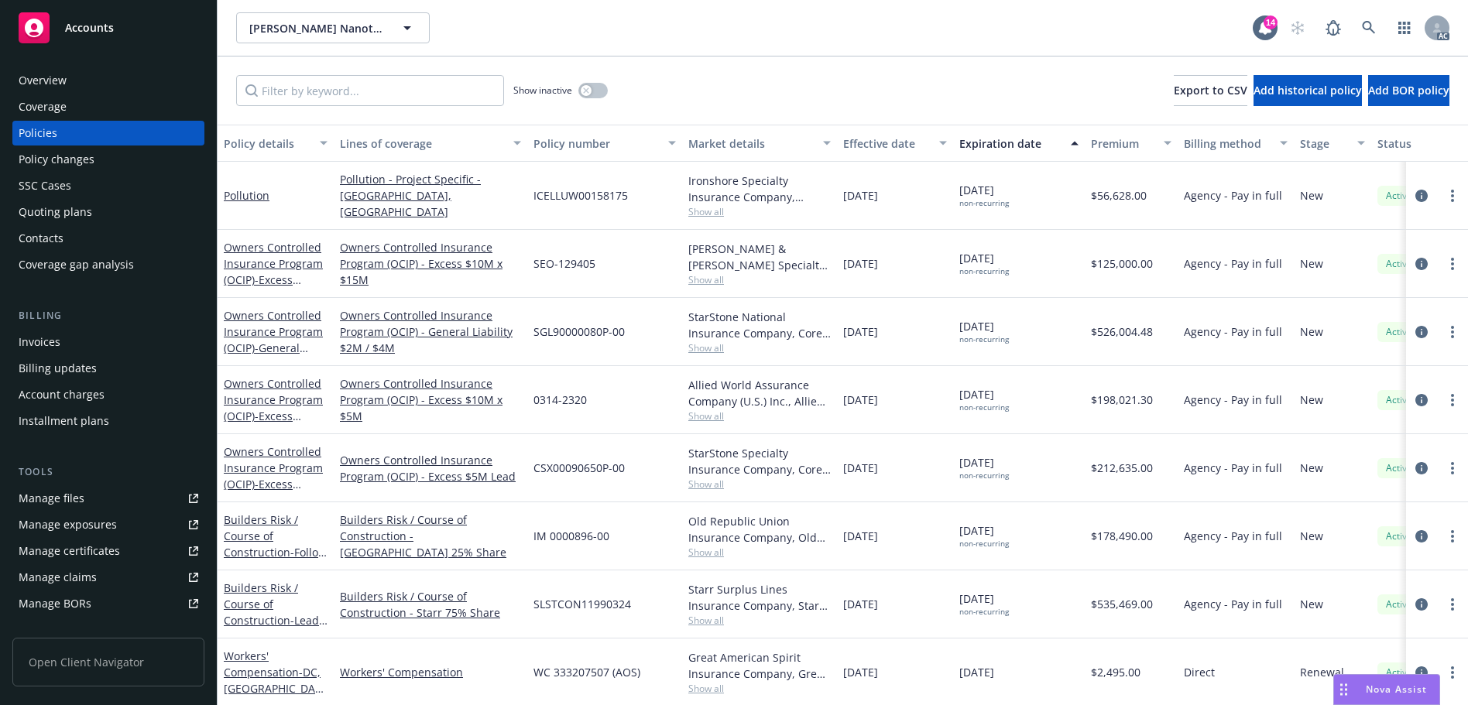
click at [860, 142] on div "Effective date" at bounding box center [886, 143] width 87 height 16
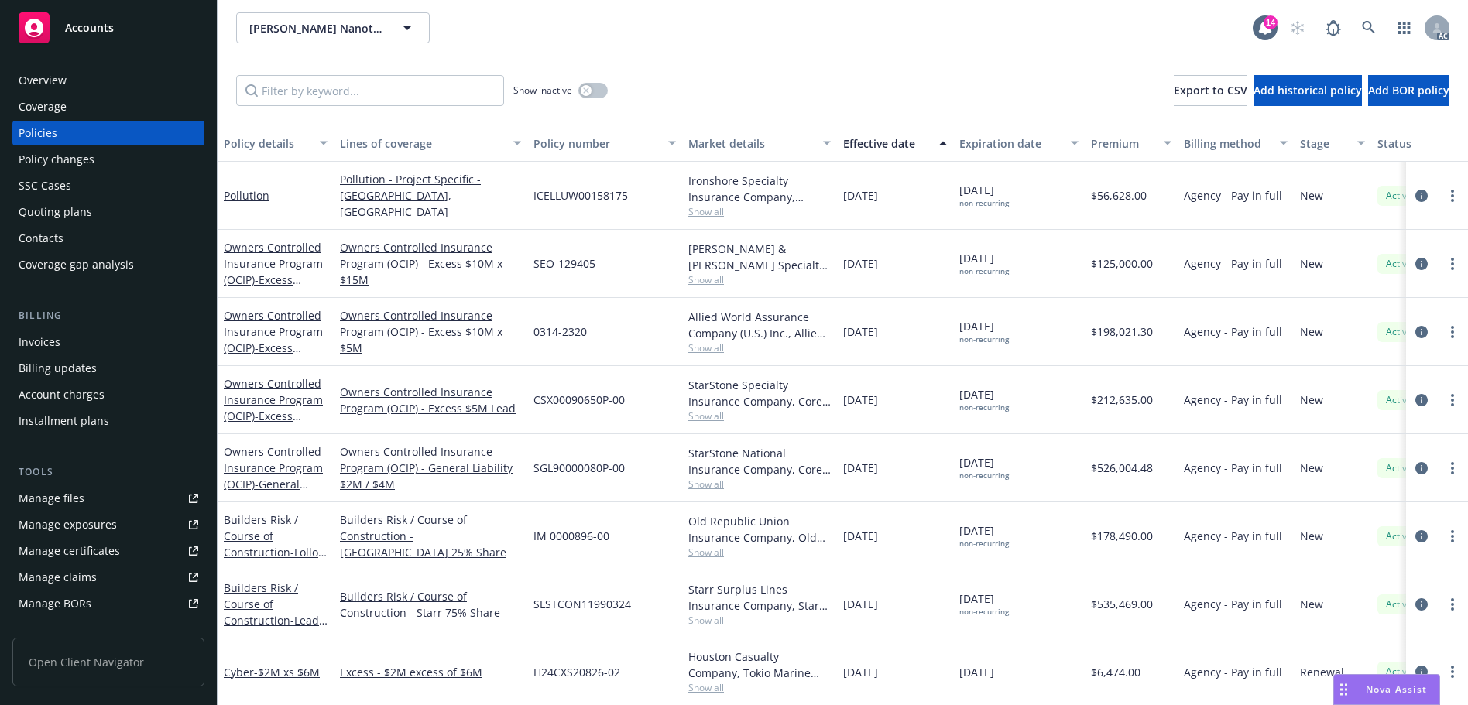
click at [860, 142] on div "Effective date" at bounding box center [886, 143] width 87 height 16
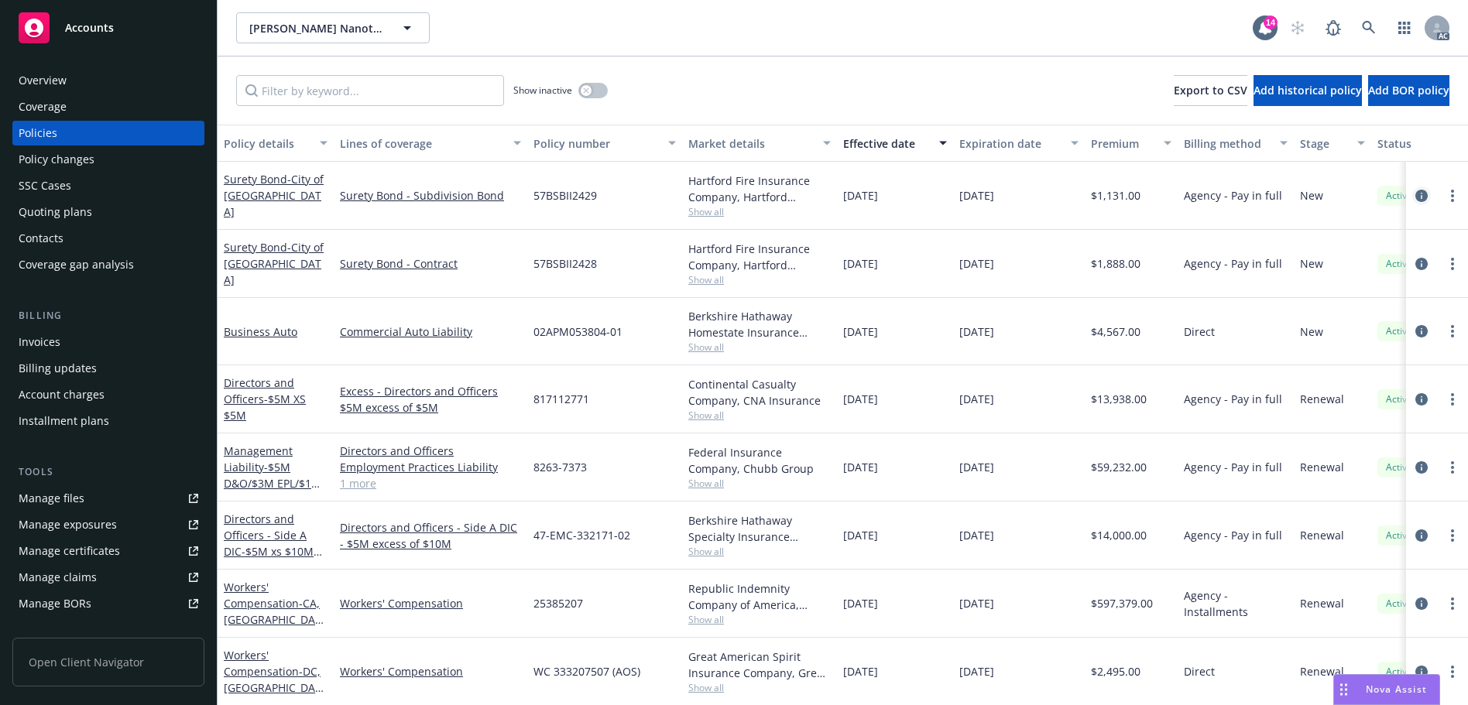
click at [1415, 193] on icon "circleInformation" at bounding box center [1421, 196] width 12 height 12
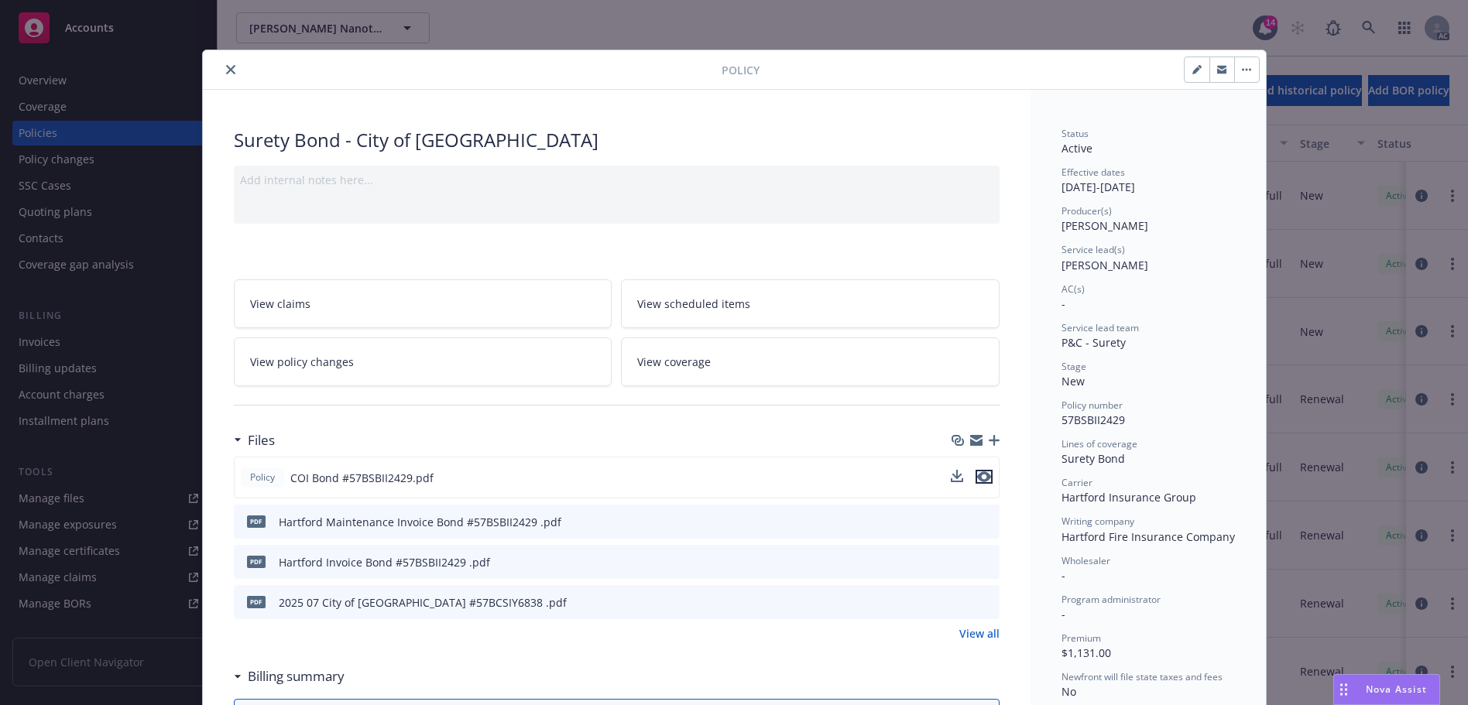
click at [977, 472] on icon "preview file" at bounding box center [984, 476] width 14 height 11
click at [209, 66] on div at bounding box center [465, 69] width 512 height 19
click at [221, 67] on button "close" at bounding box center [230, 69] width 19 height 19
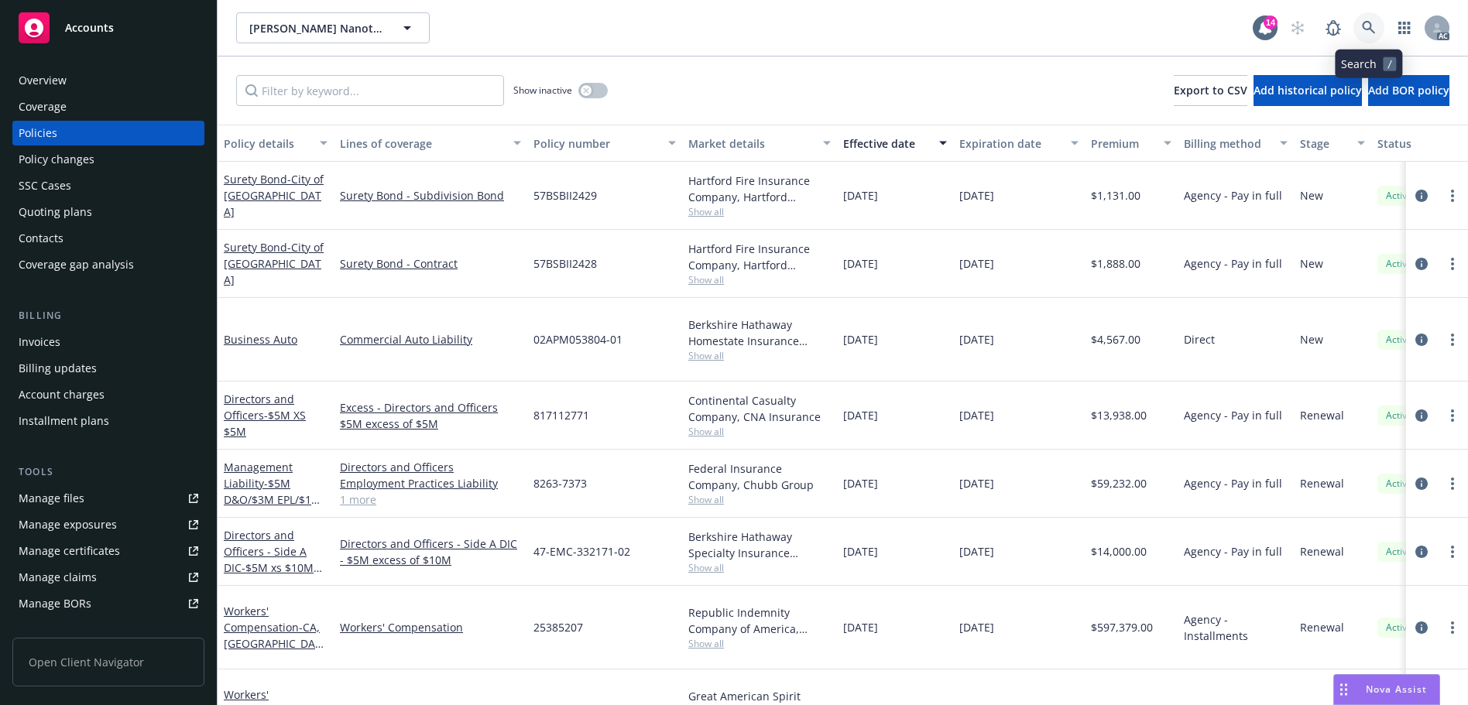
click at [1359, 26] on link at bounding box center [1368, 27] width 31 height 31
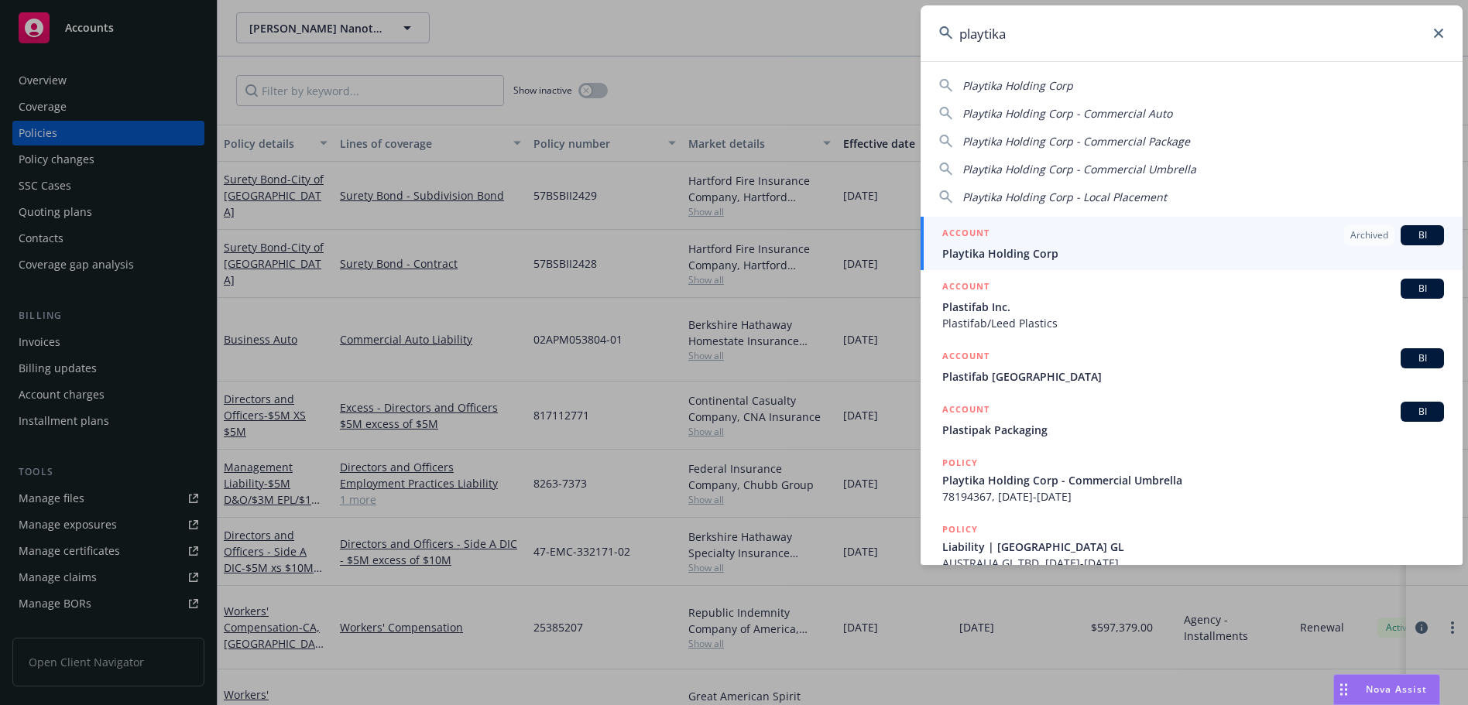
type input "playtika"
click at [1061, 255] on span "Playtika Holding Corp" at bounding box center [1193, 253] width 502 height 16
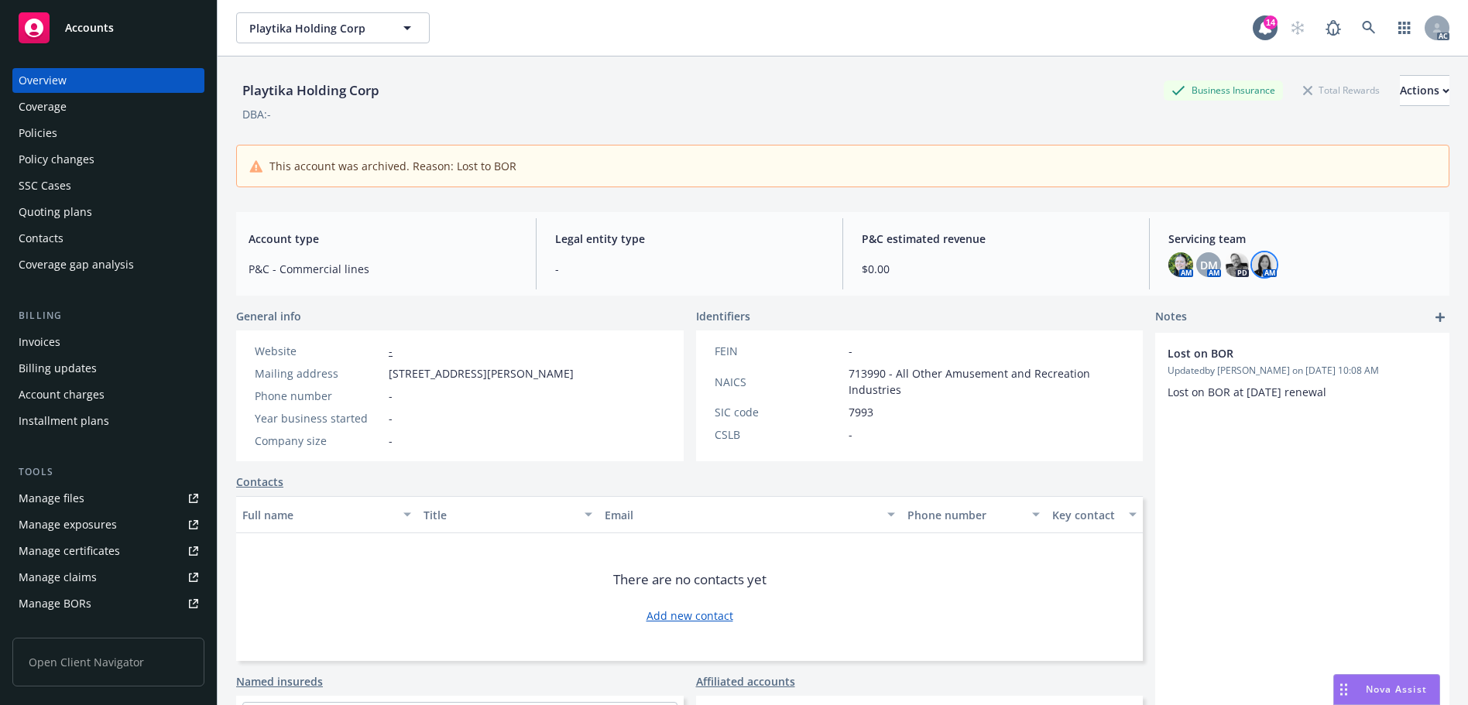
click at [1252, 265] on img at bounding box center [1264, 264] width 25 height 25
click at [1112, 241] on span "P&C estimated revenue" at bounding box center [996, 239] width 269 height 16
click at [1353, 37] on link at bounding box center [1368, 27] width 31 height 31
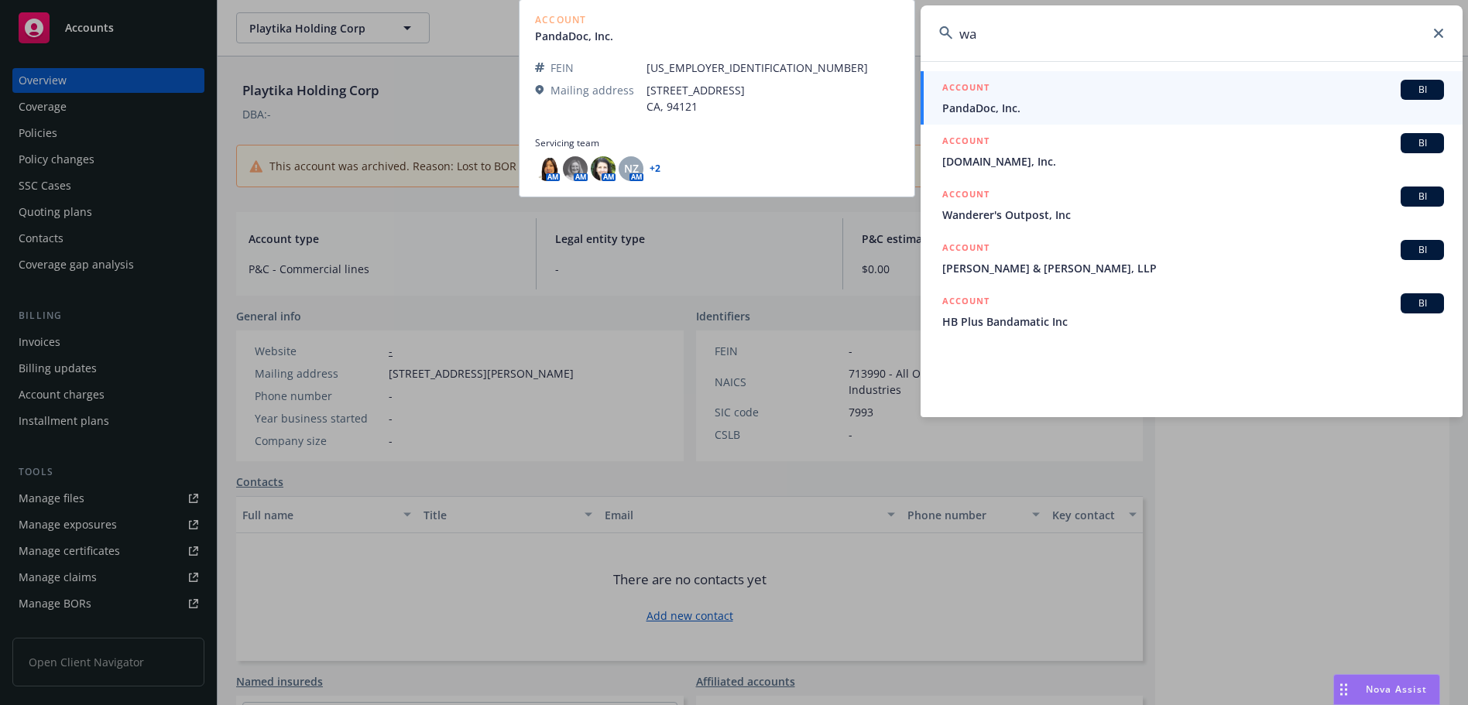
type input "w"
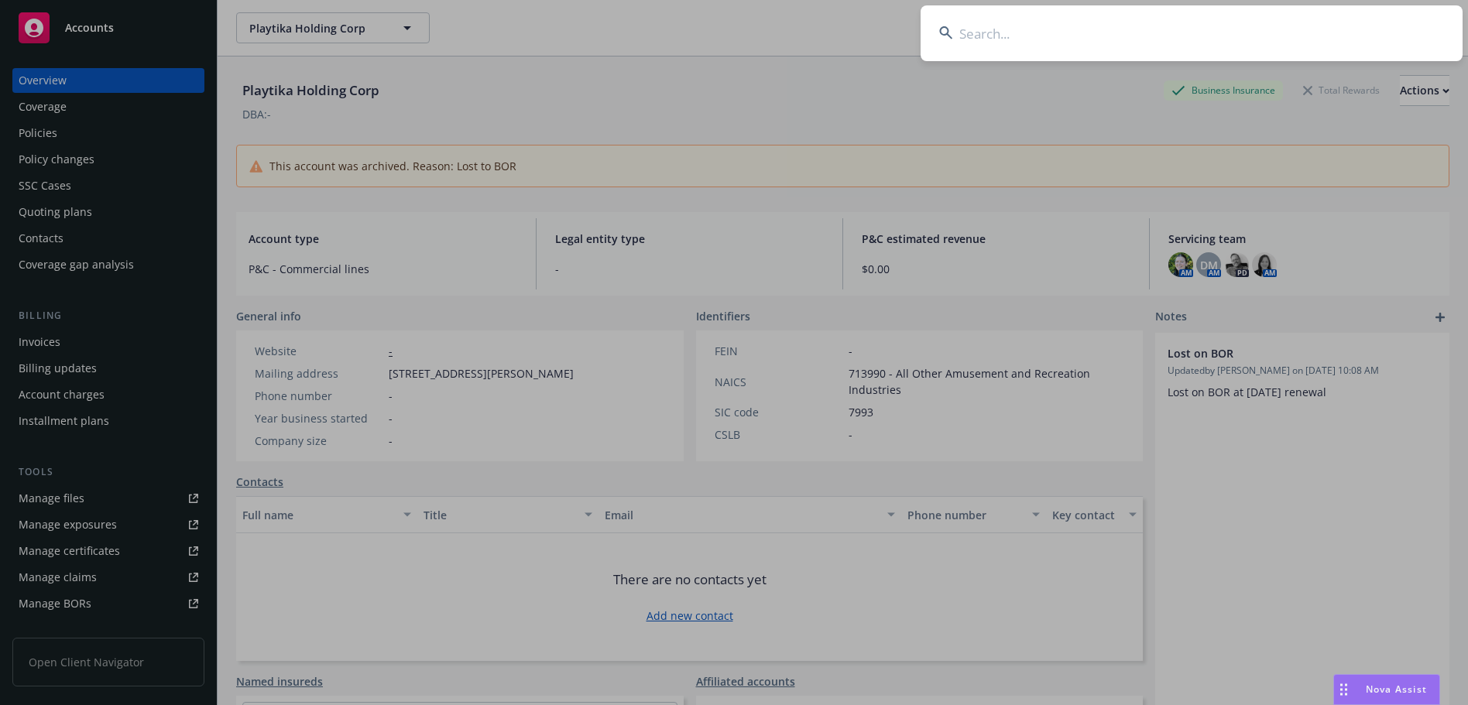
click at [1226, 32] on input at bounding box center [1191, 33] width 542 height 56
paste input "PXXS001060100"
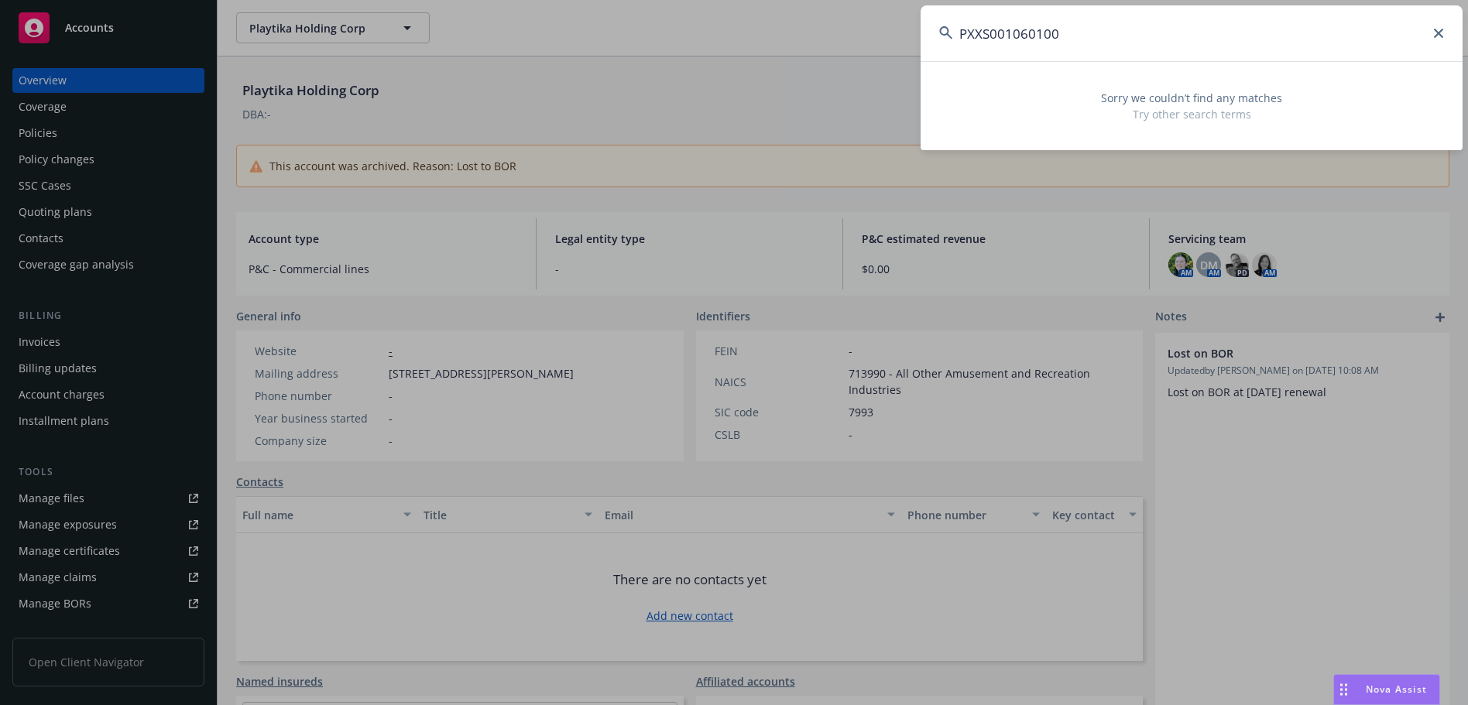
drag, startPoint x: 879, startPoint y: 33, endPoint x: 839, endPoint y: 33, distance: 39.5
click at [843, 33] on div "PXXS001060100 Sorry we couldn’t find any matches Try other search terms" at bounding box center [734, 352] width 1468 height 705
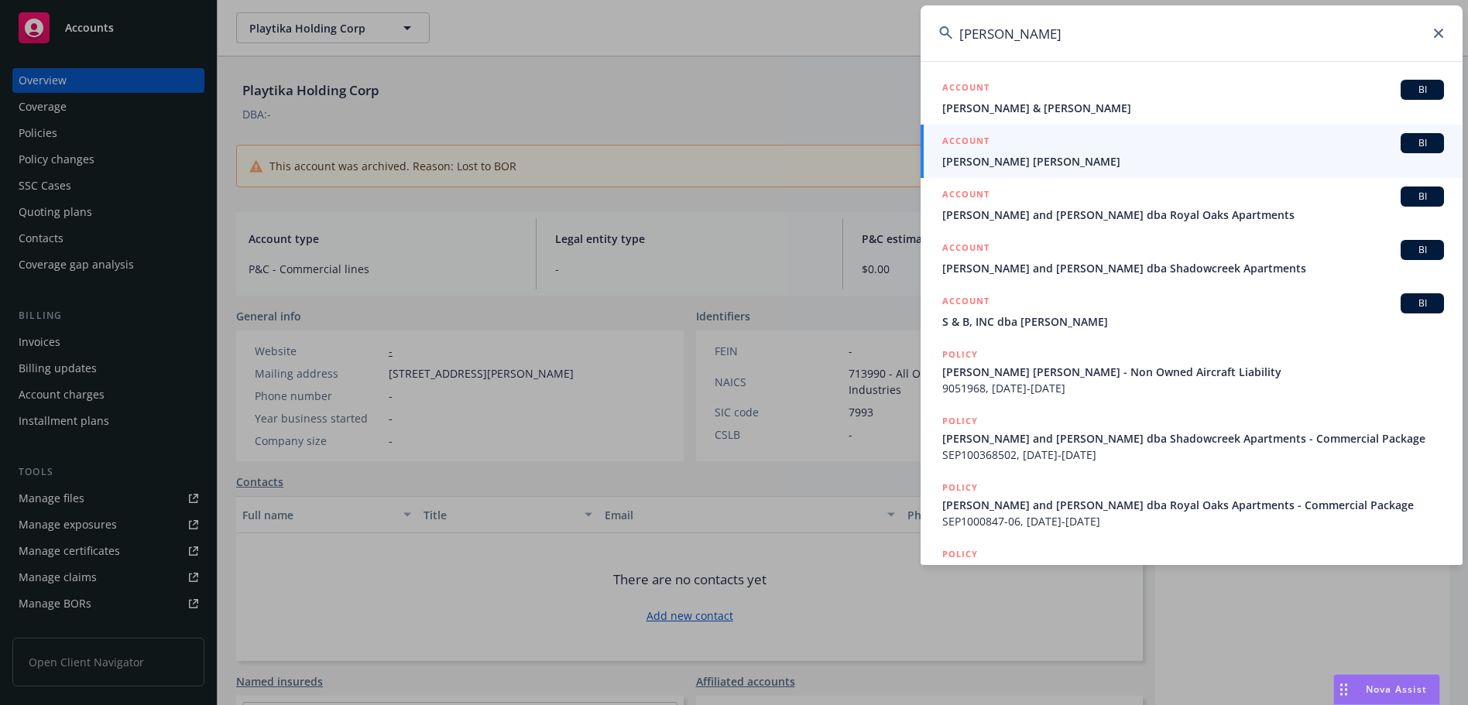
click at [923, 18] on input "[PERSON_NAME]" at bounding box center [1191, 33] width 542 height 56
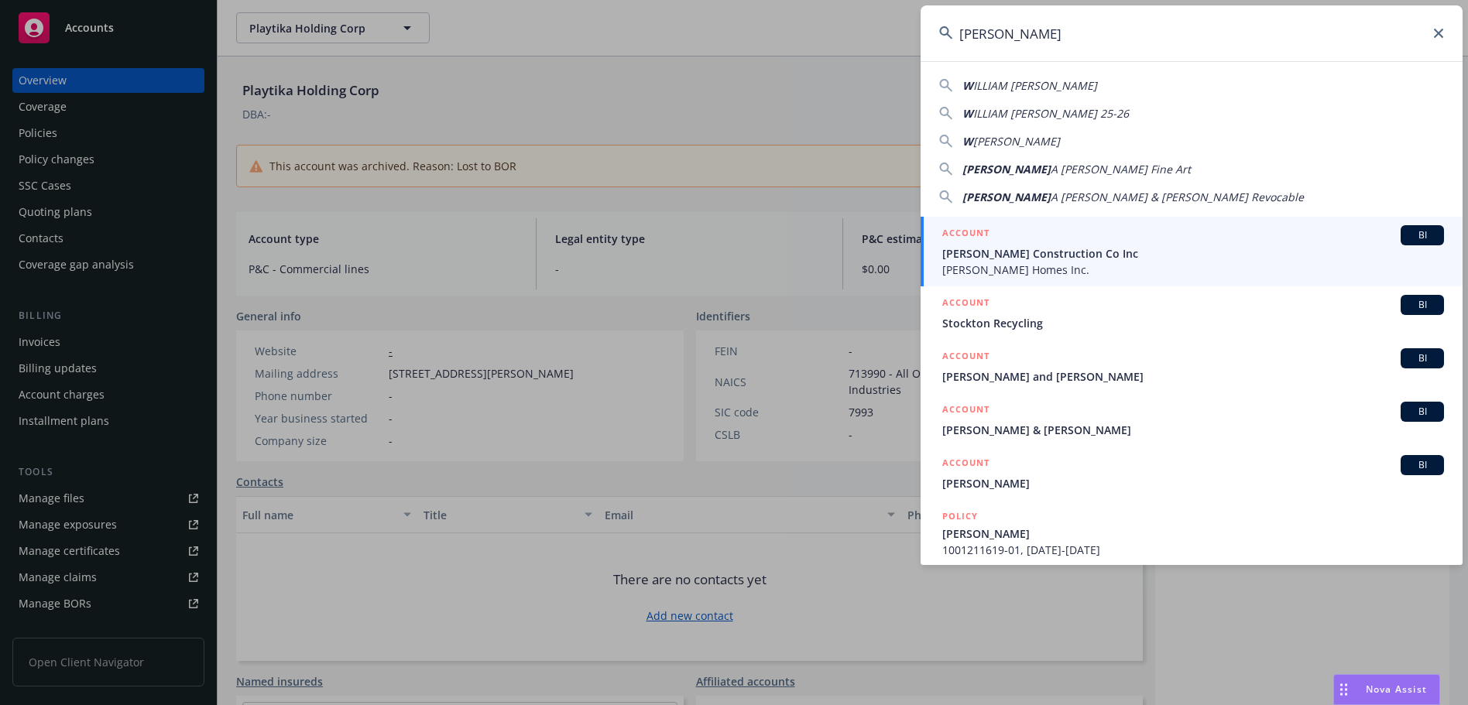
drag, startPoint x: 1026, startPoint y: 33, endPoint x: 894, endPoint y: 29, distance: 132.4
click at [894, 29] on div "[PERSON_NAME] [PERSON_NAME] W ILLIAM [PERSON_NAME] 25-26 W ILLIAM [PERSON_NAME]…" at bounding box center [734, 352] width 1468 height 705
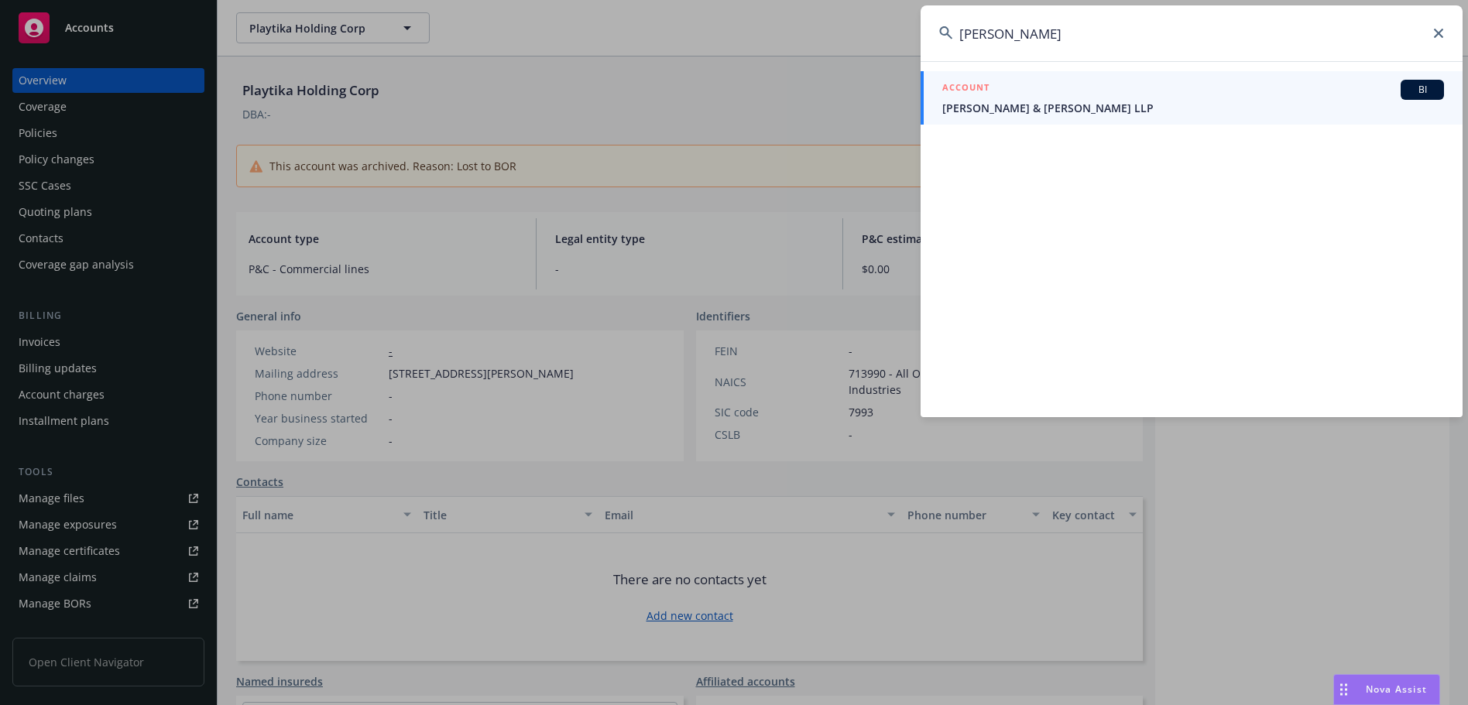
type input "[PERSON_NAME]"
click at [1436, 35] on icon at bounding box center [1438, 33] width 9 height 9
